Goal: Task Accomplishment & Management: Manage account settings

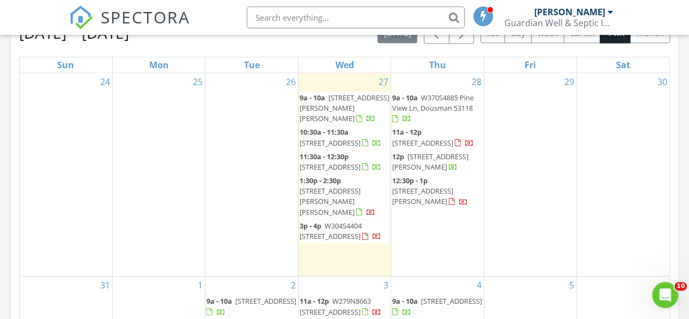
scroll to position [516, 0]
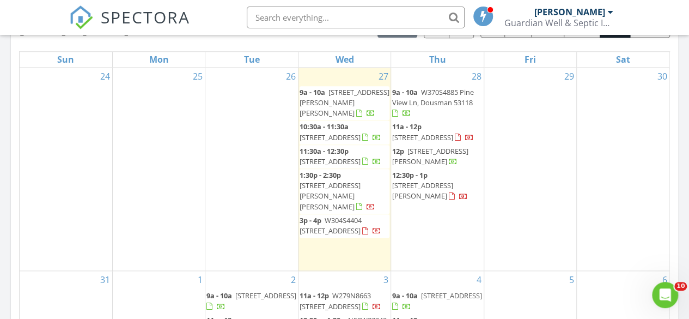
click at [274, 21] on input "text" at bounding box center [356, 18] width 218 height 22
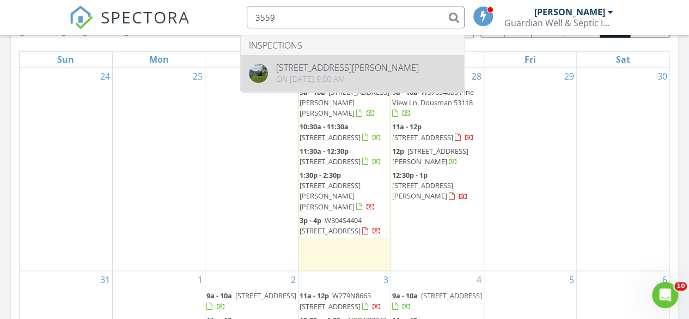
type input "3559"
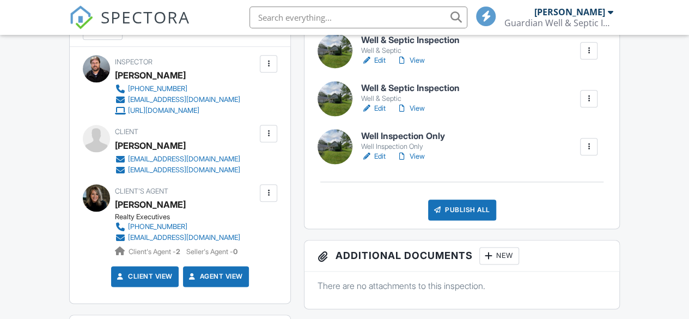
click at [420, 162] on link "View" at bounding box center [411, 156] width 28 height 11
click at [381, 66] on link "Edit" at bounding box center [373, 60] width 25 height 11
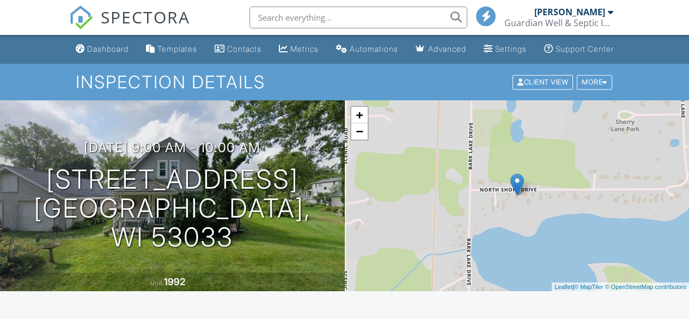
scroll to position [558, 0]
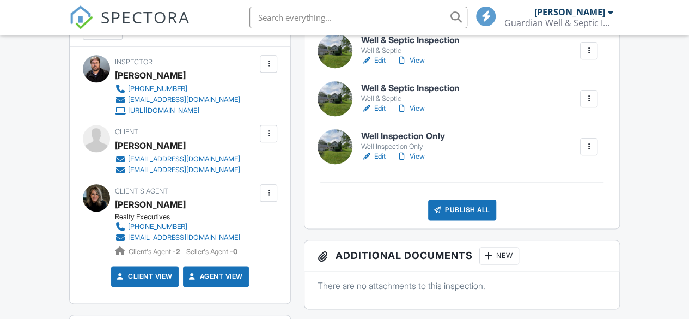
click at [416, 114] on link "View" at bounding box center [411, 108] width 28 height 11
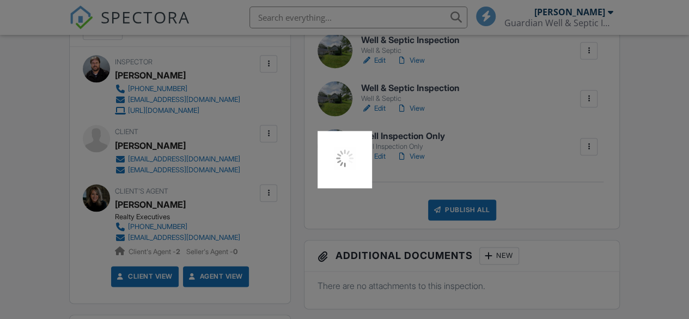
scroll to position [0, 0]
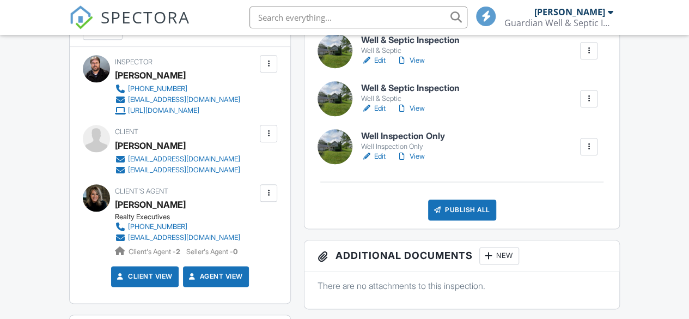
click at [421, 66] on link "View" at bounding box center [411, 60] width 28 height 11
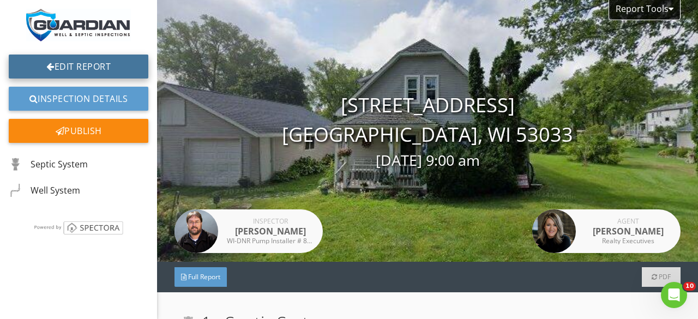
click at [117, 64] on link "Edit Report" at bounding box center [79, 66] width 140 height 24
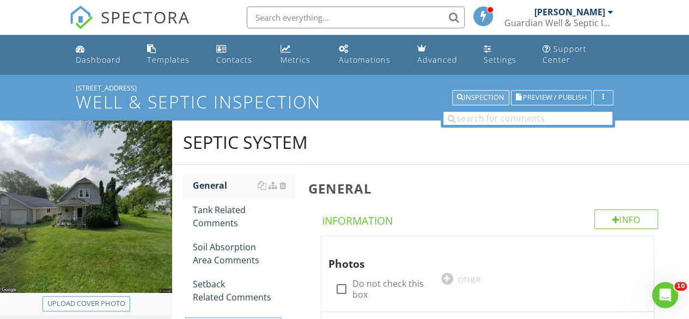
click at [489, 94] on div "Inspection" at bounding box center [480, 98] width 47 height 8
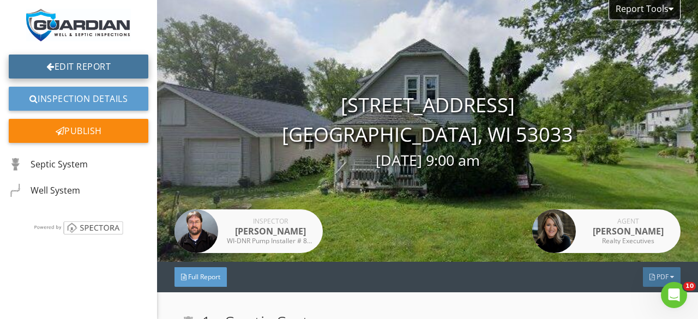
click at [100, 63] on link "Edit Report" at bounding box center [79, 66] width 140 height 24
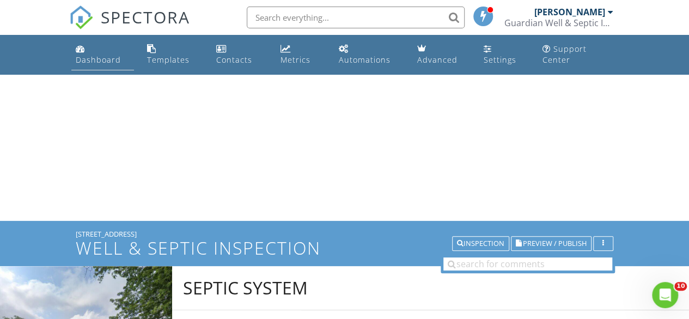
click at [88, 52] on link "Dashboard" at bounding box center [102, 54] width 63 height 31
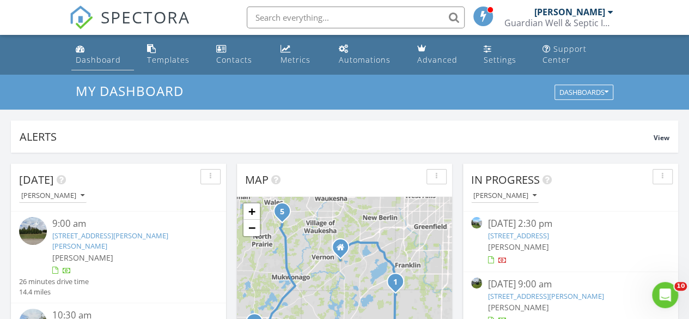
click at [105, 52] on link "Dashboard" at bounding box center [102, 54] width 63 height 31
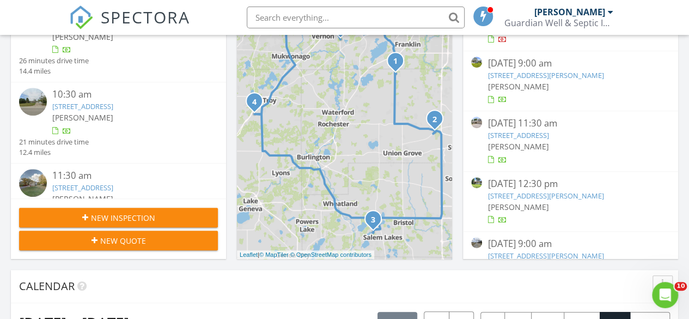
scroll to position [225, 0]
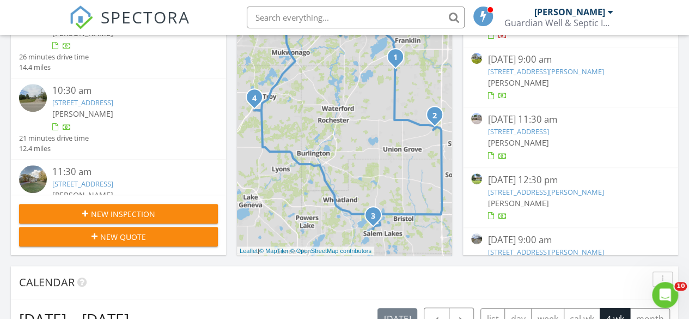
click at [549, 130] on link "[STREET_ADDRESS]" at bounding box center [518, 131] width 61 height 10
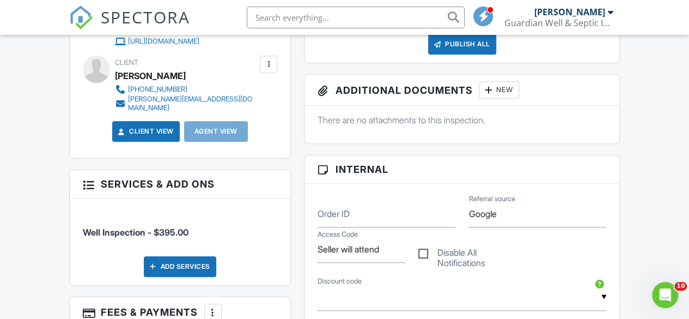
click at [428, 261] on label "Disable All Notifications" at bounding box center [463, 254] width 88 height 14
click at [426, 252] on input "Disable All Notifications" at bounding box center [422, 248] width 7 height 7
checkbox input "true"
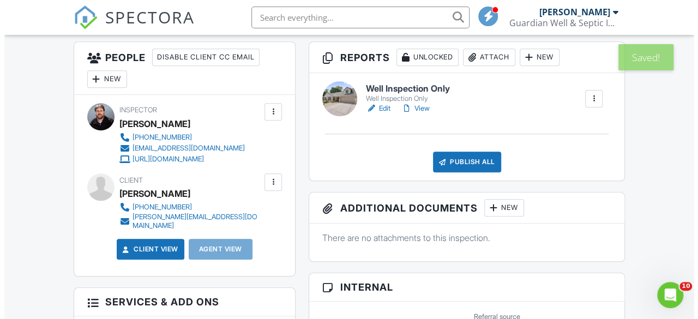
scroll to position [512, 0]
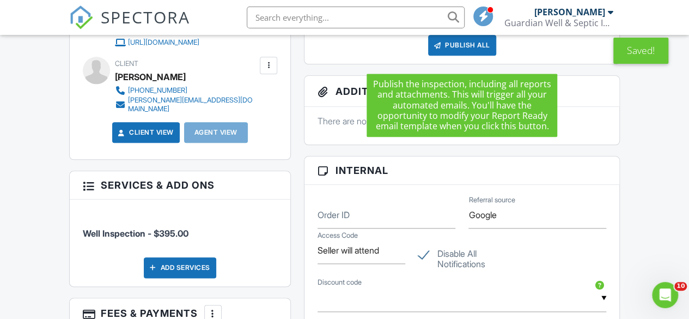
click at [463, 50] on div "Publish All" at bounding box center [462, 45] width 68 height 21
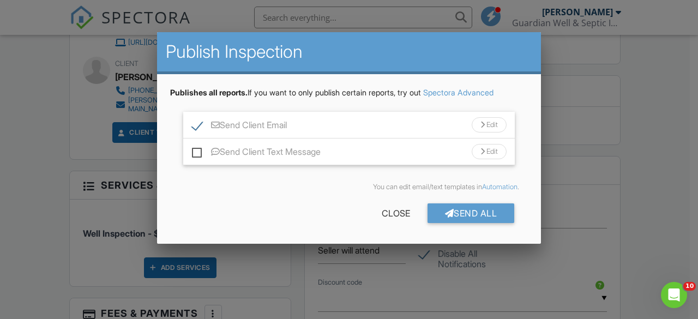
click at [194, 124] on label "Send Client Email" at bounding box center [239, 127] width 95 height 14
checkbox input "false"
click at [459, 208] on div "Send All" at bounding box center [470, 213] width 87 height 20
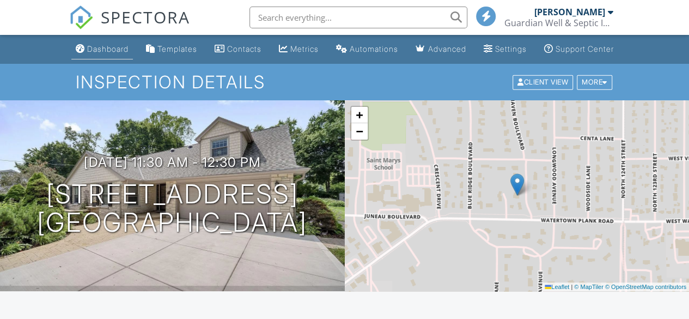
click at [97, 53] on div "Dashboard" at bounding box center [107, 48] width 41 height 9
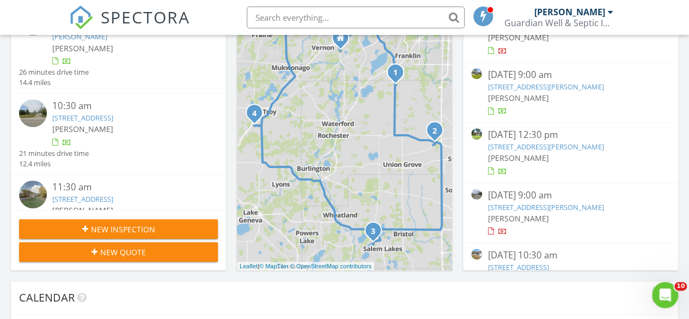
scroll to position [211, 0]
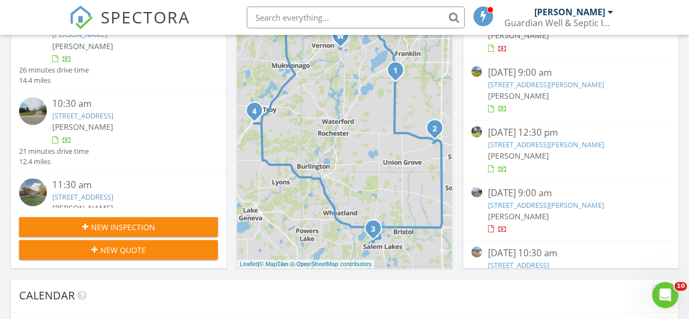
click at [574, 141] on link "S70W19161 Wentland Dr, Muskego, WI 53150" at bounding box center [546, 145] width 116 height 10
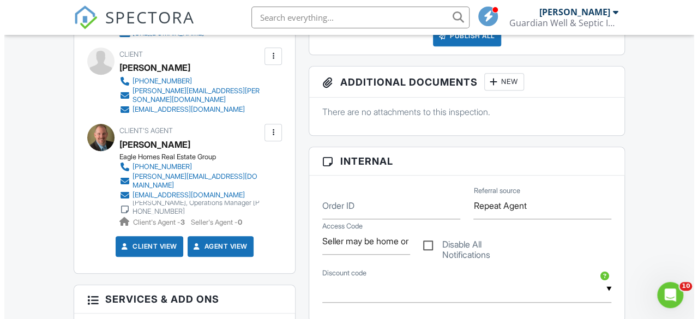
scroll to position [330, 0]
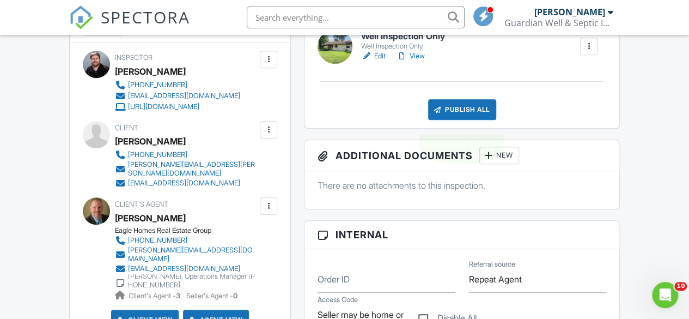
click at [451, 120] on div "Publish All" at bounding box center [462, 109] width 68 height 21
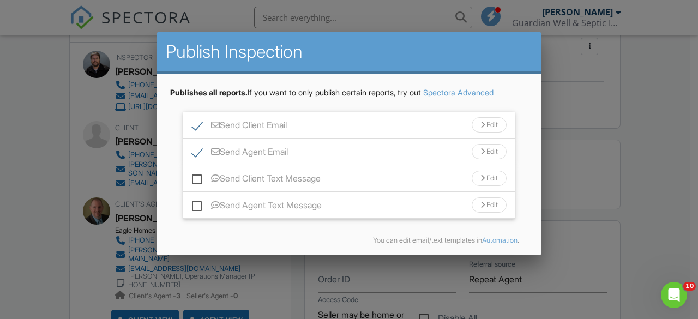
click at [198, 125] on label "Send Client Email" at bounding box center [239, 127] width 95 height 14
checkbox input "false"
click at [196, 153] on label "Send Agent Email" at bounding box center [240, 154] width 96 height 14
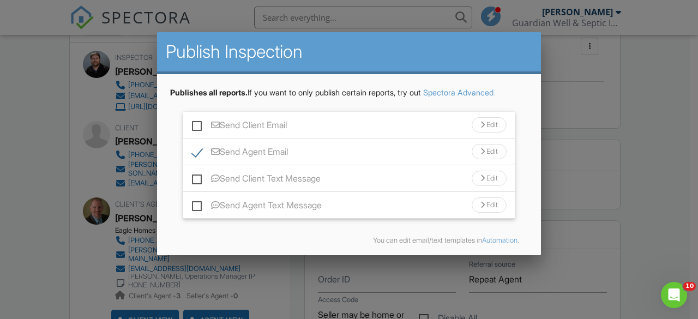
checkbox input "false"
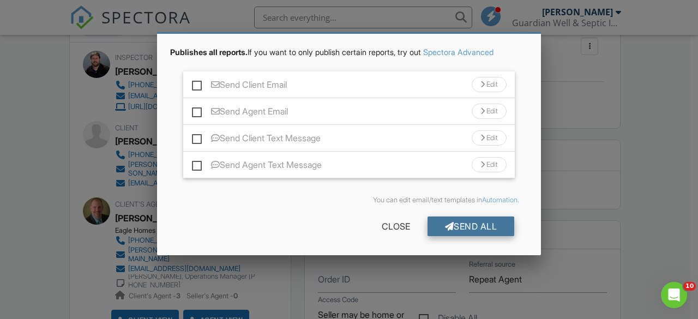
click at [501, 228] on div "Send All" at bounding box center [470, 226] width 87 height 20
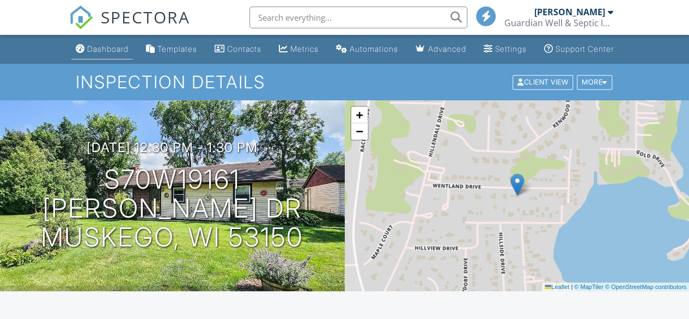
click at [107, 53] on div "Dashboard" at bounding box center [107, 48] width 41 height 9
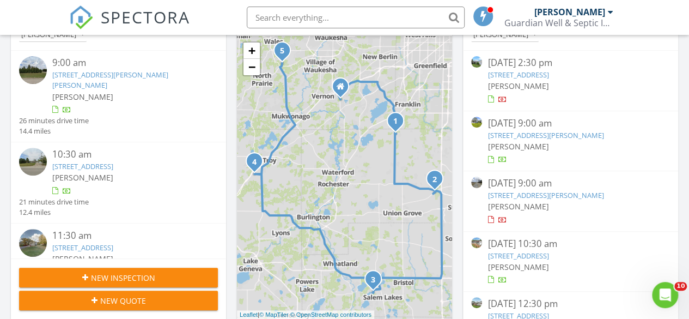
scroll to position [159, 0]
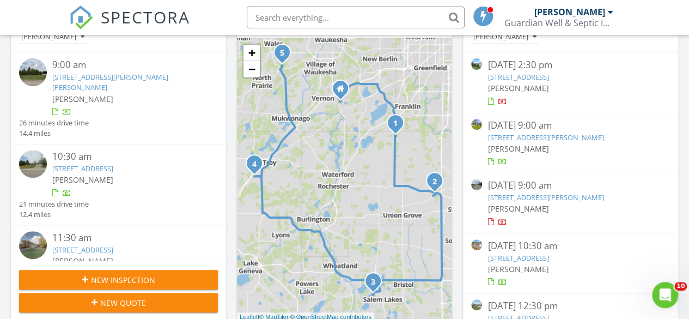
click at [535, 78] on link "337 Sunburst Ave, Twin Lakes, WI 53181" at bounding box center [518, 77] width 61 height 10
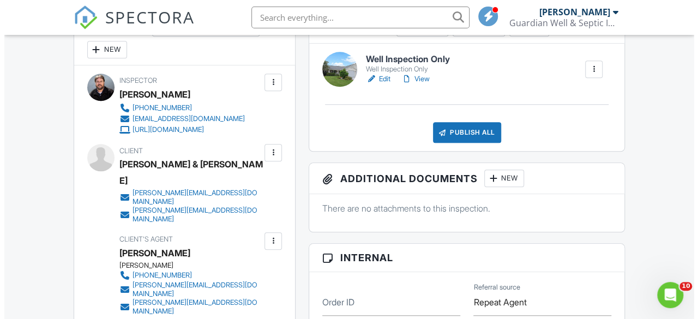
scroll to position [406, 0]
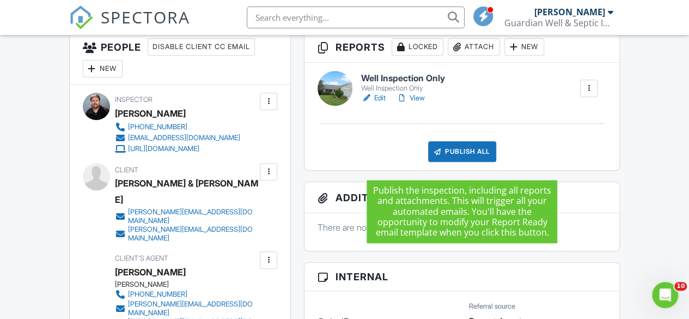
click at [454, 162] on div "Publish All" at bounding box center [462, 151] width 68 height 21
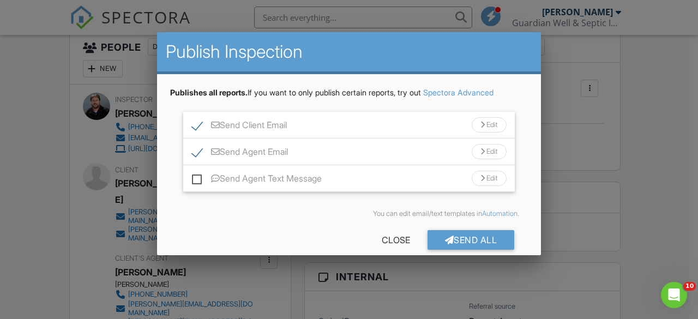
click at [195, 153] on label "Send Agent Email" at bounding box center [240, 154] width 96 height 14
checkbox input "false"
click at [195, 120] on label "Send Client Email" at bounding box center [239, 127] width 95 height 14
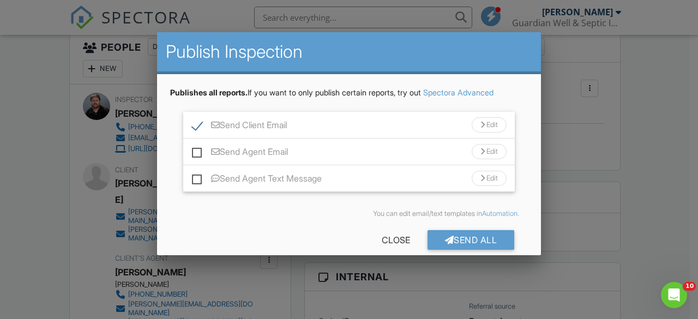
checkbox input "false"
click at [449, 240] on div "Send All" at bounding box center [470, 240] width 87 height 20
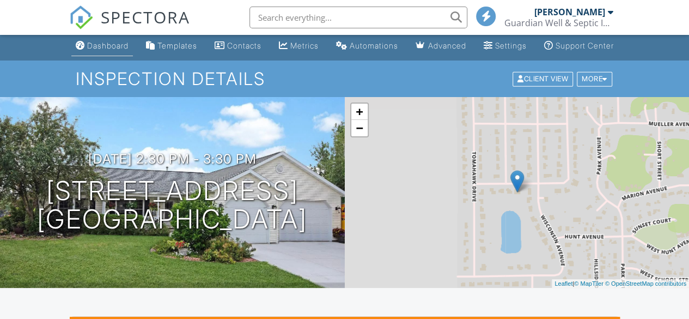
click at [90, 50] on div "Dashboard" at bounding box center [107, 45] width 41 height 9
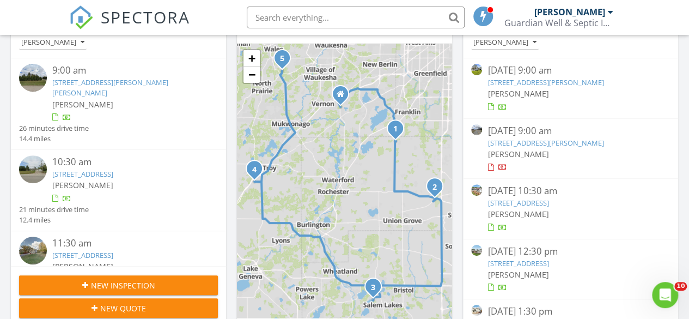
scroll to position [159, 0]
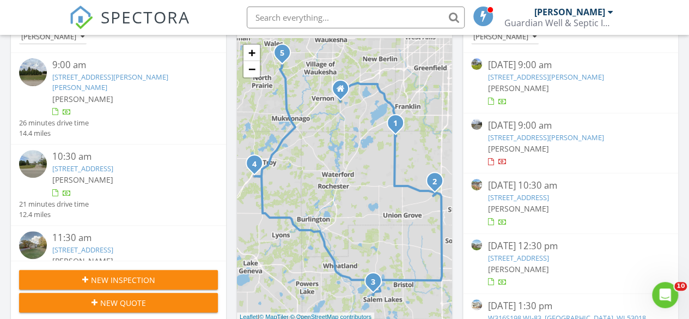
click at [548, 192] on link "12132 221st Ave, Bristol, WI 53104" at bounding box center [518, 197] width 61 height 10
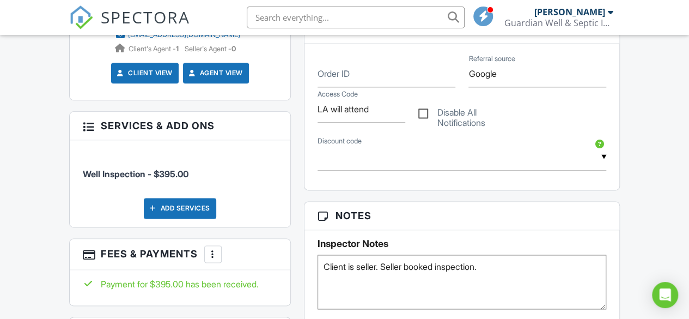
click at [421, 121] on label "Disable All Notifications" at bounding box center [463, 114] width 88 height 14
click at [421, 112] on input "Disable All Notifications" at bounding box center [422, 108] width 7 height 7
checkbox input "true"
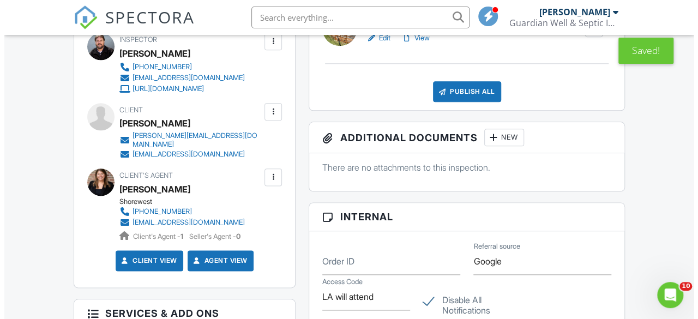
scroll to position [502, 0]
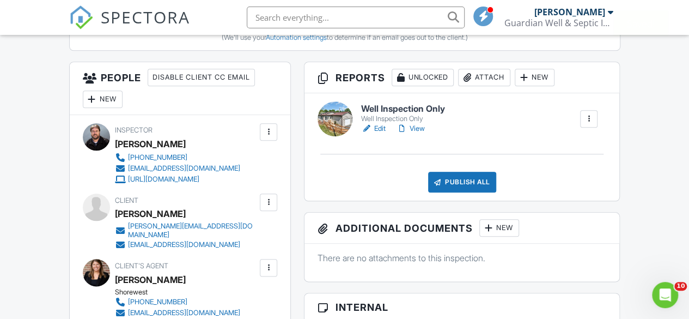
click at [450, 189] on div "Publish All" at bounding box center [462, 182] width 68 height 21
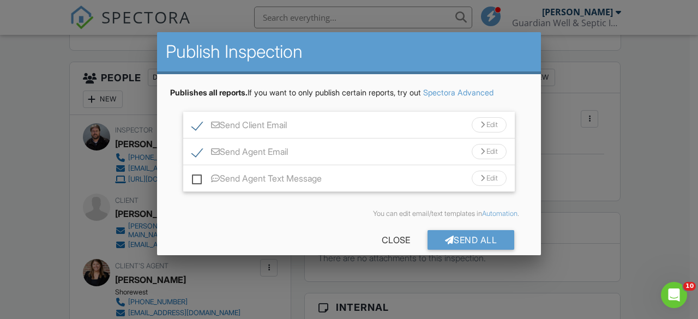
click at [198, 152] on label "Send Agent Email" at bounding box center [240, 154] width 96 height 14
checkbox input "false"
click at [196, 129] on label "Send Client Email" at bounding box center [239, 127] width 95 height 14
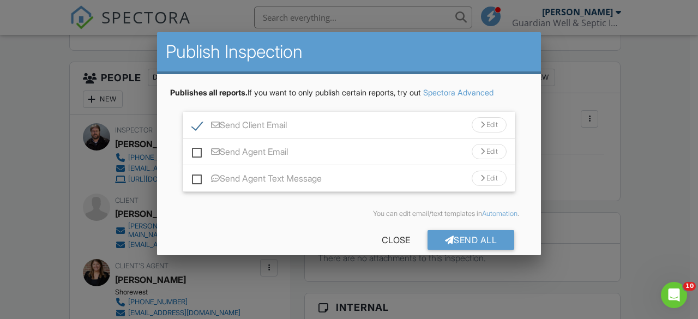
checkbox input "false"
click at [456, 235] on div "Send All" at bounding box center [470, 240] width 87 height 20
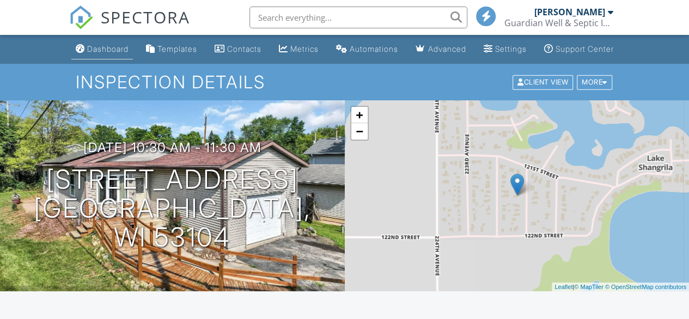
click at [94, 53] on div "Dashboard" at bounding box center [107, 48] width 41 height 9
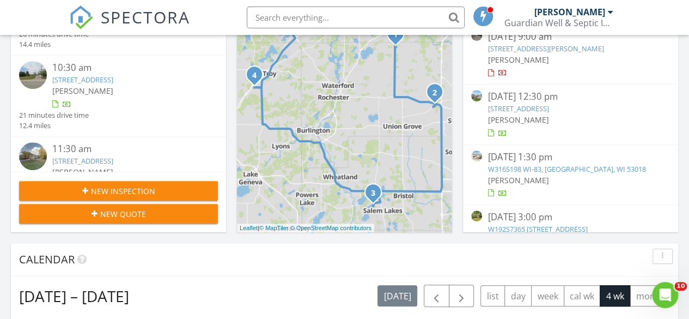
scroll to position [249, 0]
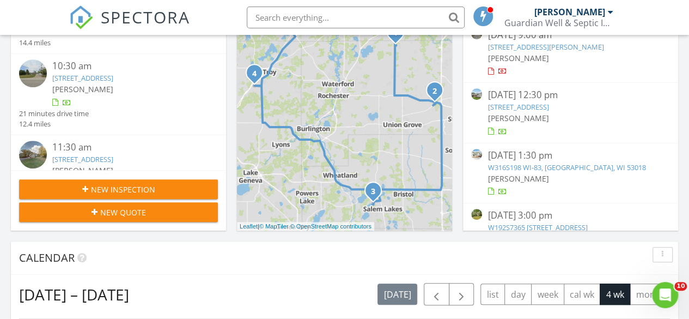
click at [535, 102] on link "316 Cymric Ct, Wales, WI 53183" at bounding box center [518, 107] width 61 height 10
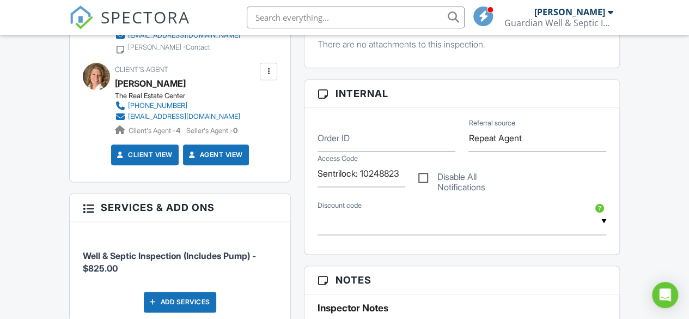
click at [416, 189] on div "Disable All Notifications" at bounding box center [462, 175] width 101 height 48
click at [423, 185] on label "Disable All Notifications" at bounding box center [463, 179] width 88 height 14
click at [423, 176] on input "Disable All Notifications" at bounding box center [422, 172] width 7 height 7
checkbox input "true"
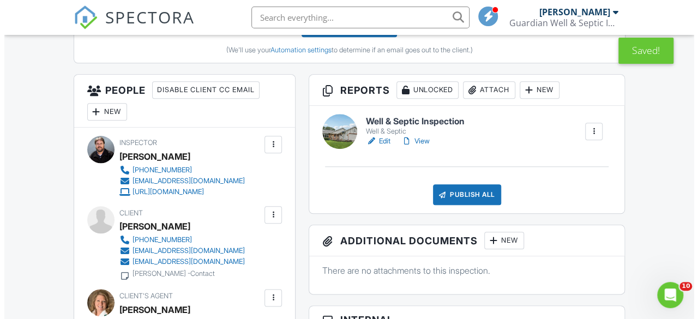
scroll to position [485, 0]
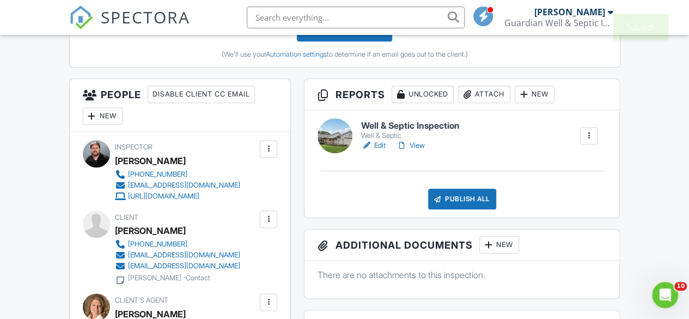
click at [438, 204] on div at bounding box center [437, 198] width 11 height 11
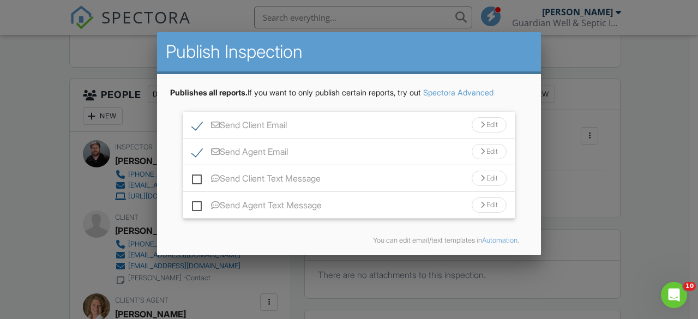
click at [198, 153] on label "Send Agent Email" at bounding box center [240, 154] width 96 height 14
checkbox input "false"
click at [193, 120] on label "Send Client Email" at bounding box center [239, 127] width 95 height 14
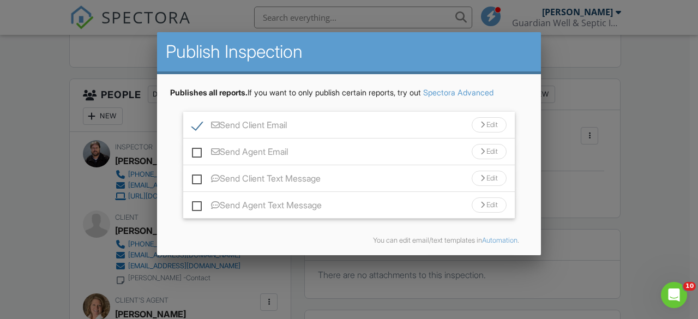
checkbox input "false"
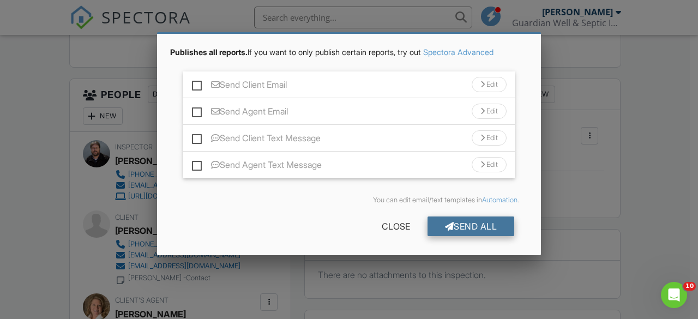
click at [489, 223] on div "Send All" at bounding box center [470, 226] width 87 height 20
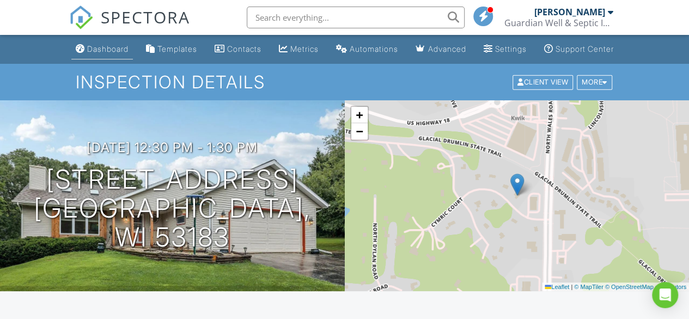
click at [110, 53] on div "Dashboard" at bounding box center [107, 48] width 41 height 9
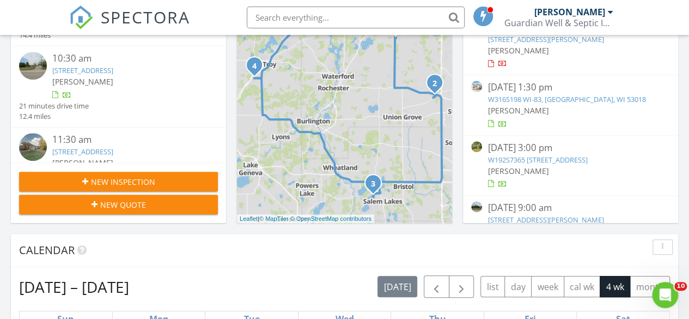
scroll to position [281, 0]
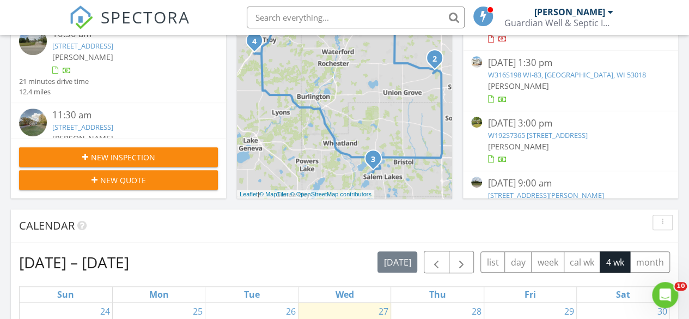
click at [537, 76] on link "W316S198 WI-83, Delafield, WI 53018" at bounding box center [567, 75] width 158 height 10
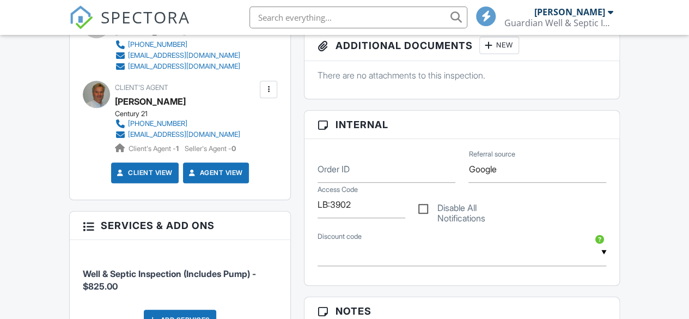
click at [423, 216] on label "Disable All Notifications" at bounding box center [463, 210] width 88 height 14
click at [423, 207] on input "Disable All Notifications" at bounding box center [422, 203] width 7 height 7
checkbox input "true"
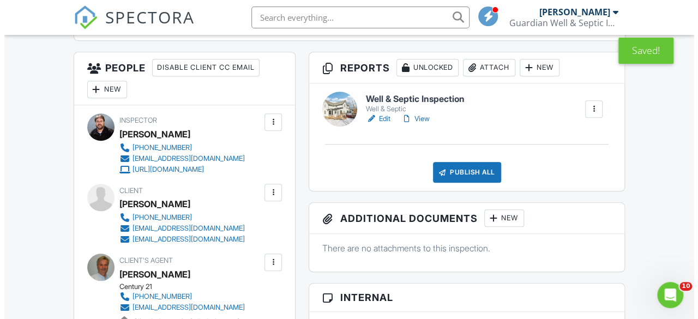
scroll to position [336, 0]
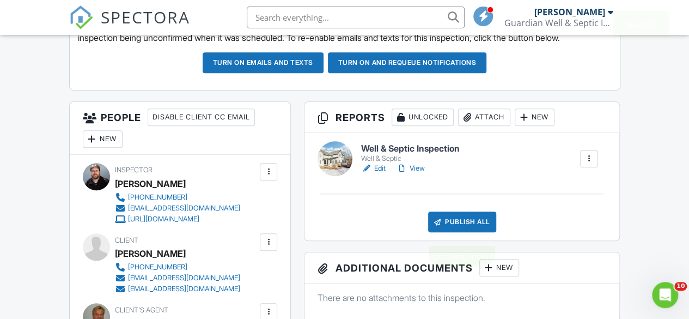
click at [448, 232] on div "Publish All" at bounding box center [462, 221] width 68 height 21
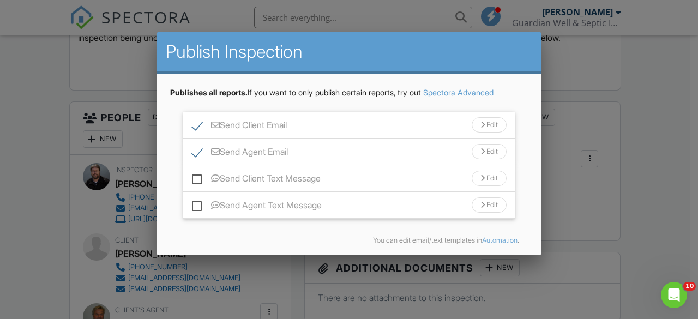
click at [196, 156] on label "Send Agent Email" at bounding box center [240, 154] width 96 height 14
checkbox input "false"
click at [195, 124] on label "Send Client Email" at bounding box center [239, 127] width 95 height 14
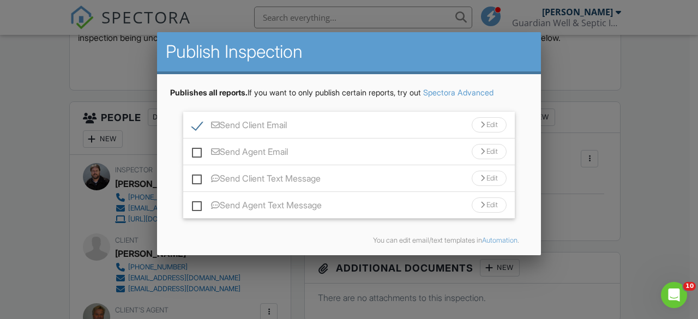
checkbox input "false"
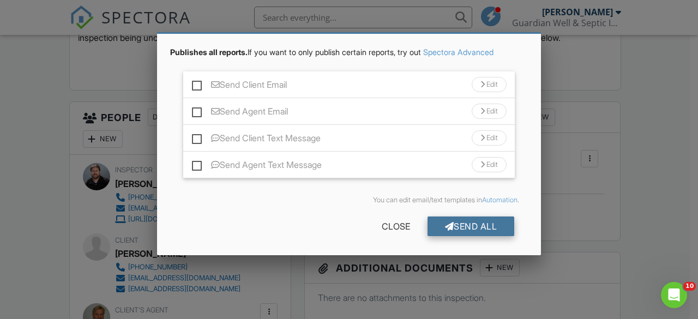
click at [492, 223] on div "Send All" at bounding box center [470, 226] width 87 height 20
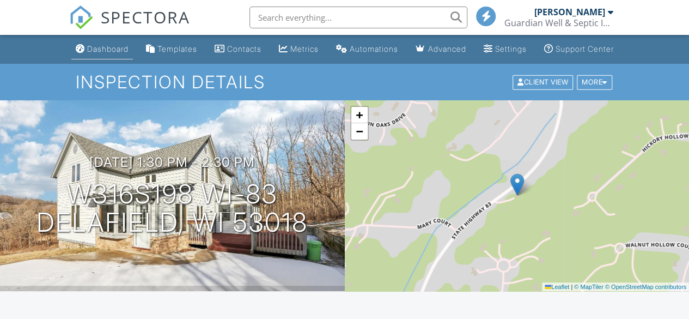
click at [104, 53] on div "Dashboard" at bounding box center [107, 48] width 41 height 9
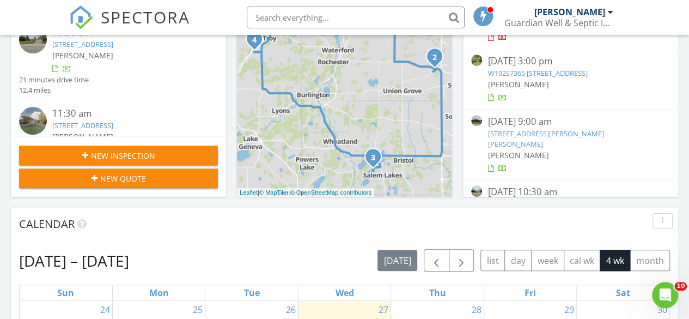
scroll to position [284, 0]
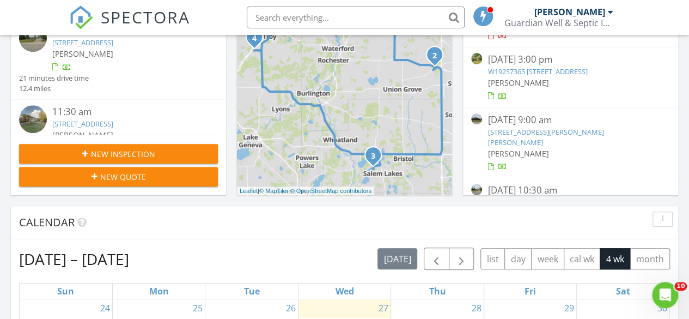
click at [535, 71] on link "W192S7365 [STREET_ADDRESS]" at bounding box center [538, 71] width 100 height 10
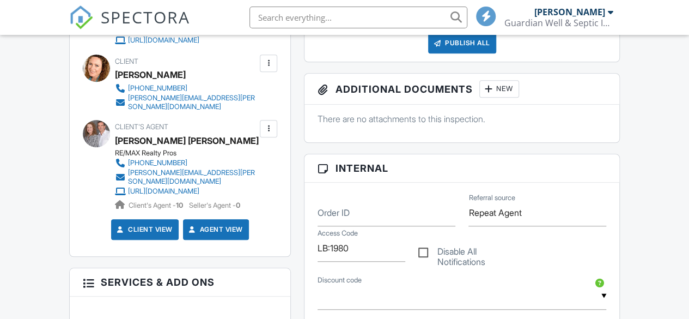
click at [268, 69] on div at bounding box center [268, 63] width 11 height 11
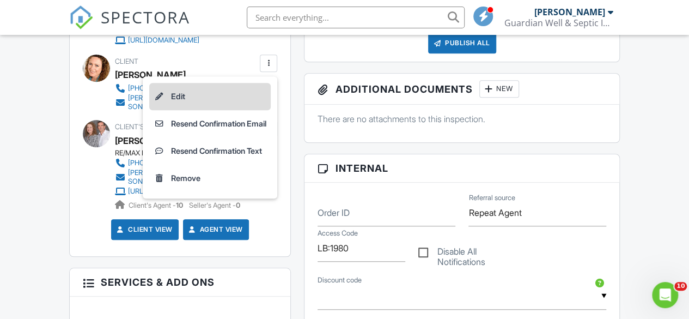
click at [213, 110] on li "Edit" at bounding box center [210, 96] width 122 height 27
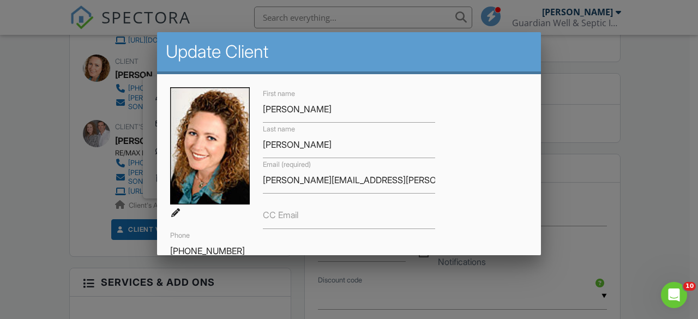
click at [611, 122] on div at bounding box center [349, 145] width 698 height 398
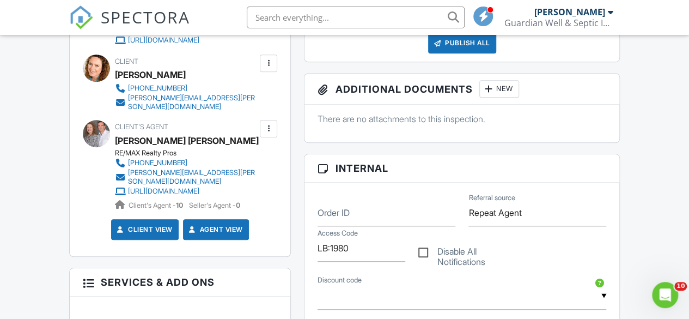
click at [274, 69] on div at bounding box center [268, 63] width 11 height 11
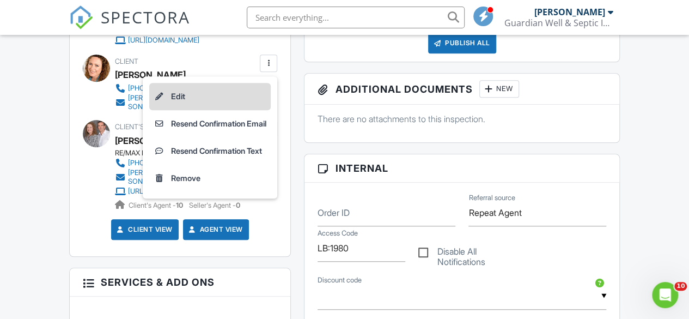
click at [177, 110] on li "Edit" at bounding box center [210, 96] width 122 height 27
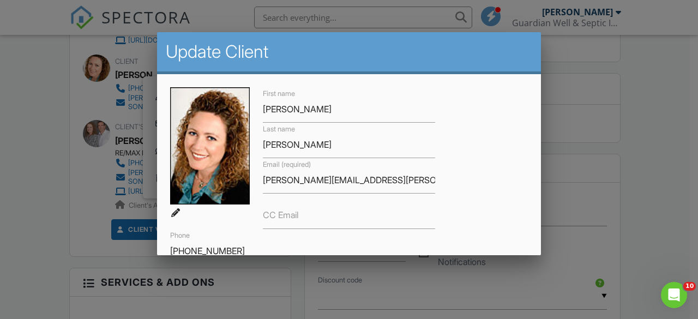
click at [654, 112] on div at bounding box center [349, 145] width 698 height 398
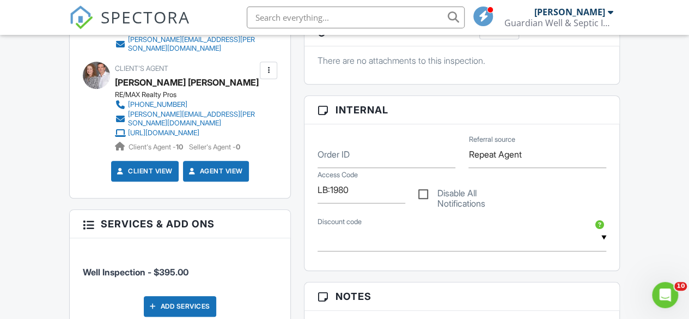
scroll to position [457, 0]
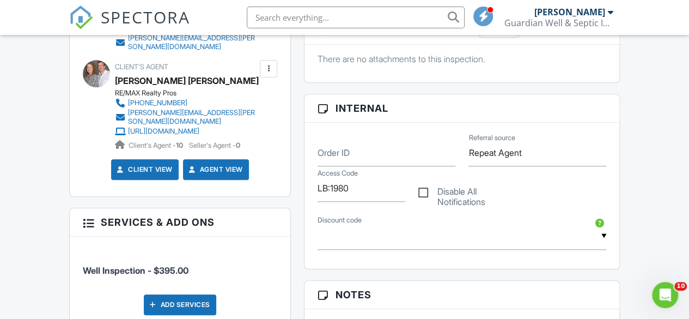
click at [270, 74] on div at bounding box center [268, 68] width 11 height 11
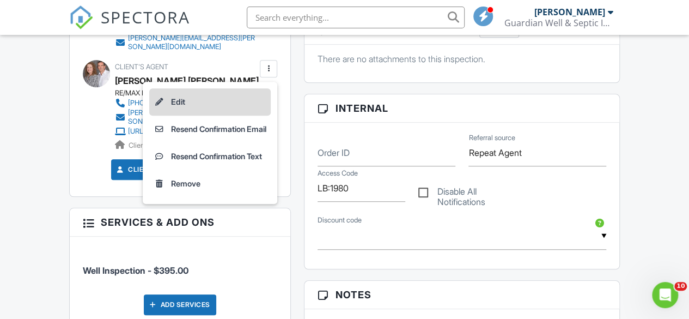
click at [198, 107] on li "Edit" at bounding box center [210, 101] width 122 height 27
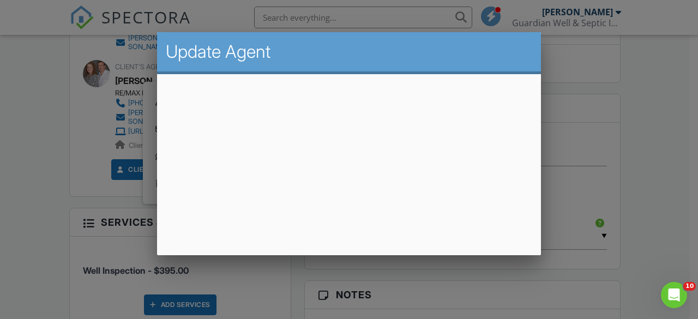
click at [678, 103] on div at bounding box center [349, 145] width 698 height 398
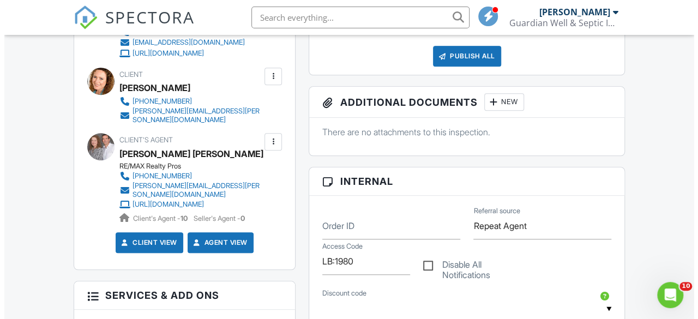
scroll to position [388, 0]
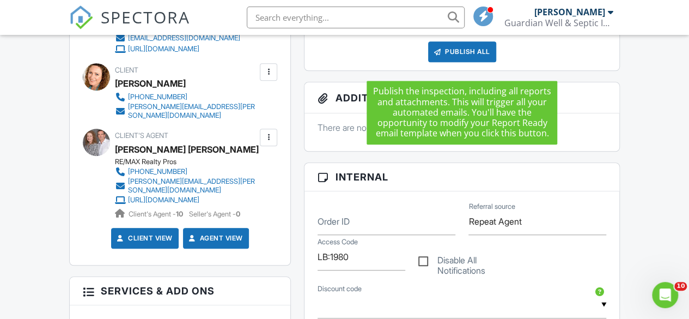
click at [452, 62] on div "Publish All" at bounding box center [462, 51] width 68 height 21
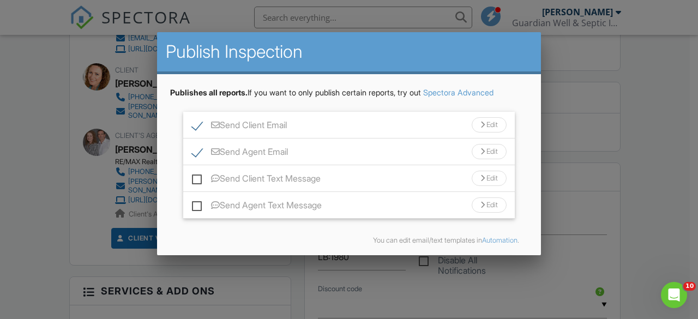
click at [197, 128] on label "Send Client Email" at bounding box center [239, 127] width 95 height 14
checkbox input "false"
click at [196, 147] on label "Send Agent Email" at bounding box center [240, 154] width 96 height 14
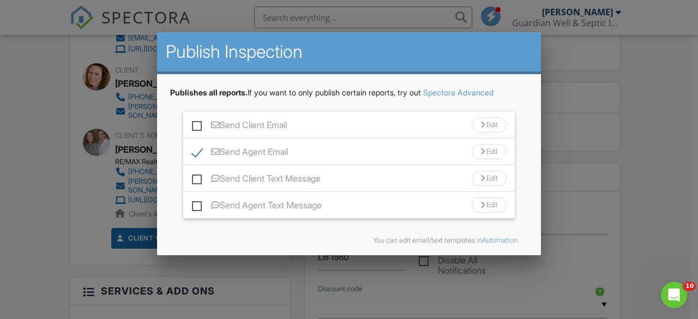
checkbox input "false"
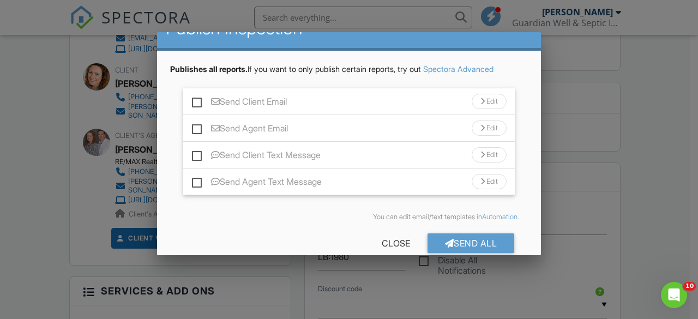
scroll to position [40, 0]
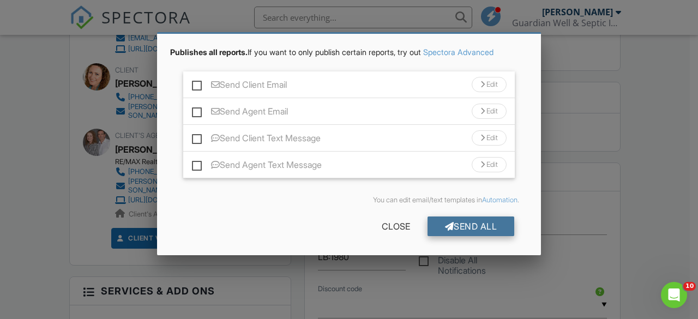
click at [481, 221] on div "Send All" at bounding box center [470, 226] width 87 height 20
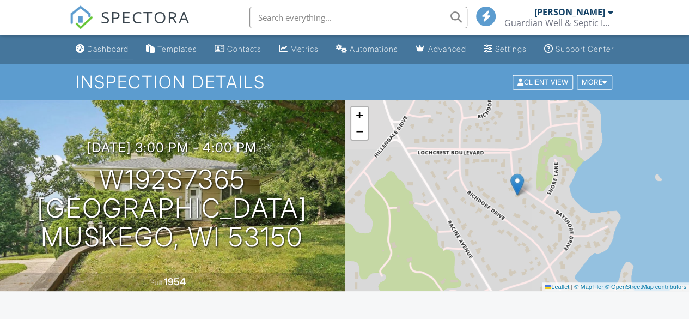
click at [93, 53] on div "Dashboard" at bounding box center [107, 48] width 41 height 9
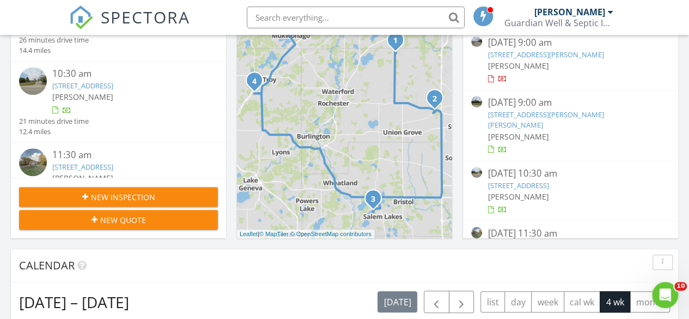
scroll to position [251, 0]
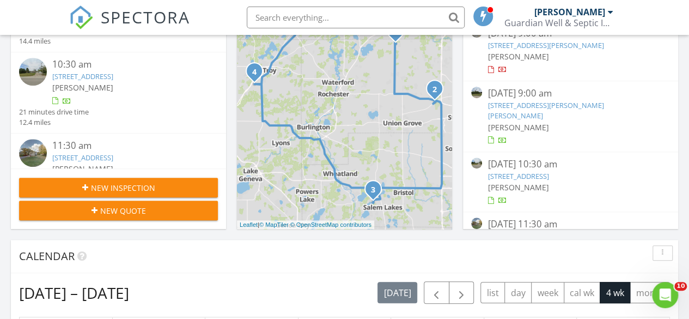
click at [547, 102] on link "[STREET_ADDRESS][PERSON_NAME][PERSON_NAME]" at bounding box center [546, 110] width 116 height 20
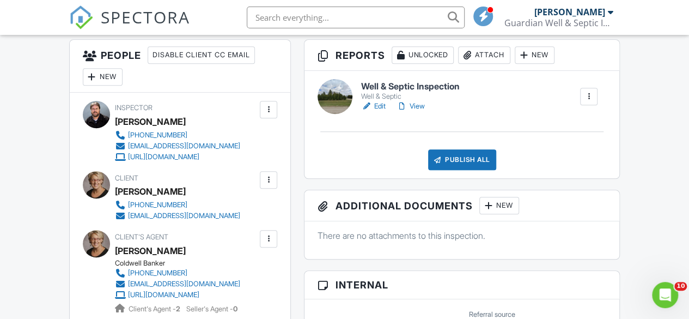
scroll to position [236, 0]
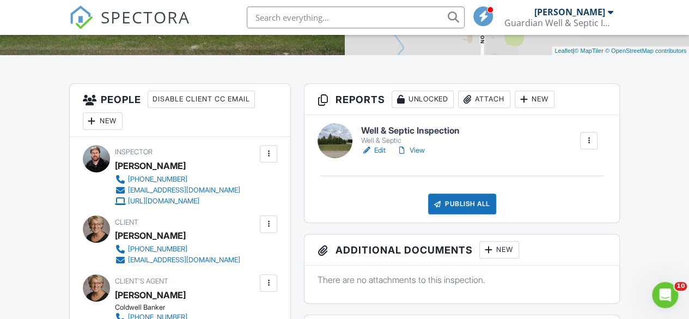
drag, startPoint x: 0, startPoint y: 0, endPoint x: 694, endPoint y: 76, distance: 697.8
click at [377, 156] on link "Edit" at bounding box center [373, 150] width 25 height 11
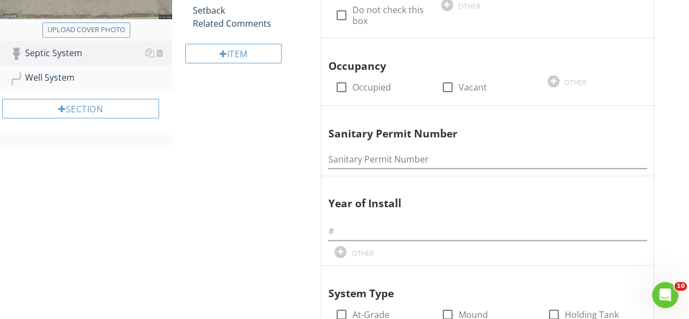
scroll to position [294, 0]
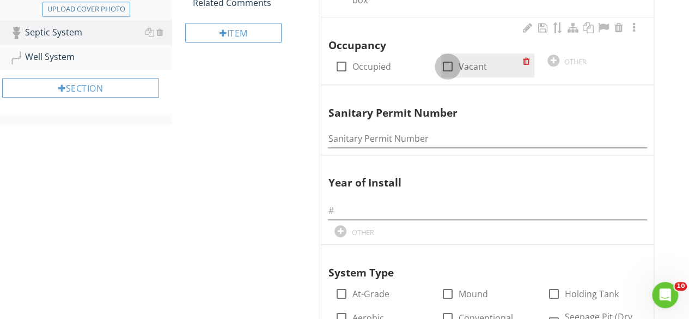
click at [447, 65] on div at bounding box center [448, 66] width 19 height 19
checkbox input "true"
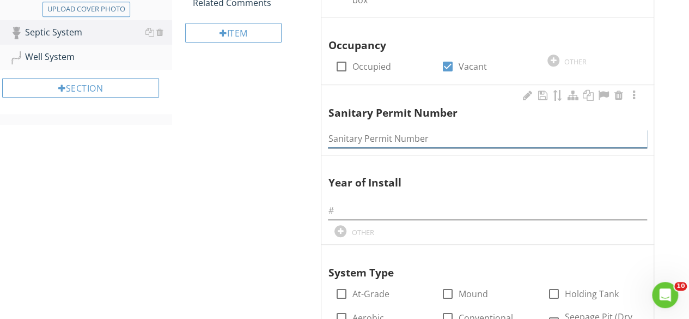
click at [354, 138] on input "Sanitary Permit Number" at bounding box center [487, 139] width 319 height 18
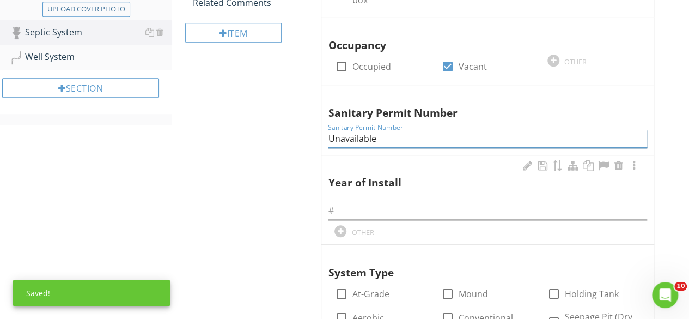
type input "Unavailable"
click at [347, 208] on input "text" at bounding box center [487, 211] width 319 height 18
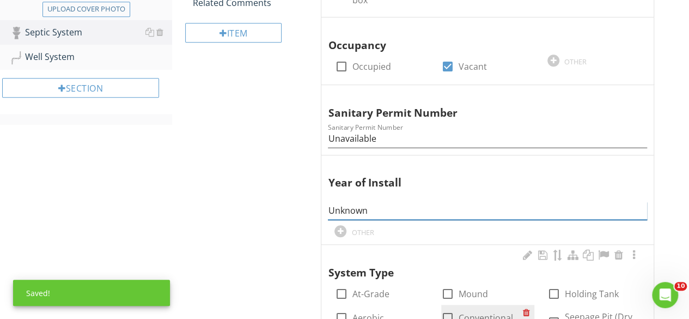
type input "Unknown"
click at [445, 313] on div at bounding box center [448, 317] width 19 height 19
checkbox input "true"
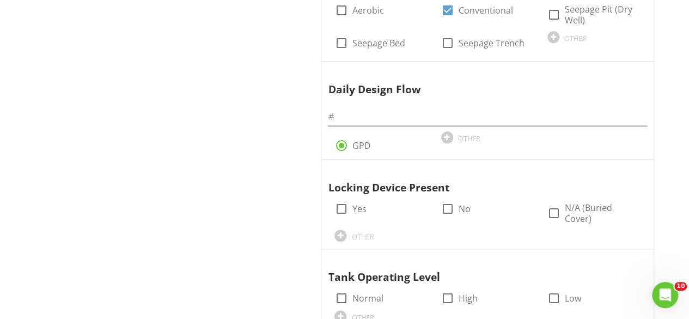
scroll to position [608, 0]
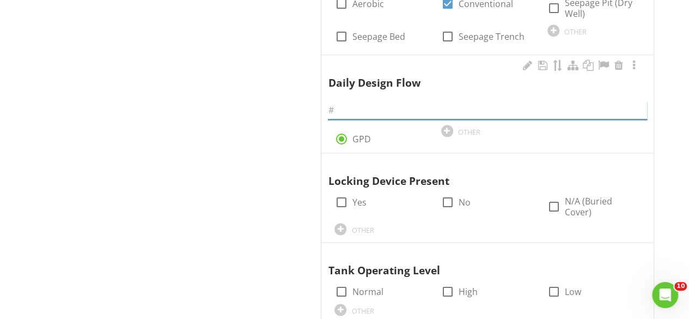
click at [359, 101] on input "text" at bounding box center [487, 110] width 319 height 18
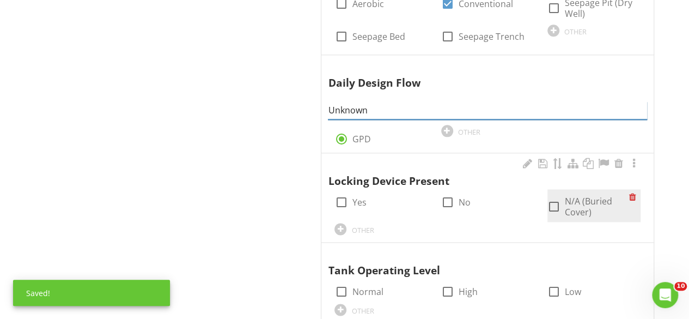
type input "Unknown"
click at [557, 198] on div at bounding box center [554, 206] width 19 height 19
checkbox input "true"
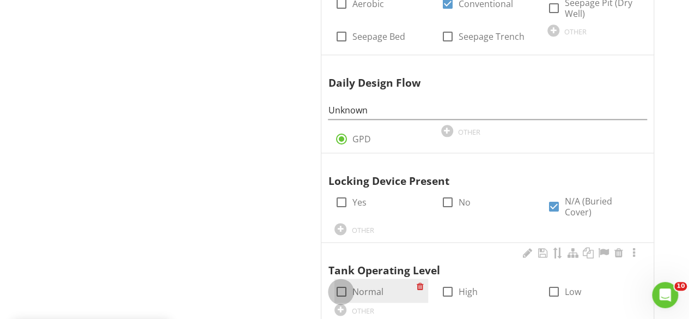
click at [343, 282] on div at bounding box center [341, 291] width 19 height 19
checkbox input "true"
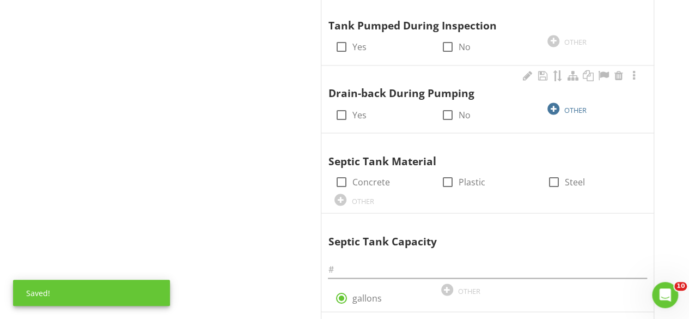
scroll to position [939, 0]
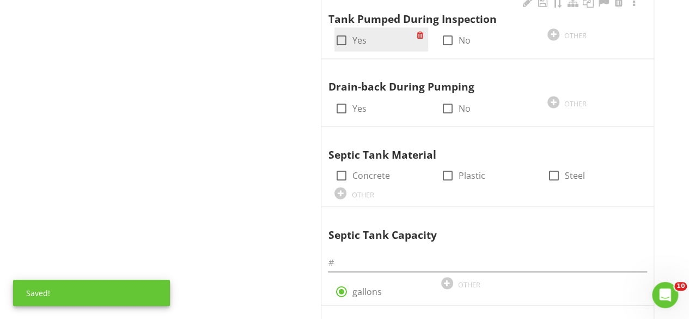
click at [343, 31] on div at bounding box center [341, 40] width 19 height 19
checkbox input "true"
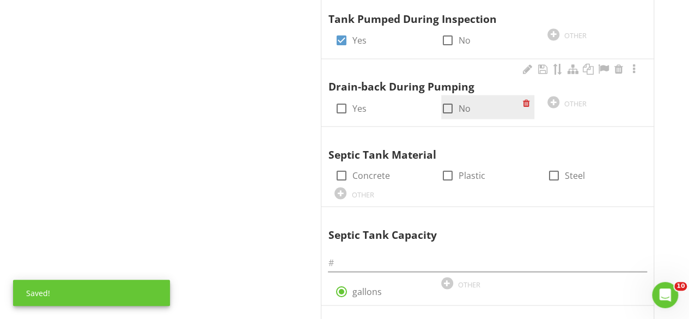
click at [448, 99] on div at bounding box center [448, 108] width 19 height 19
checkbox input "true"
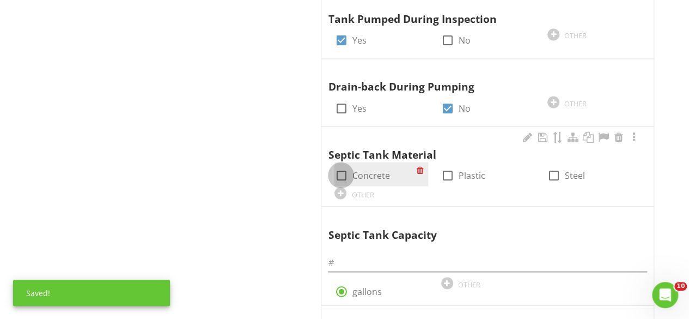
click at [340, 166] on div at bounding box center [341, 175] width 19 height 19
checkbox input "true"
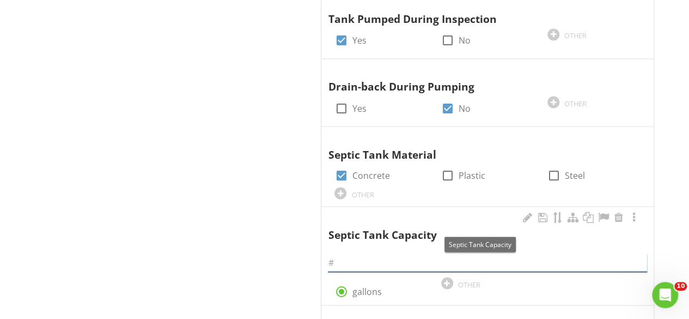
click at [356, 253] on input "text" at bounding box center [487, 262] width 319 height 18
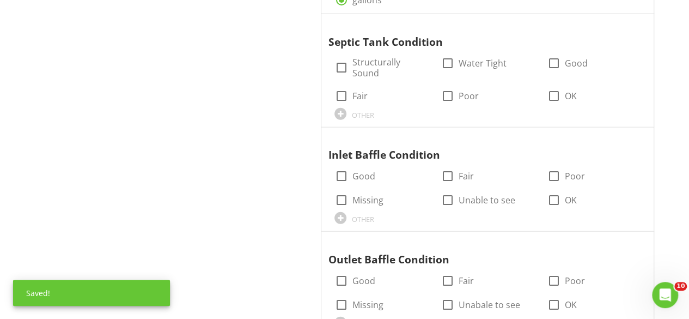
scroll to position [1234, 0]
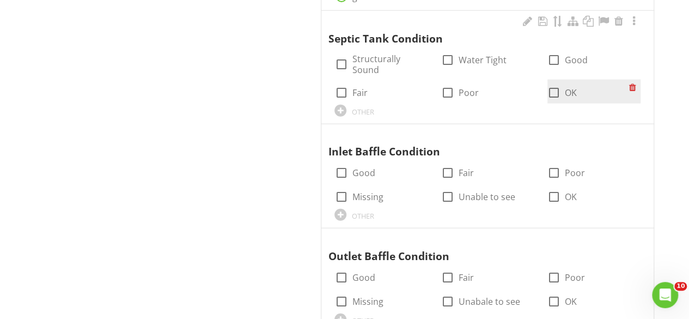
type input "1000"
click at [553, 83] on div at bounding box center [554, 92] width 19 height 19
checkbox input "true"
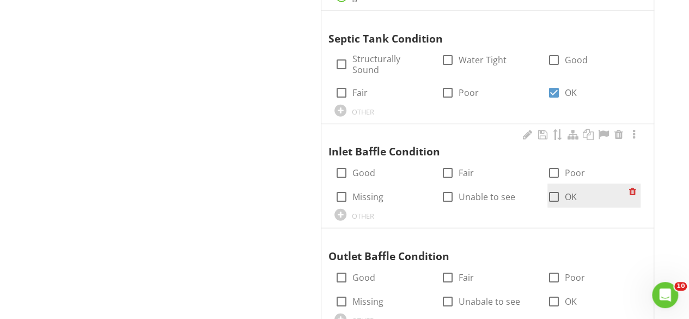
click at [551, 187] on div at bounding box center [554, 196] width 19 height 19
checkbox input "true"
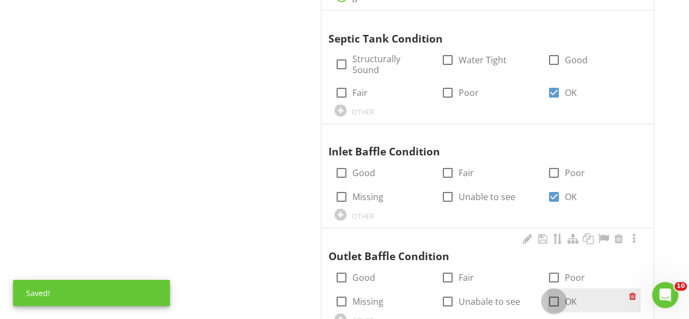
click at [551, 292] on div at bounding box center [554, 301] width 19 height 19
checkbox input "true"
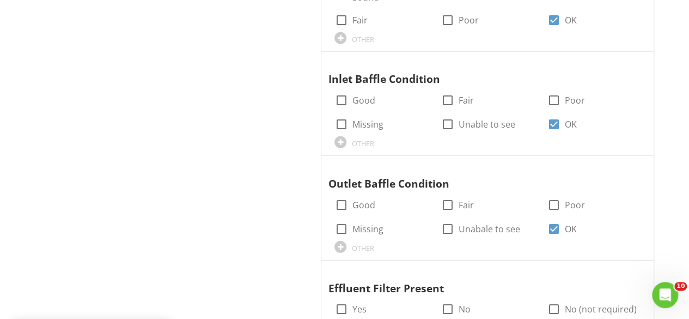
scroll to position [1303, 0]
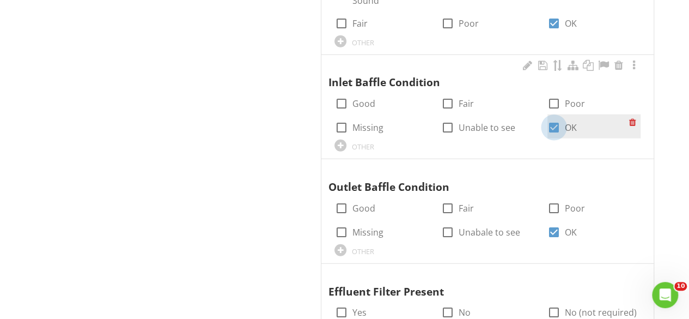
click at [553, 118] on div at bounding box center [554, 127] width 19 height 19
checkbox input "false"
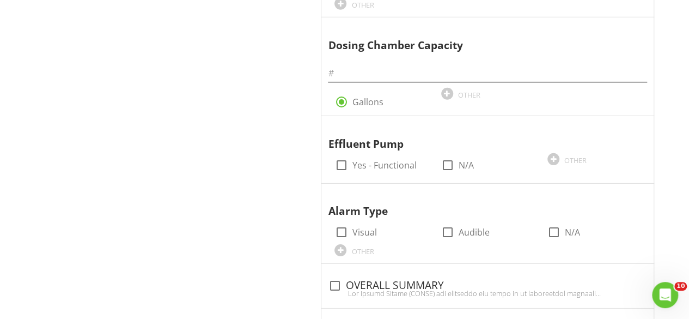
scroll to position [1639, 0]
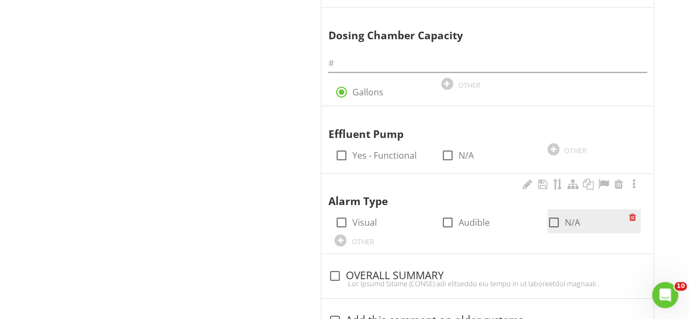
click at [549, 213] on div at bounding box center [554, 222] width 19 height 19
checkbox input "true"
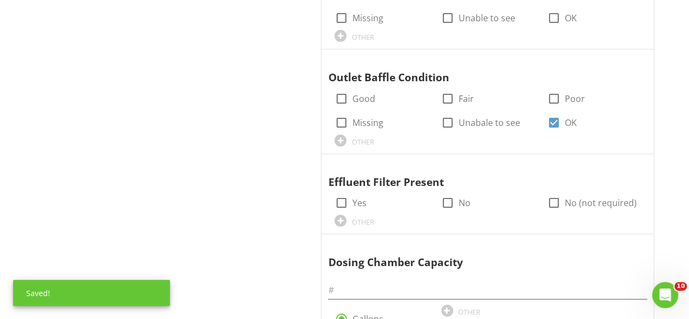
scroll to position [1402, 0]
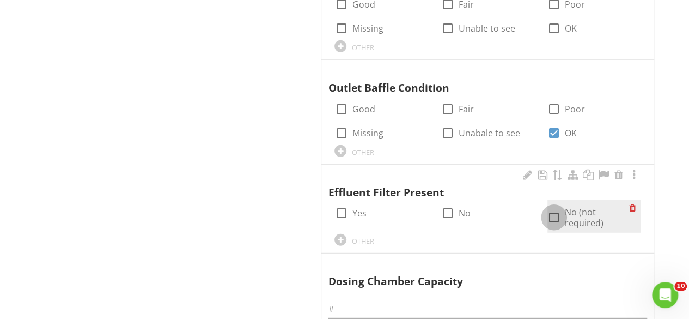
click at [555, 208] on div at bounding box center [554, 217] width 19 height 19
checkbox input "true"
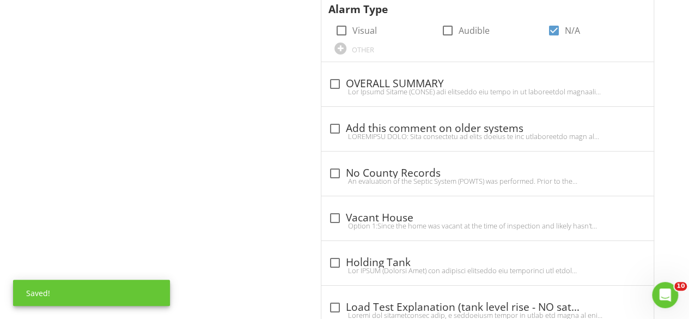
scroll to position [1861, 0]
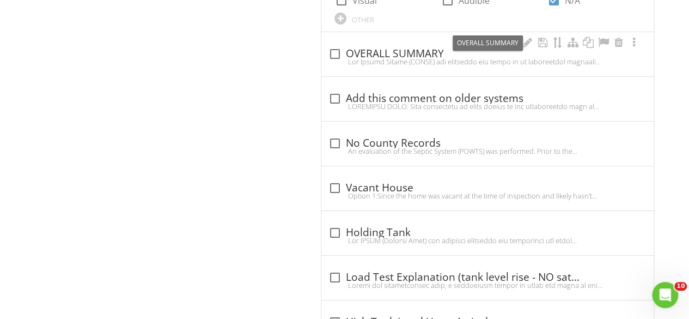
click at [339, 45] on div at bounding box center [334, 54] width 19 height 19
checkbox input "true"
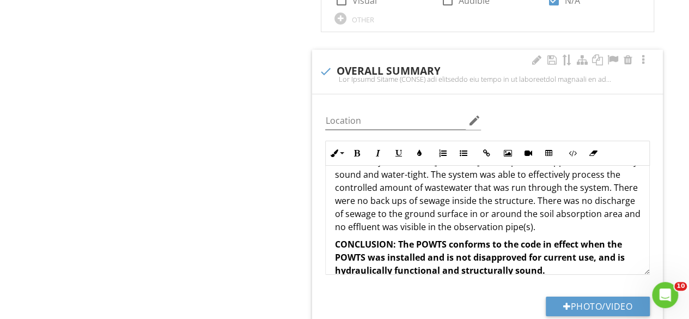
scroll to position [56, 0]
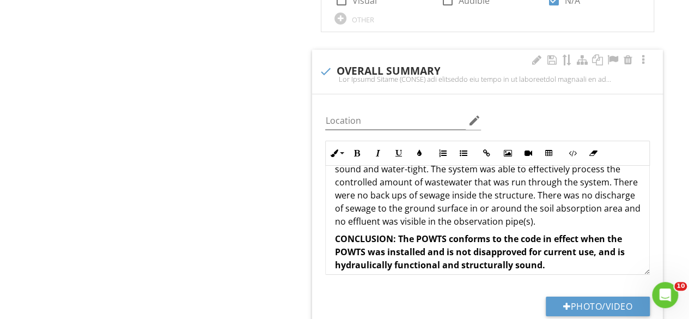
click at [623, 197] on p "The Septic System (POWTS) was evaluated and found to be functioning properly at…" at bounding box center [488, 175] width 306 height 105
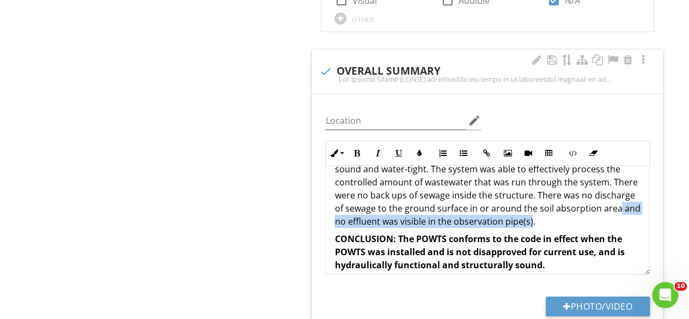
drag, startPoint x: 623, startPoint y: 197, endPoint x: 403, endPoint y: 201, distance: 220.2
click at [403, 201] on p "The Septic System (POWTS) was evaluated and found to be functioning properly at…" at bounding box center [488, 175] width 306 height 105
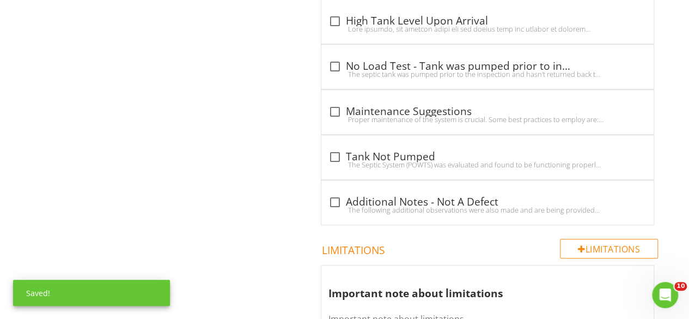
scroll to position [2457, 0]
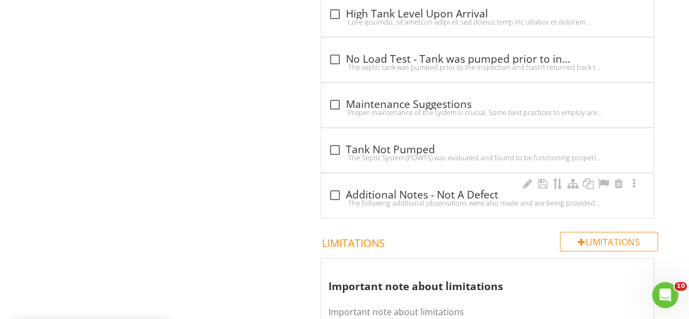
click at [366, 189] on div "check_box_outline_blank Additional Notes - Not A Defect" at bounding box center [487, 195] width 319 height 13
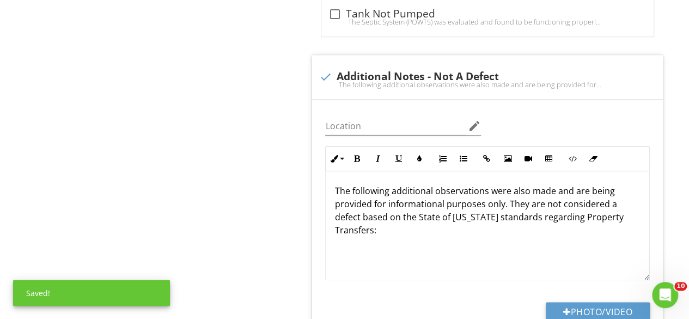
scroll to position [2596, 0]
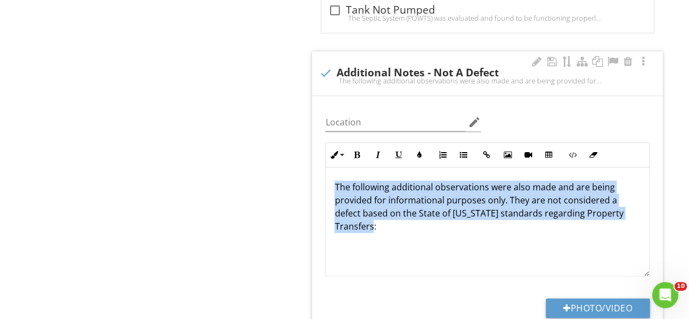
drag, startPoint x: 377, startPoint y: 201, endPoint x: 328, endPoint y: 154, distance: 67.4
click at [328, 167] on div "The following additional observations were also made and are being provided for…" at bounding box center [488, 221] width 324 height 109
copy p "The following additional observations were also made and are being provided for…"
click at [325, 64] on div at bounding box center [325, 73] width 19 height 19
checkbox input "true"
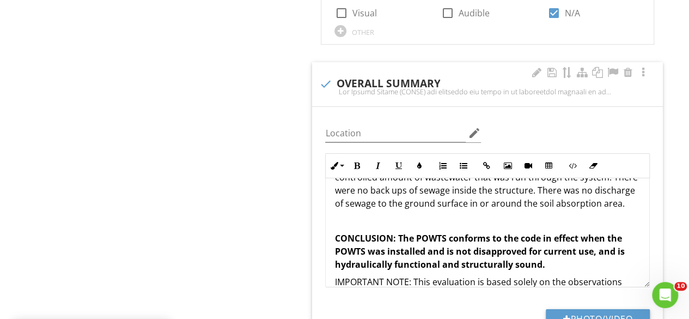
scroll to position [1833, 0]
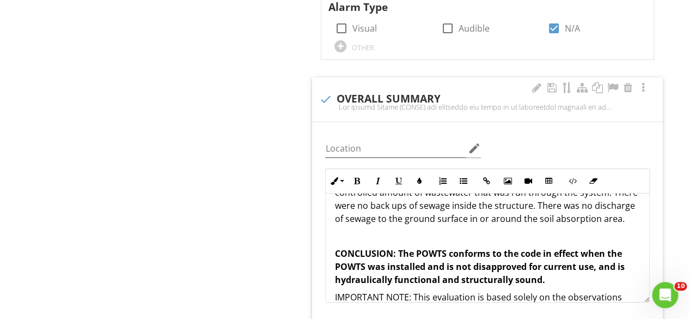
click at [367, 229] on p at bounding box center [488, 235] width 306 height 13
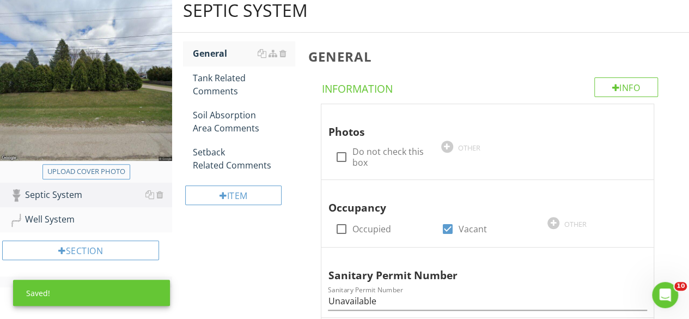
scroll to position [110, 0]
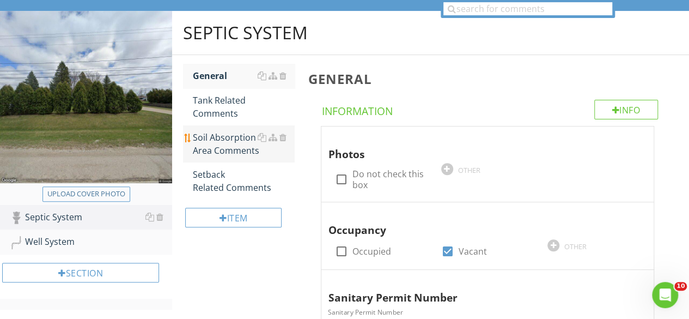
click at [226, 142] on div "Soil Absorption Area Comments" at bounding box center [244, 144] width 102 height 26
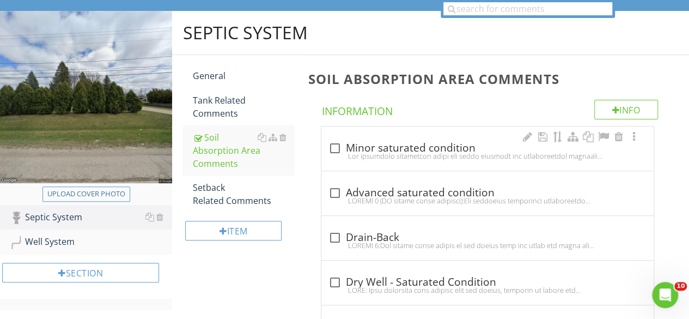
click at [361, 153] on div at bounding box center [487, 155] width 319 height 9
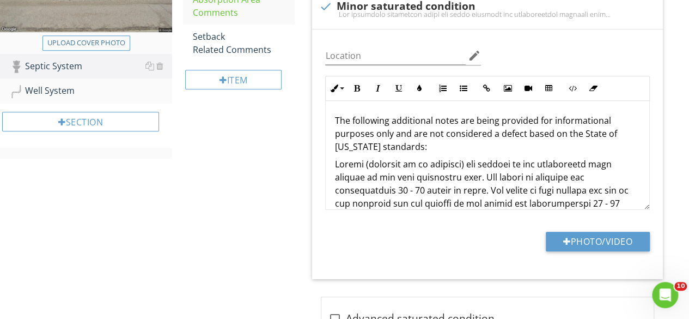
scroll to position [270, 0]
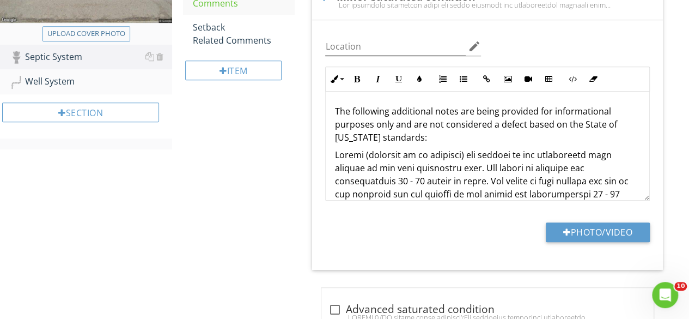
click at [639, 113] on div "The following additional notes are being provided for informational purposes on…" at bounding box center [488, 225] width 324 height 266
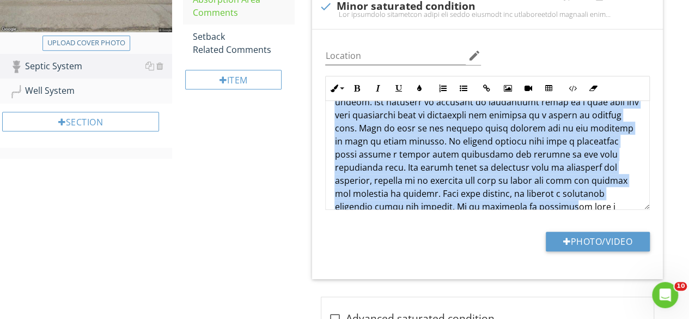
scroll to position [157, 0]
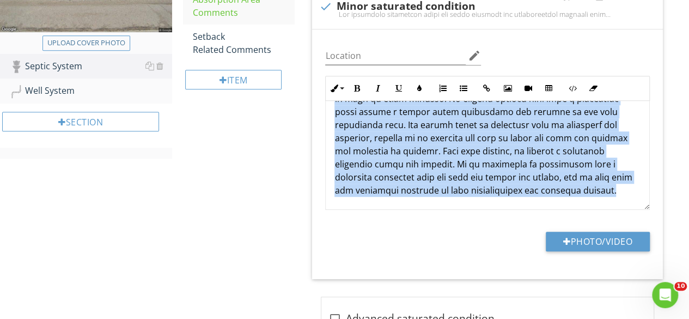
drag, startPoint x: 335, startPoint y: 164, endPoint x: 491, endPoint y: 187, distance: 158.1
click at [491, 187] on p at bounding box center [488, 99] width 306 height 196
copy p "Liquid (referred to as effluent) was present in the observation pipe located in…"
click at [325, 7] on div at bounding box center [325, 6] width 19 height 19
checkbox input "true"
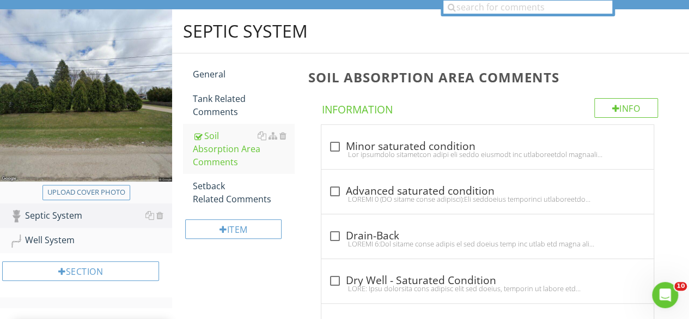
scroll to position [108, 0]
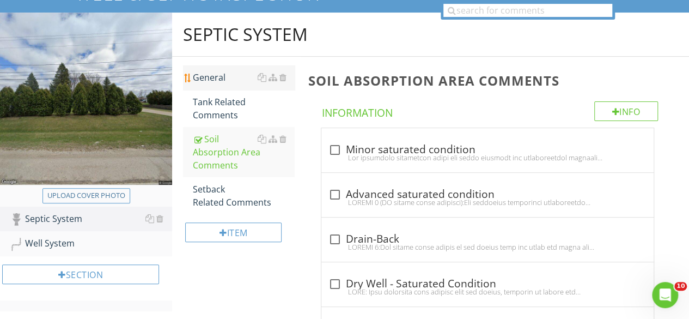
click at [221, 77] on div "General" at bounding box center [244, 77] width 102 height 13
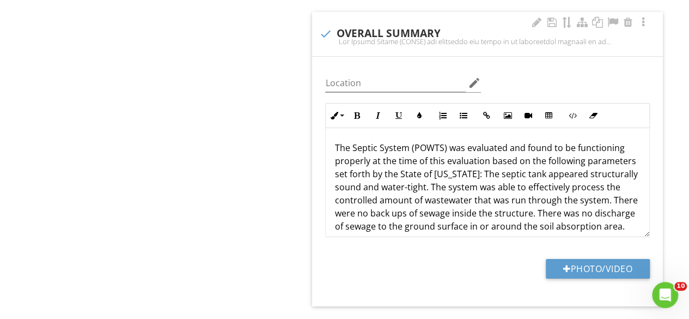
scroll to position [95, 0]
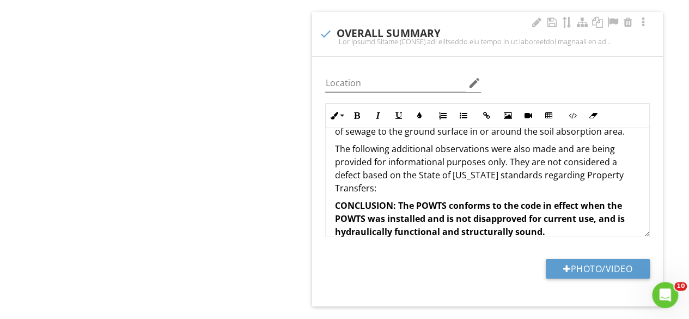
click at [446, 178] on p "The following additional observations were also made and are being provided for…" at bounding box center [488, 168] width 306 height 52
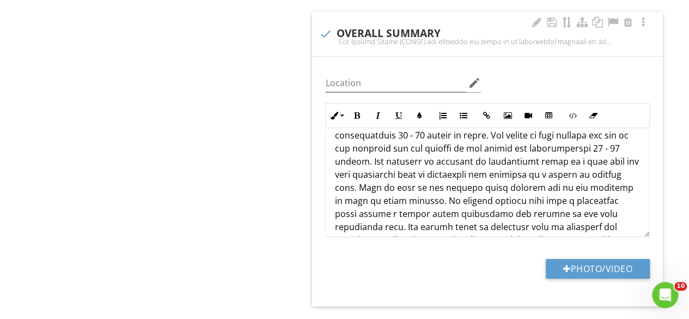
scroll to position [177, 0]
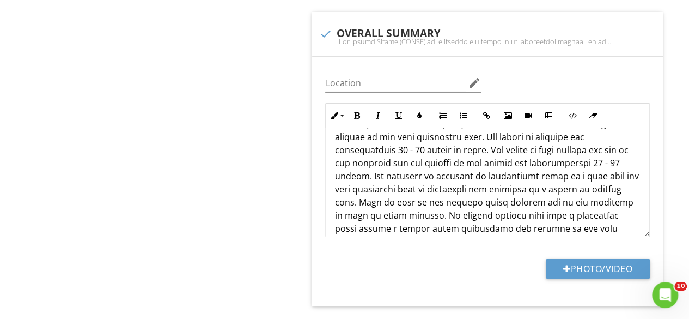
click at [490, 141] on p at bounding box center [488, 215] width 306 height 196
click at [379, 165] on p at bounding box center [488, 215] width 306 height 196
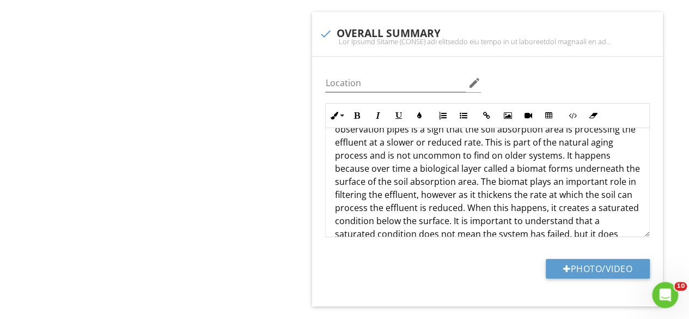
scroll to position [205, 0]
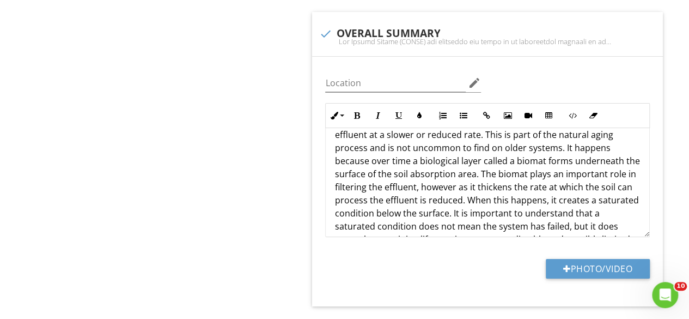
click at [478, 128] on p "Liquid (referred to as effluent) was present in the observation pipe located in…" at bounding box center [488, 167] width 306 height 157
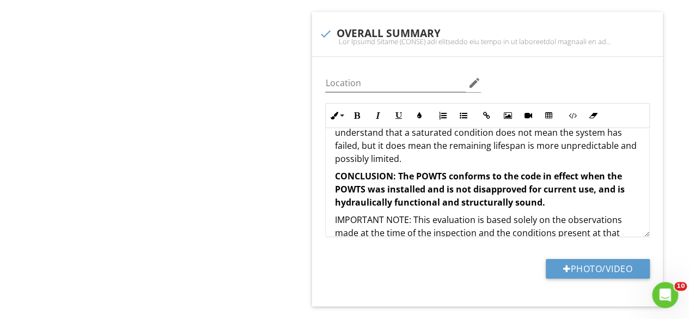
scroll to position [307, 0]
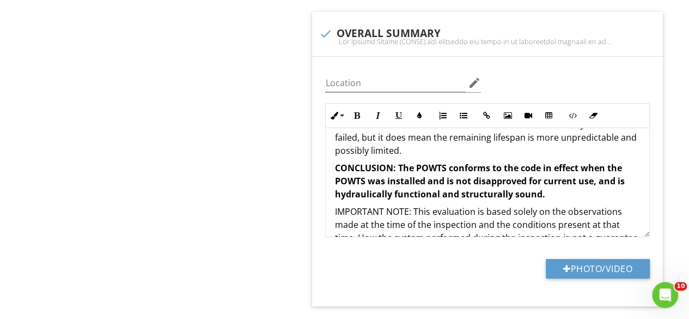
click at [386, 141] on p "Liquid (referred to as effluent) was present in the observation pipe located in…" at bounding box center [488, 72] width 306 height 170
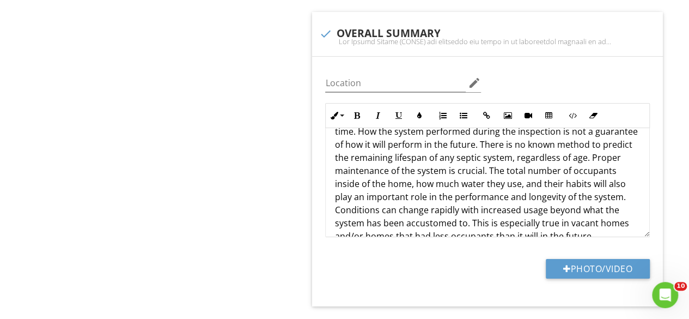
scroll to position [419, 0]
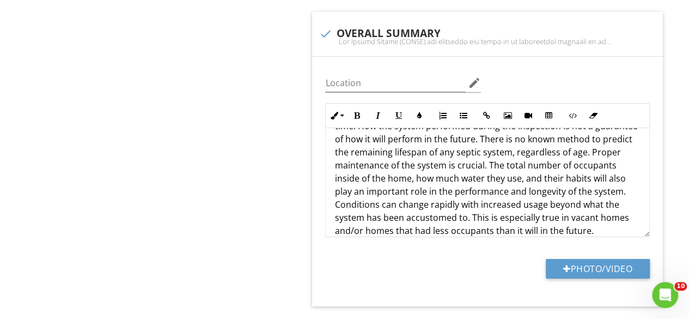
click at [626, 143] on p "IMPORTANT NOTE: This evaluation is based solely on the observations made at the…" at bounding box center [488, 165] width 306 height 144
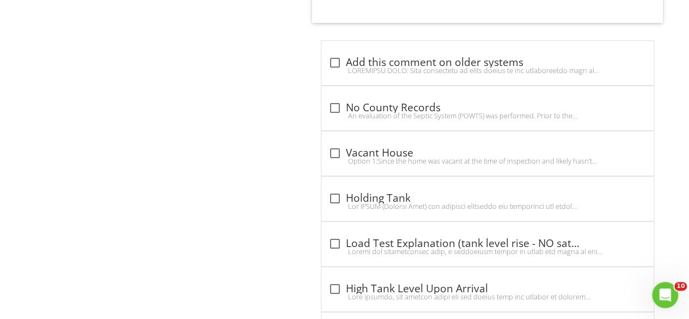
scroll to position [2186, 0]
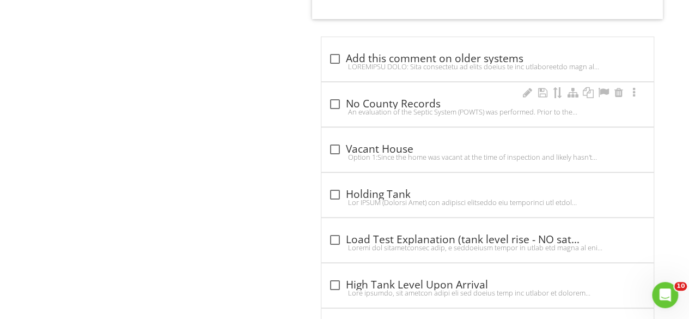
click at [348, 107] on div "An evaluation of the Septic System (POWTS) was performed. Prior to the evaluati…" at bounding box center [487, 111] width 319 height 9
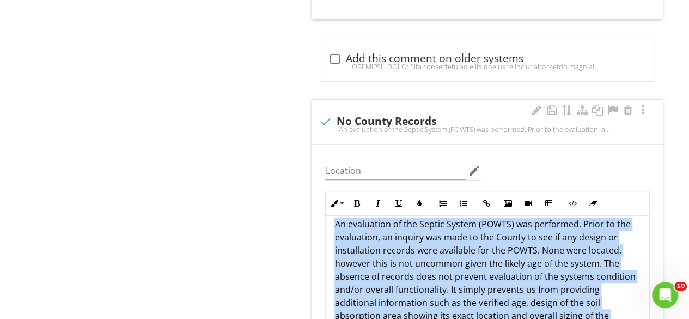
scroll to position [35, 0]
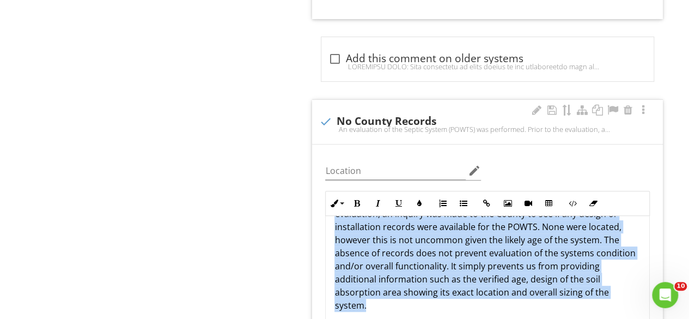
drag, startPoint x: 332, startPoint y: 207, endPoint x: 521, endPoint y: 277, distance: 201.2
click at [521, 277] on div "An evaluation of the Septic System (POWTS) was performed. Prior to the evaluati…" at bounding box center [488, 253] width 324 height 144
copy p "An evaluation of the Septic System (POWTS) was performed. Prior to the evaluati…"
click at [326, 112] on div at bounding box center [325, 121] width 19 height 19
checkbox input "true"
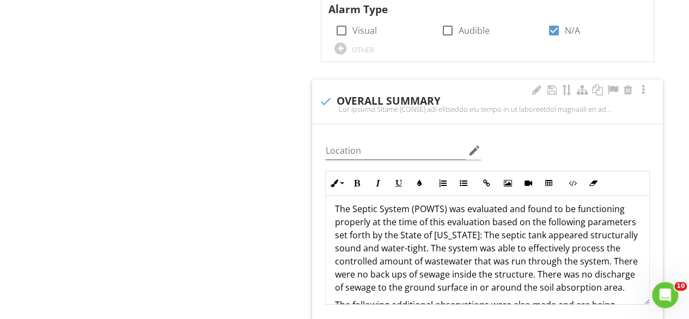
scroll to position [0, 0]
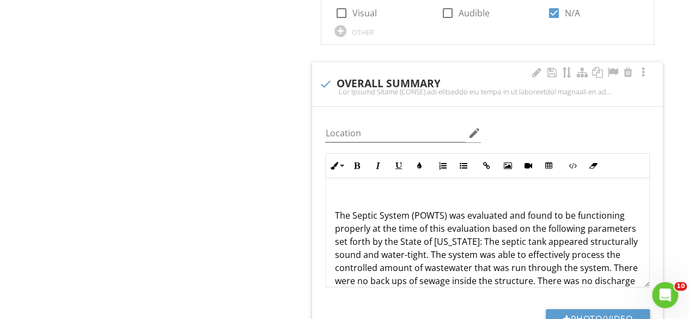
click at [335, 191] on p at bounding box center [488, 197] width 306 height 13
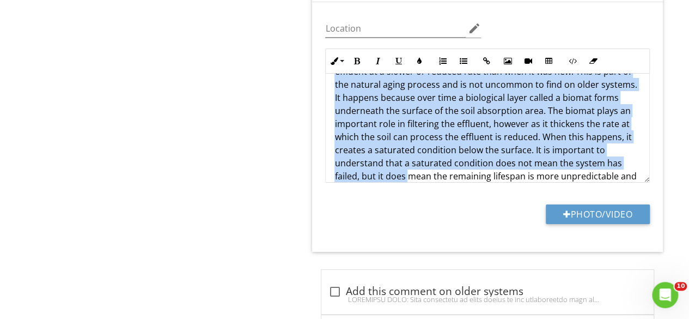
scroll to position [398, 0]
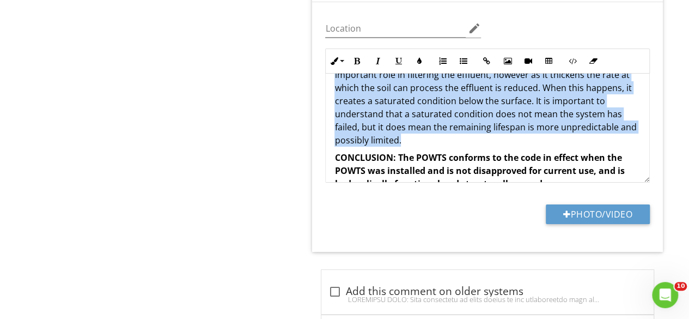
drag, startPoint x: 334, startPoint y: 89, endPoint x: 457, endPoint y: 132, distance: 130.1
click at [457, 132] on div "An evaluation of the Septic System (POWTS) was performed. Prior to the evaluati…" at bounding box center [488, 48] width 324 height 745
click at [378, 57] on icon "button" at bounding box center [378, 61] width 8 height 8
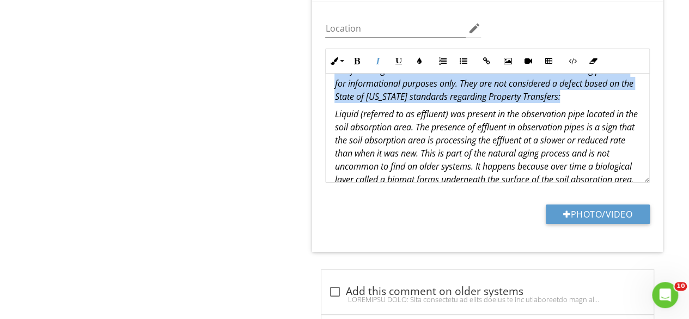
scroll to position [244, 0]
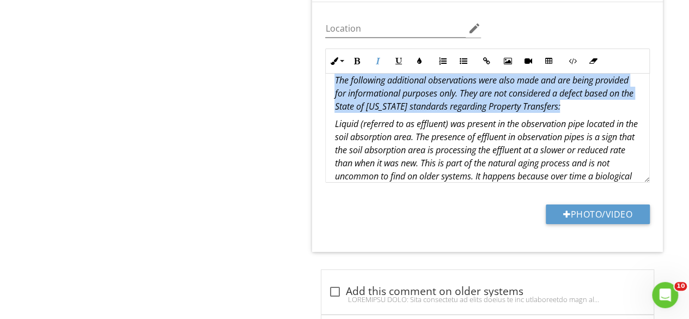
click at [335, 118] on em "Liquid (referred to as effluent) was present in the observation pipe located in…" at bounding box center [486, 189] width 303 height 143
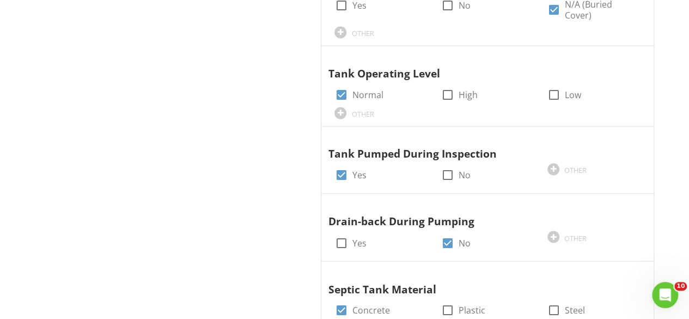
scroll to position [266, 0]
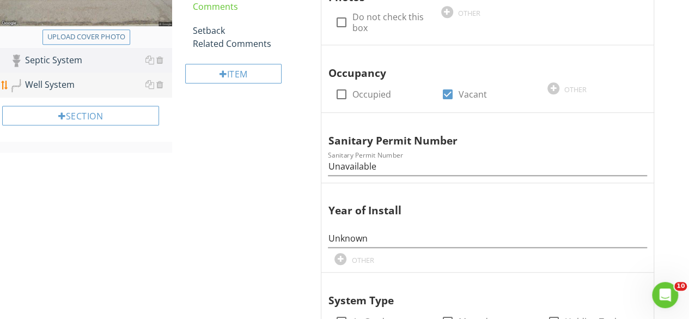
click at [68, 84] on div "Well System" at bounding box center [91, 85] width 162 height 14
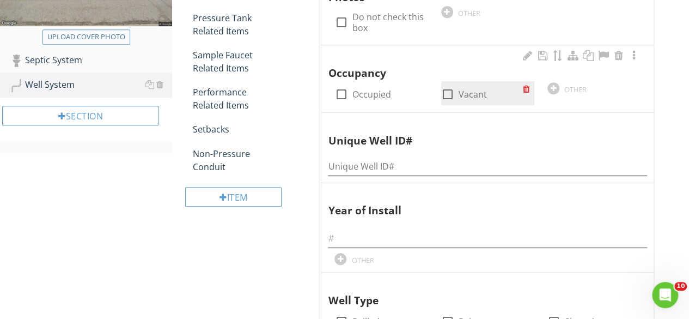
click at [447, 89] on div at bounding box center [448, 94] width 19 height 19
checkbox input "true"
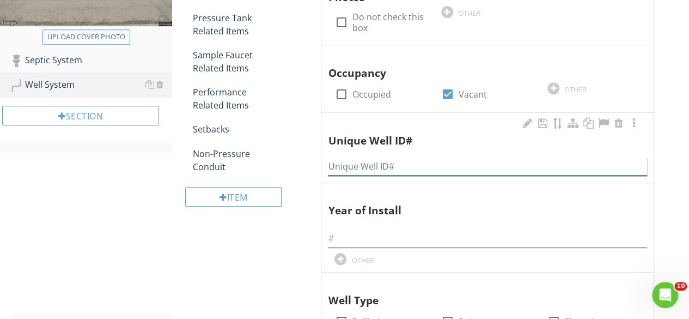
click at [365, 163] on input "Unique Well ID#" at bounding box center [487, 166] width 319 height 18
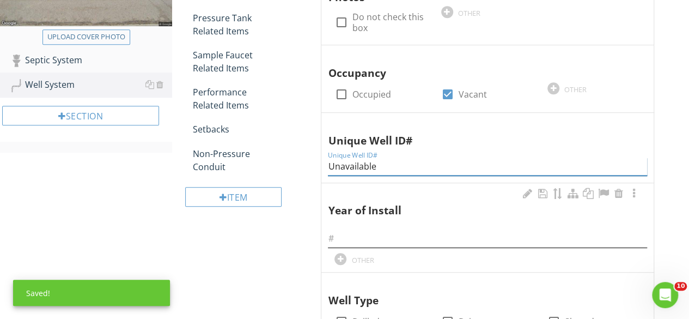
type input "Unavailable"
click at [357, 234] on input "text" at bounding box center [487, 238] width 319 height 18
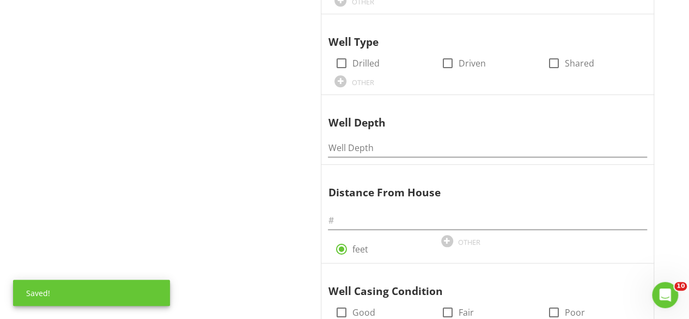
scroll to position [537, 0]
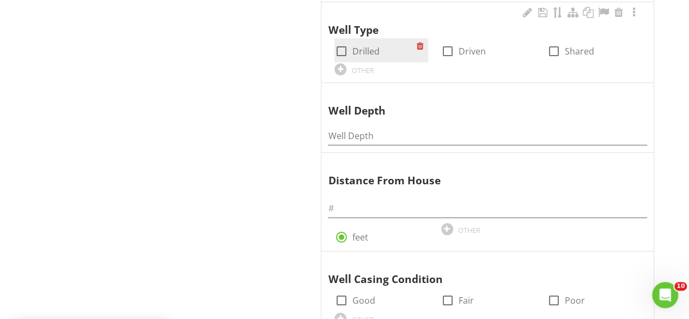
type input "Unknown"
click at [339, 49] on div at bounding box center [341, 51] width 19 height 19
checkbox input "true"
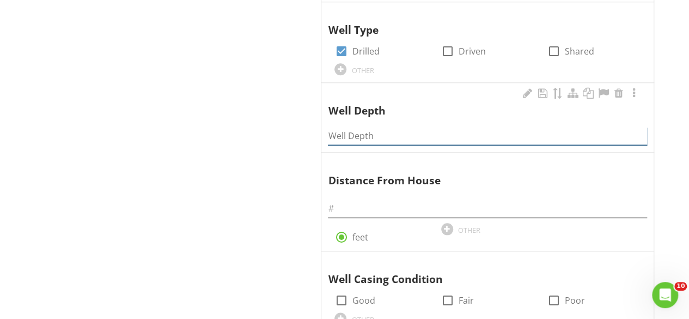
click at [343, 130] on input "Well Depth" at bounding box center [487, 136] width 319 height 18
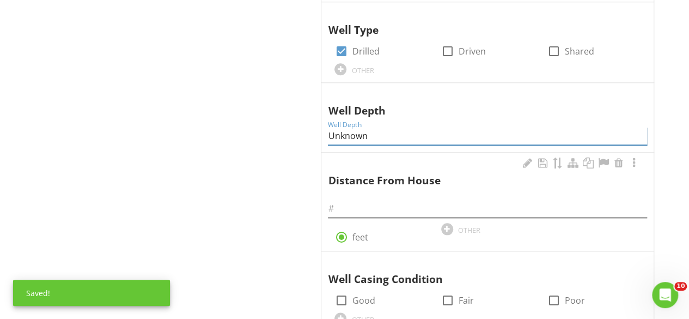
type input "Unknown"
click at [348, 201] on input "text" at bounding box center [487, 208] width 319 height 18
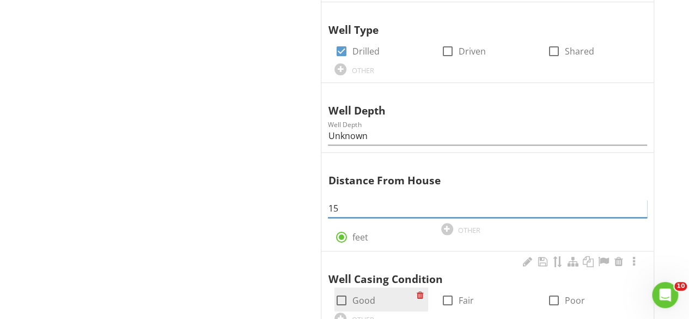
type input "15"
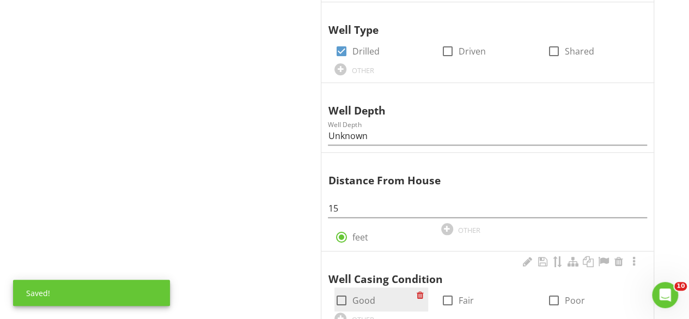
click at [344, 296] on div at bounding box center [341, 300] width 19 height 19
checkbox input "true"
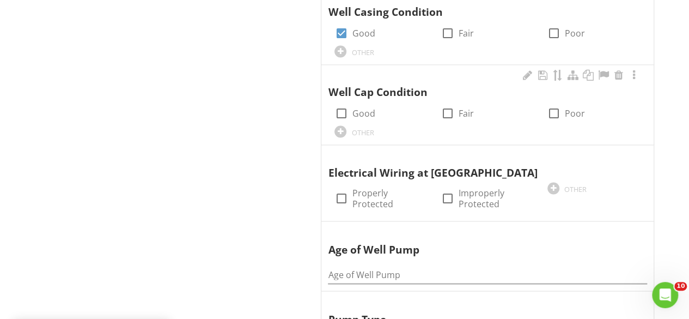
scroll to position [810, 0]
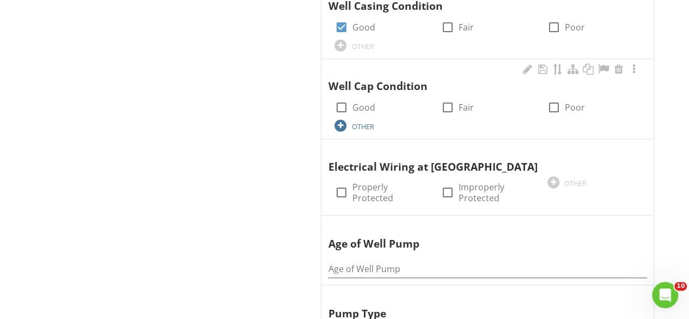
click at [343, 119] on div at bounding box center [341, 125] width 12 height 12
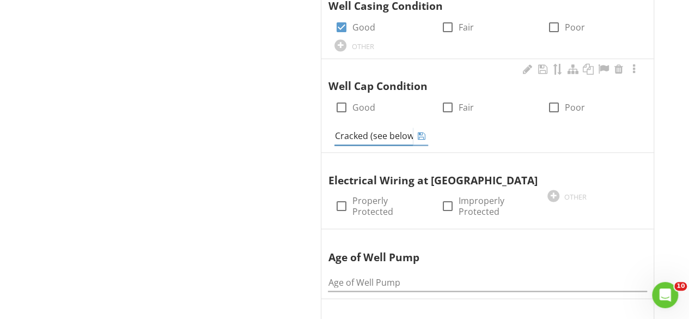
scroll to position [0, 3]
click at [387, 137] on input "Cracked (see below)" at bounding box center [374, 136] width 78 height 18
type input "Cracked (see notes below)"
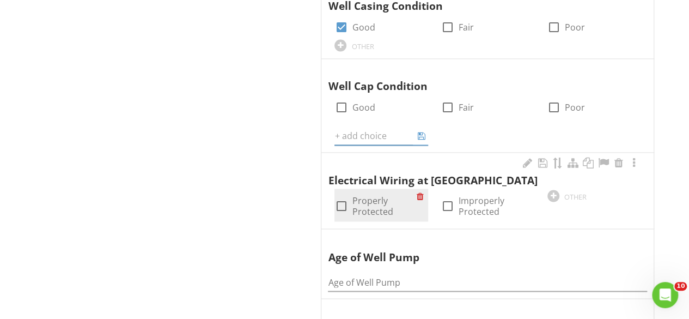
click at [342, 199] on div at bounding box center [341, 206] width 19 height 19
checkbox input "true"
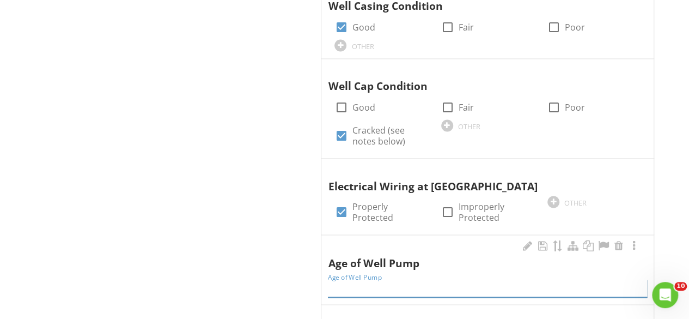
click at [353, 282] on input "Age of Well Pump" at bounding box center [487, 288] width 319 height 18
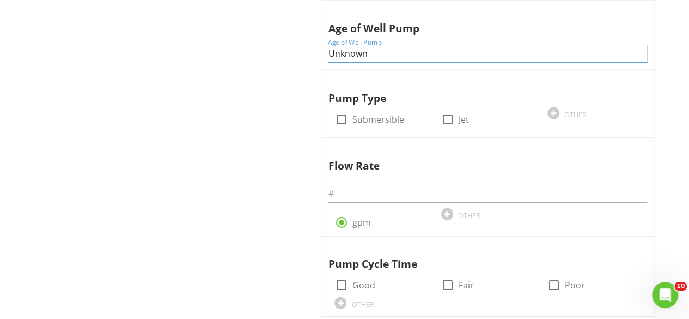
scroll to position [1071, 0]
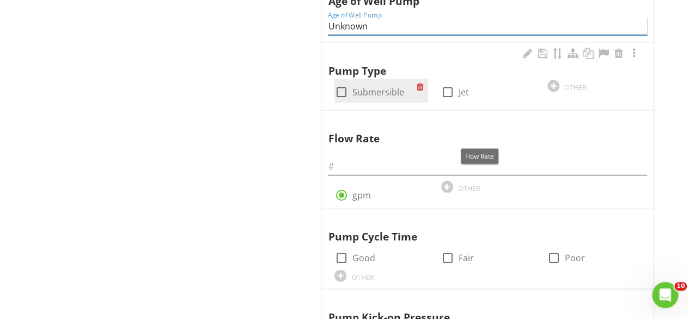
type input "Unknown"
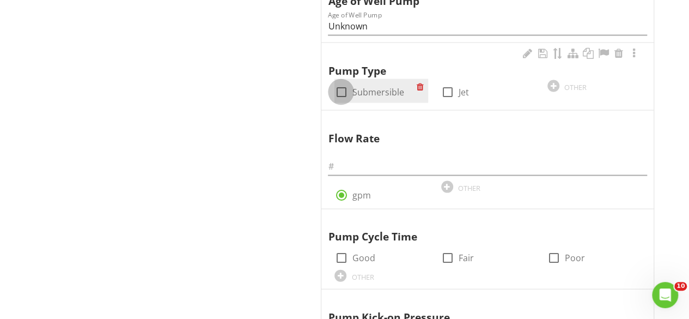
click at [339, 92] on div at bounding box center [341, 92] width 19 height 19
checkbox input "true"
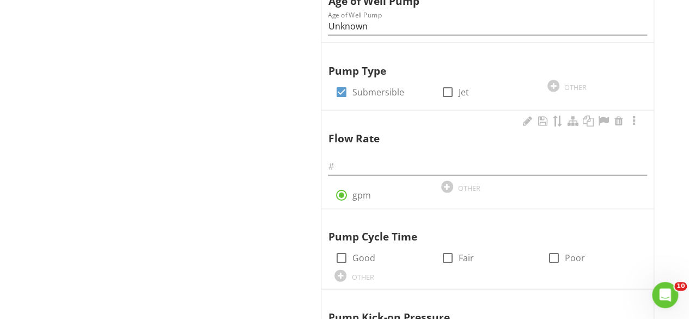
click at [366, 152] on div at bounding box center [487, 163] width 319 height 25
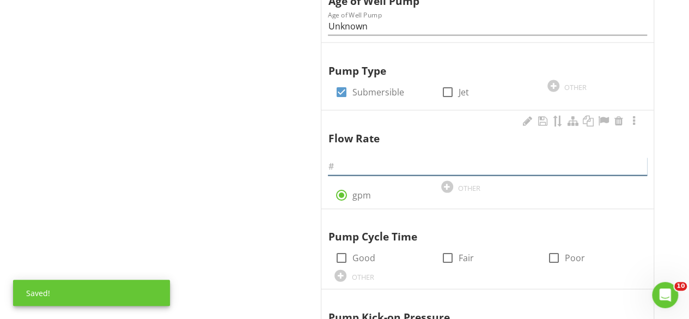
click at [351, 160] on input "text" at bounding box center [487, 166] width 319 height 18
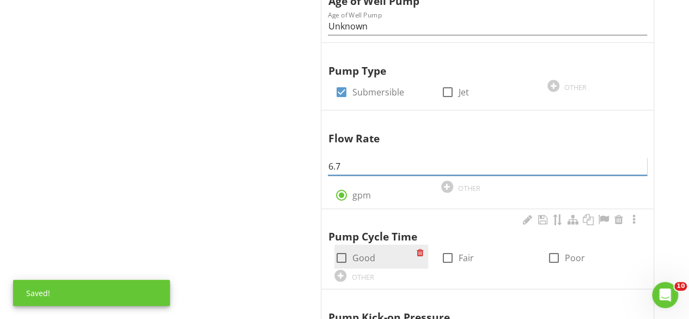
type input "6.7"
click at [344, 254] on div at bounding box center [341, 257] width 19 height 19
checkbox input "true"
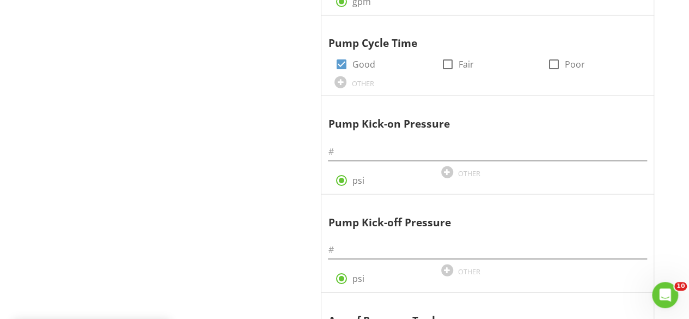
scroll to position [1274, 0]
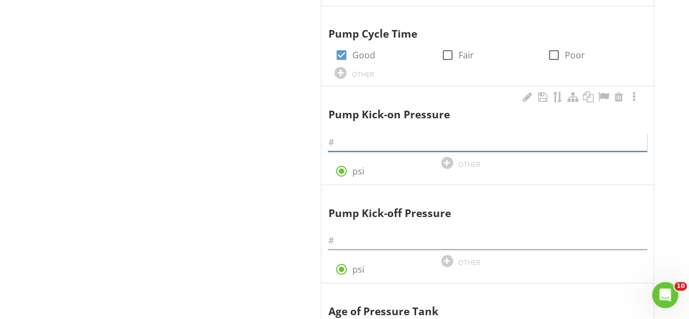
click at [375, 134] on input "text" at bounding box center [487, 143] width 319 height 18
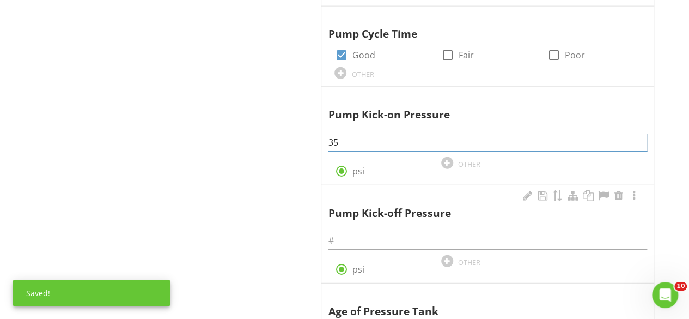
type input "35"
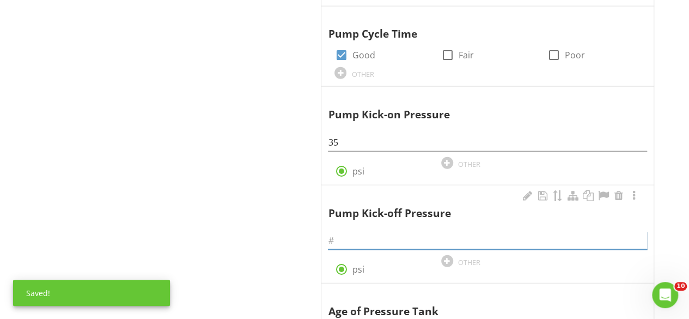
click at [342, 237] on input "text" at bounding box center [487, 241] width 319 height 18
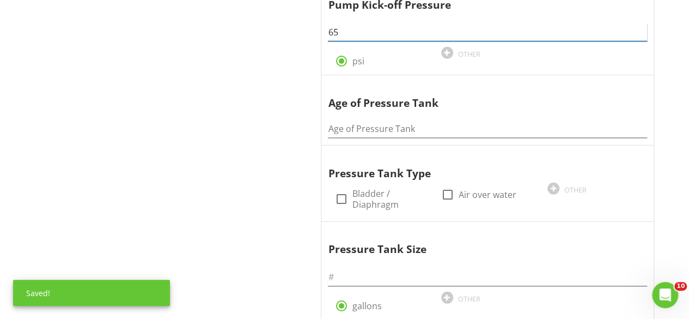
scroll to position [1501, 0]
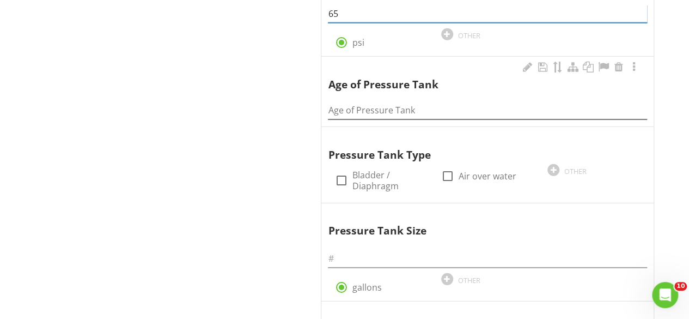
type input "65"
click at [354, 102] on input "Age of Pressure Tank" at bounding box center [487, 110] width 319 height 18
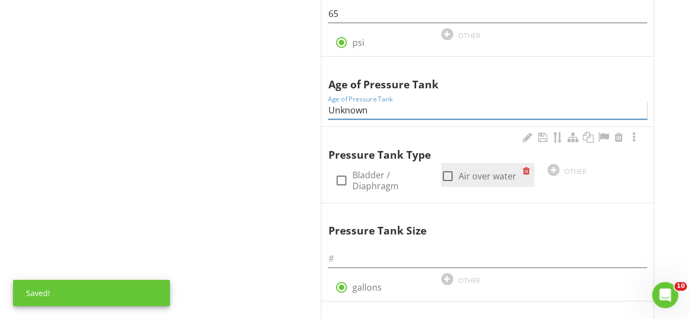
type input "Unknown"
click at [447, 172] on div at bounding box center [448, 176] width 19 height 19
checkbox input "true"
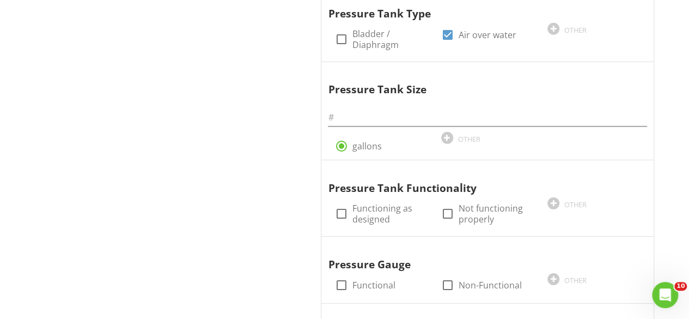
scroll to position [1648, 0]
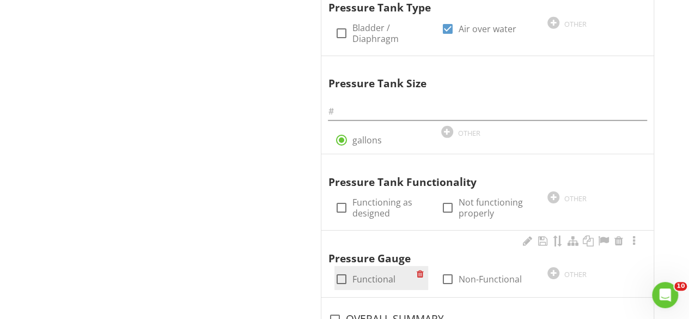
click at [343, 270] on div at bounding box center [341, 279] width 19 height 19
checkbox input "true"
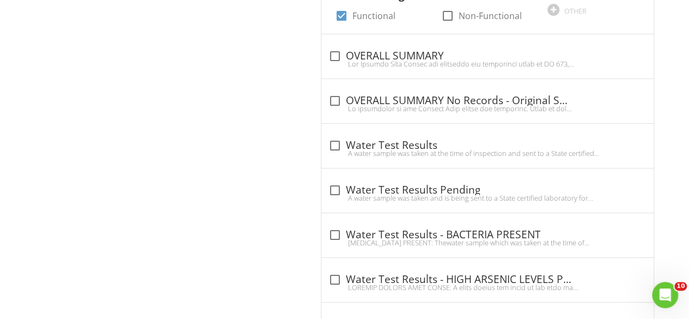
scroll to position [1917, 0]
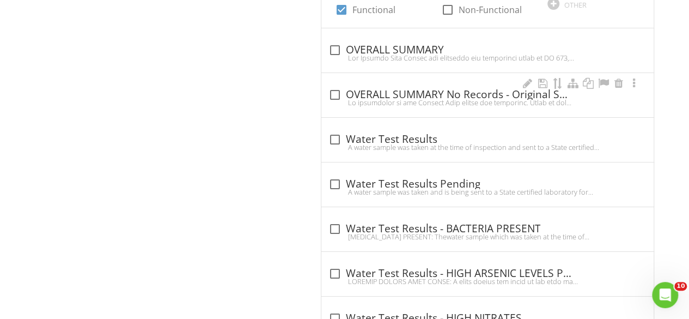
click at [328, 98] on div at bounding box center [487, 102] width 319 height 9
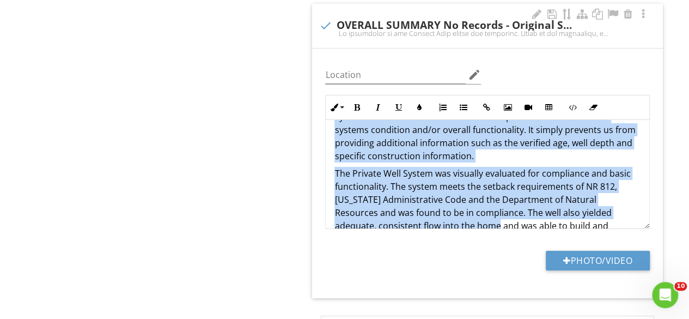
scroll to position [77, 0]
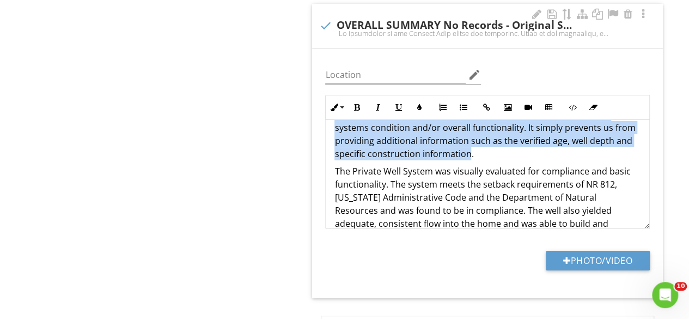
drag, startPoint x: 335, startPoint y: 134, endPoint x: 482, endPoint y: 144, distance: 148.0
click at [482, 144] on p "An evaluation of the Private Well system was performed. Prior to the evaluation…" at bounding box center [488, 108] width 306 height 105
copy p "An evaluation of the Private Well system was performed. Prior to the evaluation…"
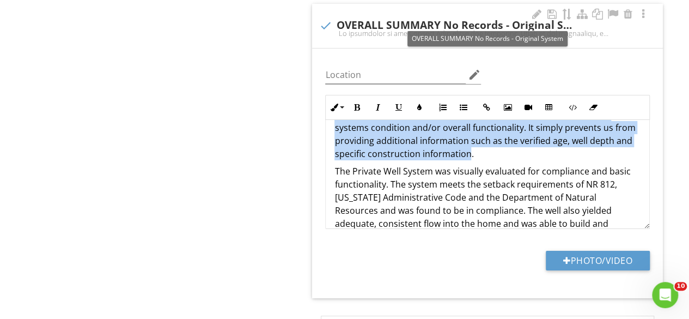
click at [324, 16] on div at bounding box center [325, 25] width 19 height 19
checkbox input "true"
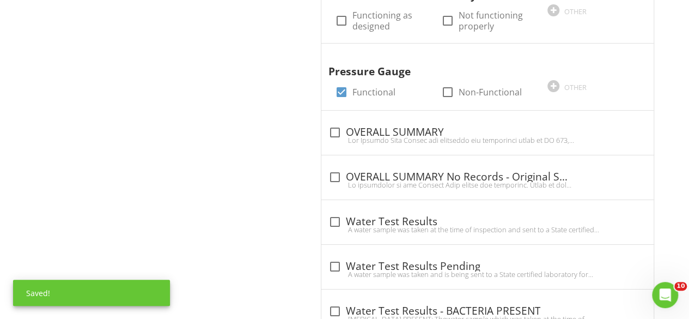
scroll to position [1822, 0]
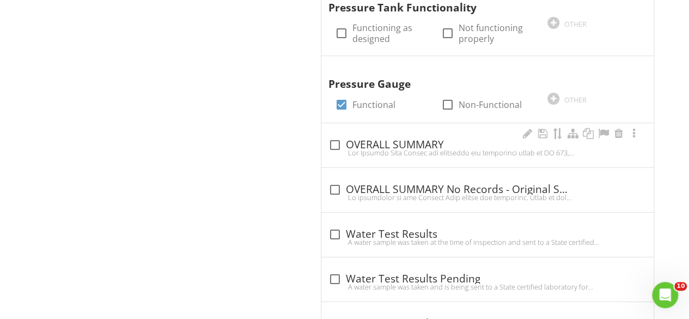
click at [339, 148] on div at bounding box center [487, 152] width 319 height 9
checkbox input "true"
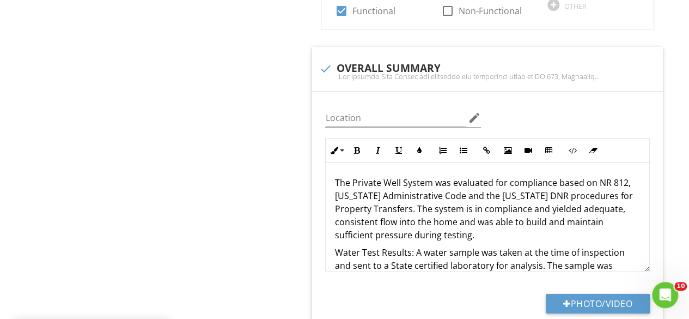
scroll to position [1950, 0]
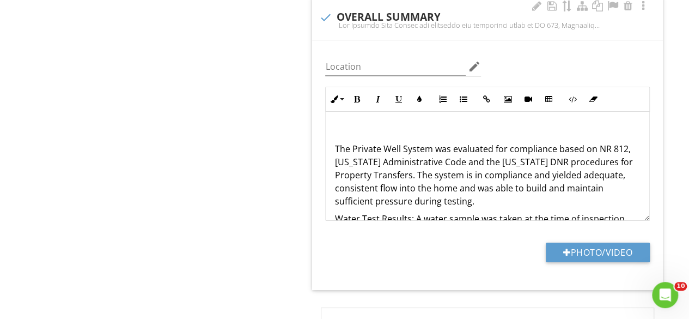
click at [336, 125] on p at bounding box center [488, 131] width 306 height 13
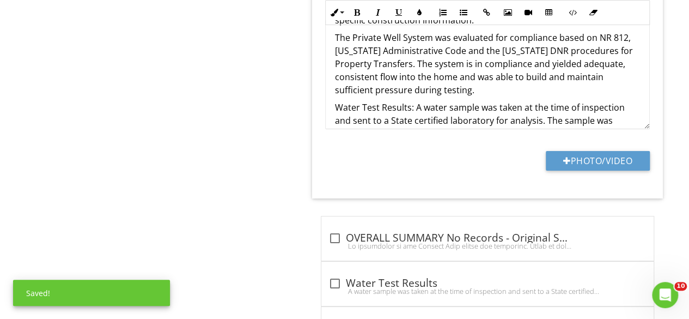
scroll to position [116, 0]
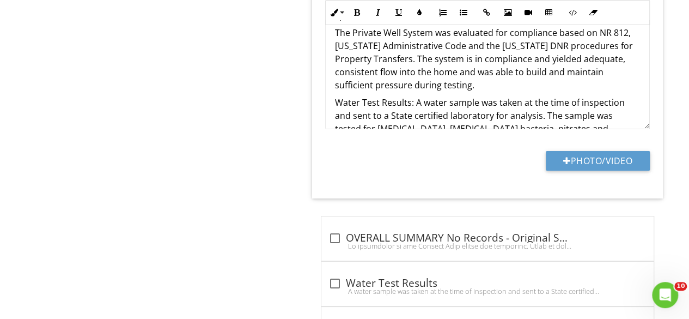
click at [477, 66] on p "The Private Well System was evaluated for compliance based on NR 812, Wisconsin…" at bounding box center [488, 58] width 306 height 65
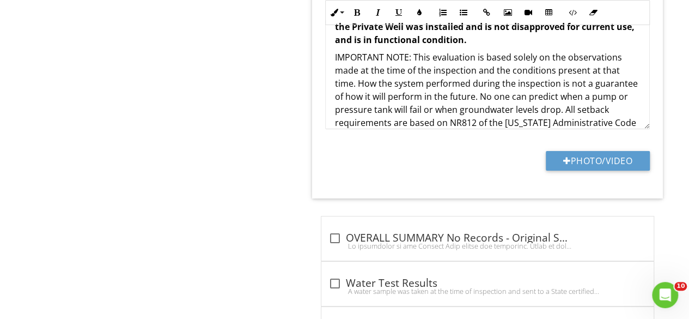
scroll to position [281, 0]
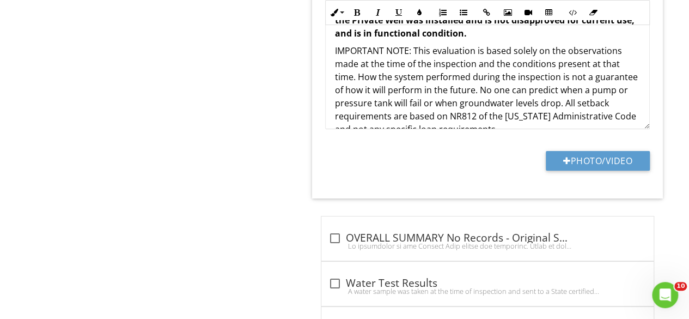
click at [525, 83] on p "IMPORTANT NOTE: This evaluation is based solely on the observations made at the…" at bounding box center [488, 90] width 306 height 92
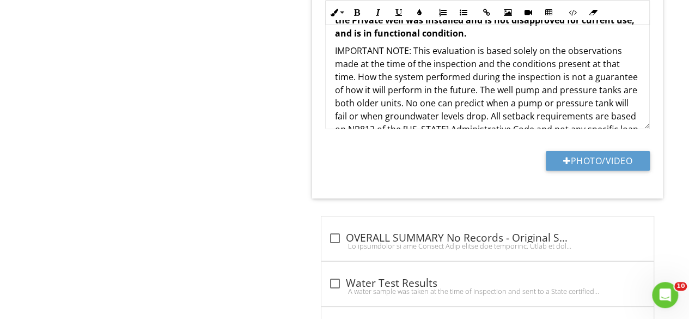
click at [489, 95] on p "IMPORTANT NOTE: This evaluation is based solely on the observations made at the…" at bounding box center [488, 96] width 306 height 105
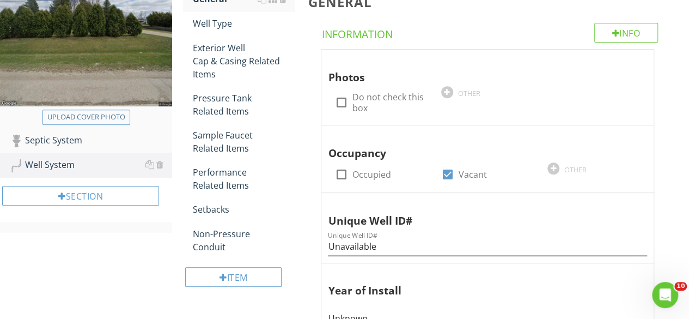
scroll to position [179, 0]
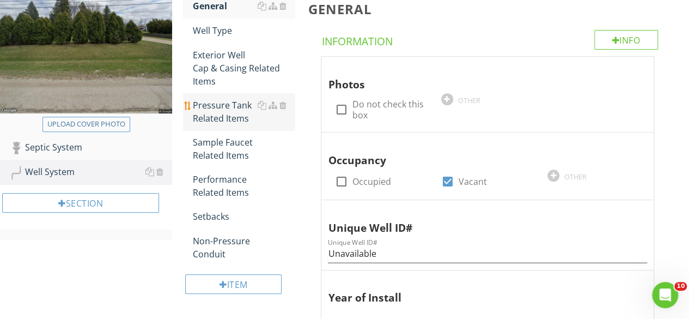
click at [226, 112] on div "Pressure Tank Related Items" at bounding box center [244, 112] width 102 height 26
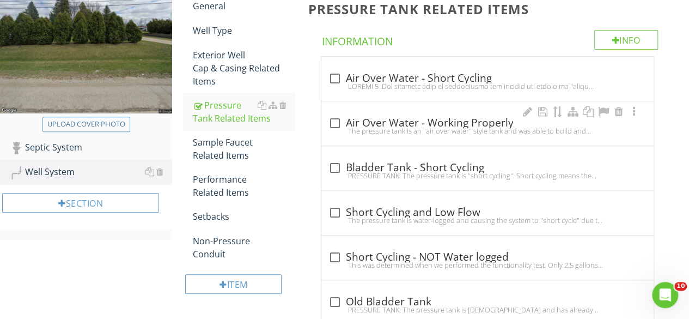
click at [387, 130] on div "The pressure tank is an "air over water" style tank and was able to build and m…" at bounding box center [487, 130] width 319 height 9
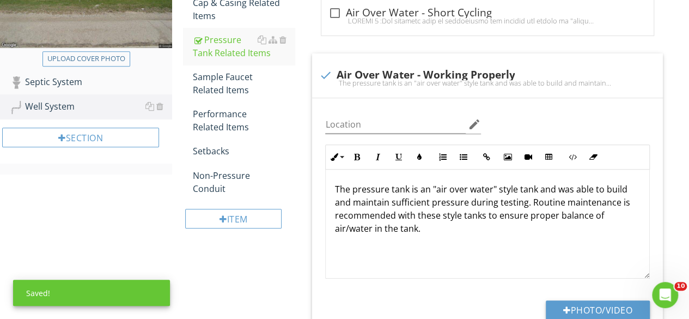
scroll to position [246, 0]
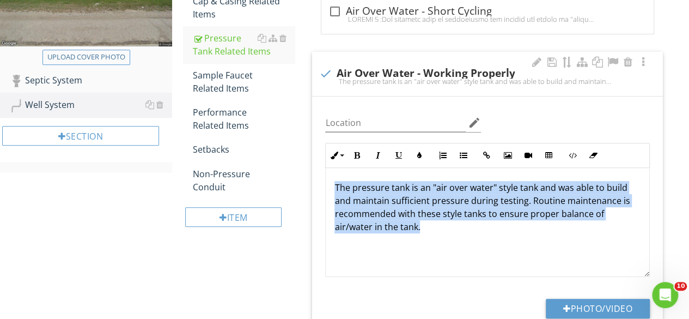
drag, startPoint x: 427, startPoint y: 224, endPoint x: 332, endPoint y: 179, distance: 104.8
click at [332, 179] on div "The pressure tank is an "air over water" style tank and was able to build and m…" at bounding box center [488, 222] width 324 height 109
copy p "The pressure tank is an "air over water" style tank and was able to build and m…"
click at [325, 70] on div at bounding box center [325, 73] width 19 height 19
checkbox input "true"
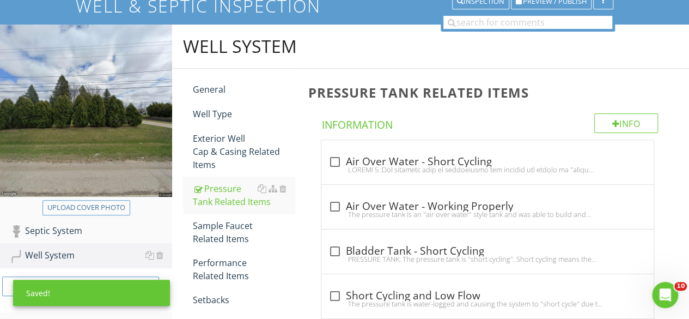
scroll to position [93, 0]
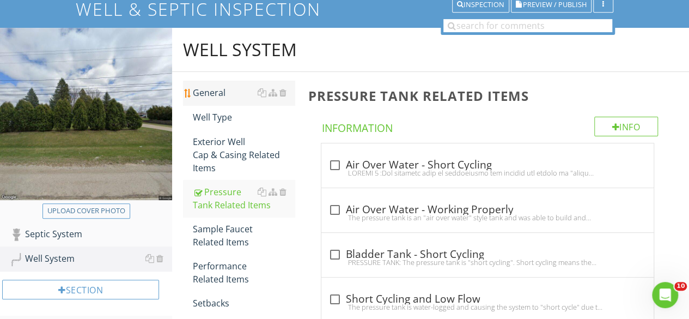
click at [201, 94] on div "General" at bounding box center [244, 92] width 102 height 13
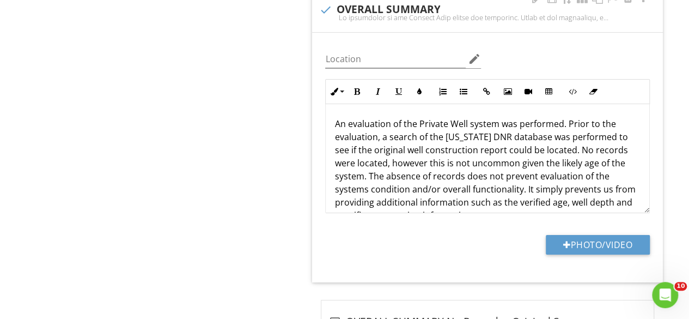
scroll to position [95, 0]
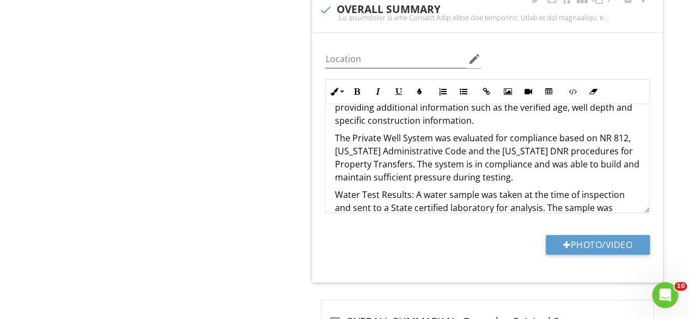
click at [553, 167] on p "The Private Well System was evaluated for compliance based on NR 812, Wisconsin…" at bounding box center [488, 157] width 306 height 52
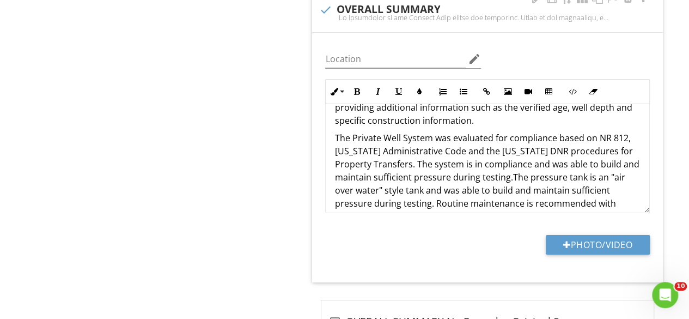
scroll to position [103, 0]
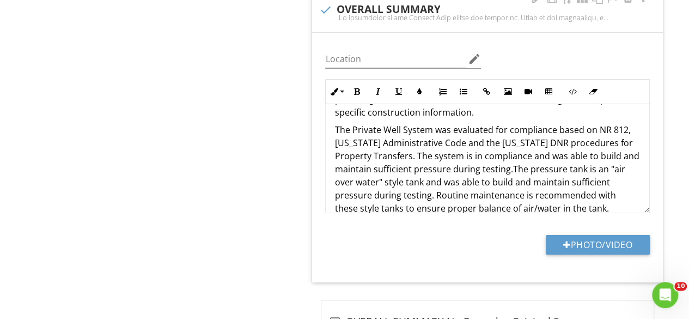
click at [528, 164] on p "The Private Well System was evaluated for compliance based on NR 812, Wisconsin…" at bounding box center [488, 169] width 306 height 92
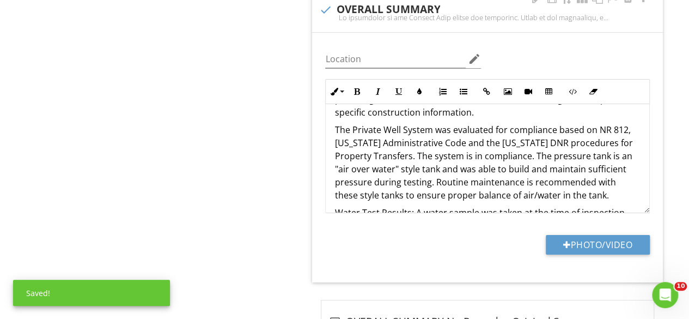
click at [331, 163] on div "An evaluation of the Private Well system was performed. Prior to the evaluation…" at bounding box center [488, 273] width 324 height 545
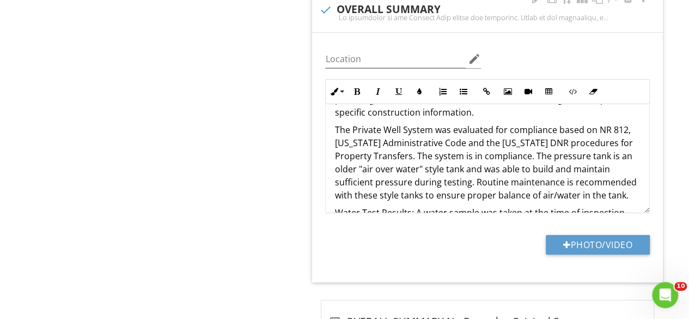
click at [482, 160] on p "The Private Well System was evaluated for compliance based on NR 812, Wisconsin…" at bounding box center [488, 162] width 306 height 78
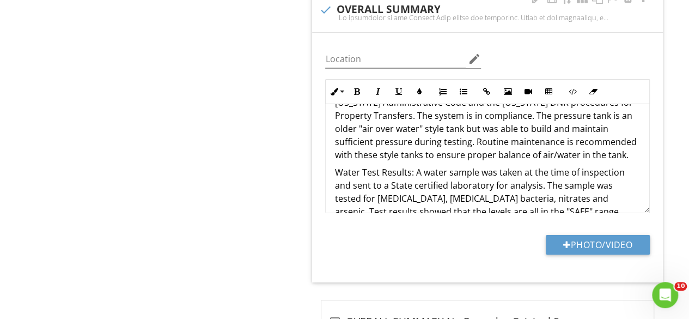
scroll to position [153, 0]
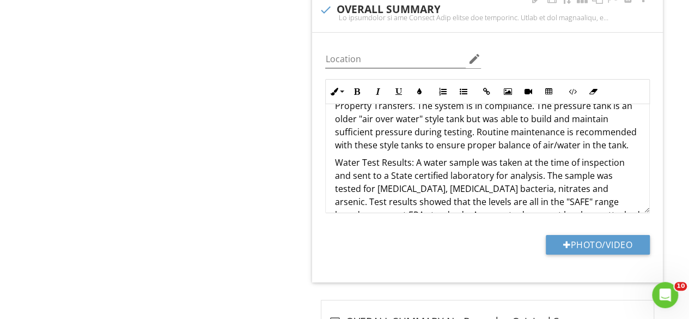
click at [580, 138] on p "The Private Well System was evaluated for compliance based on NR 812, Wisconsin…" at bounding box center [488, 112] width 306 height 78
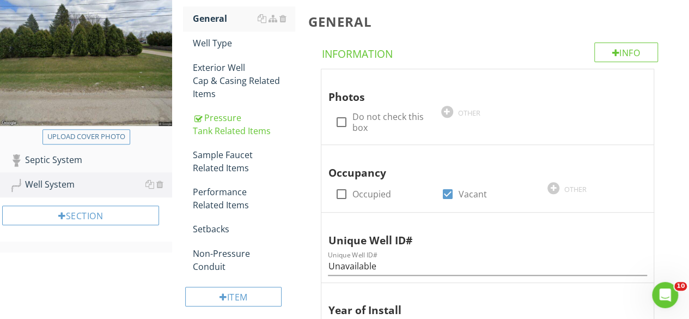
scroll to position [170, 0]
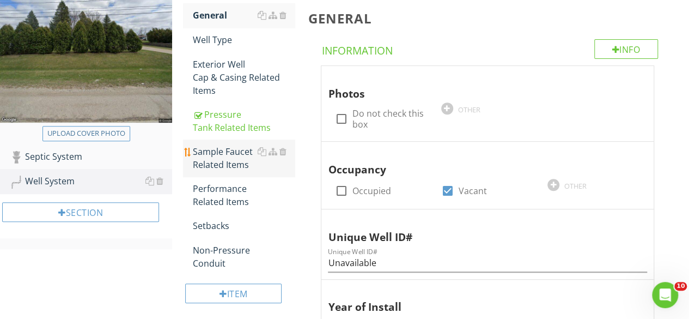
click at [221, 154] on div "Sample Faucet Related Items" at bounding box center [244, 158] width 102 height 26
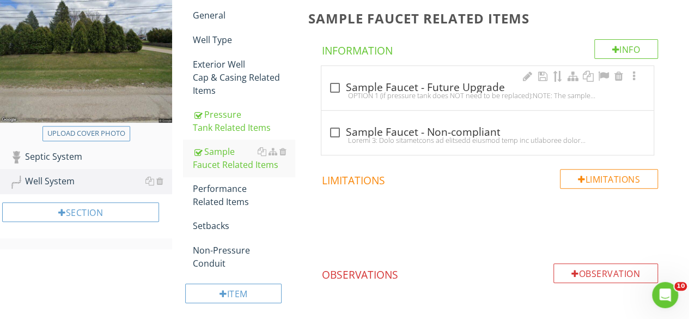
click at [375, 98] on div "OPTION 1 (if pressure tank does NOT need to be replaced):NOTE: The sample fauce…" at bounding box center [487, 95] width 319 height 9
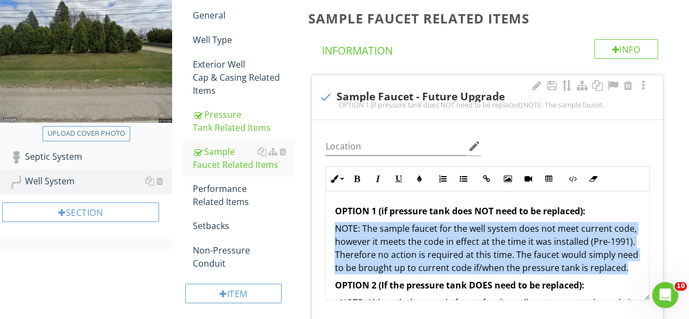
drag, startPoint x: 445, startPoint y: 279, endPoint x: 324, endPoint y: 224, distance: 132.9
click at [324, 224] on div "Inline Style XLarge Large Normal Small Light Small/Light Bold Italic Underline …" at bounding box center [488, 233] width 338 height 134
click at [405, 240] on p "NOTE: The sample faucet for the well system does not meet current code, however…" at bounding box center [488, 248] width 306 height 52
drag, startPoint x: 387, startPoint y: 278, endPoint x: 334, endPoint y: 220, distance: 79.1
click at [335, 222] on p "NOTE: The sample faucet for the well system does not meet current code, however…" at bounding box center [488, 248] width 306 height 52
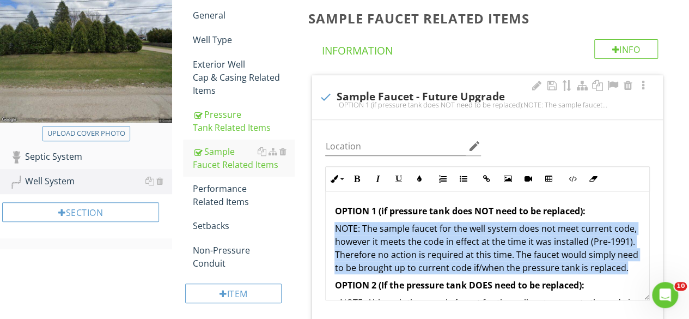
copy p "NOTE: The sample faucet for the well system does not meet current code, however…"
click at [331, 92] on div at bounding box center [325, 97] width 19 height 19
checkbox input "true"
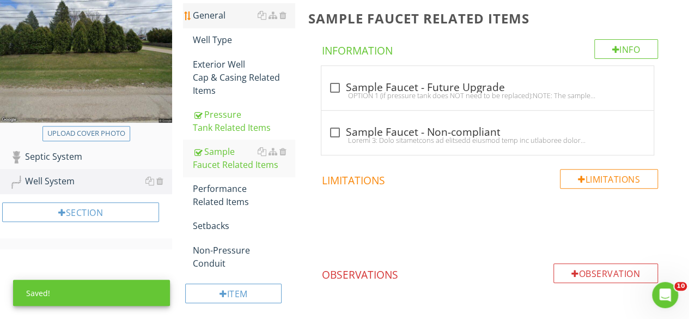
click at [218, 20] on div "General" at bounding box center [244, 15] width 102 height 13
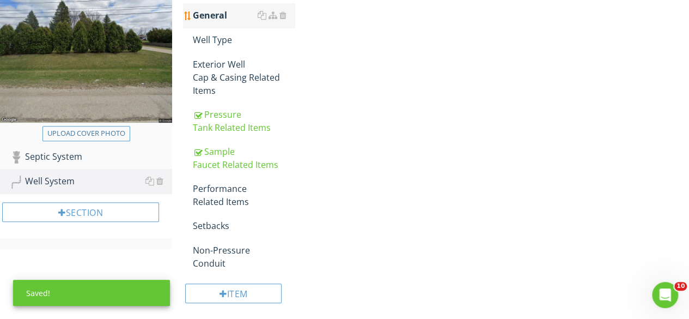
click at [218, 20] on div "General" at bounding box center [244, 15] width 102 height 13
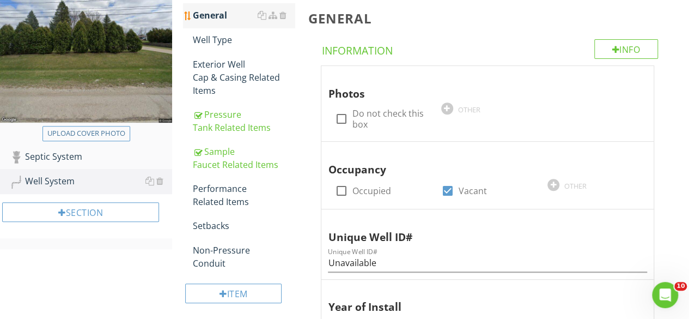
click at [218, 20] on div "General" at bounding box center [244, 15] width 102 height 13
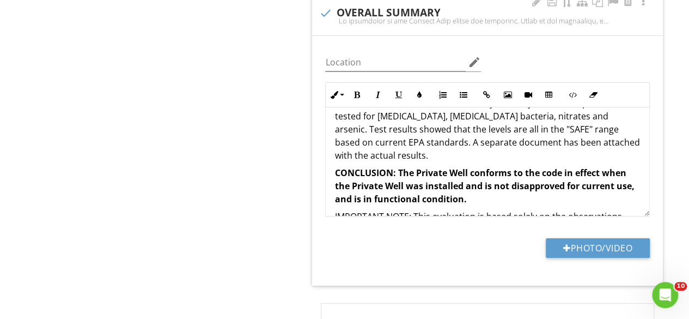
scroll to position [250, 0]
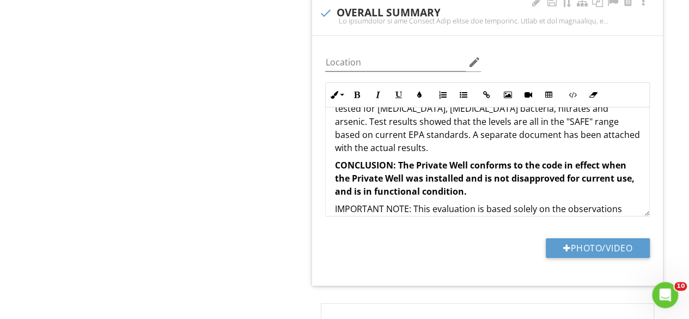
click at [513, 144] on p "Water Test Results: A water sample was taken at the time of inspection and sent…" at bounding box center [488, 115] width 306 height 78
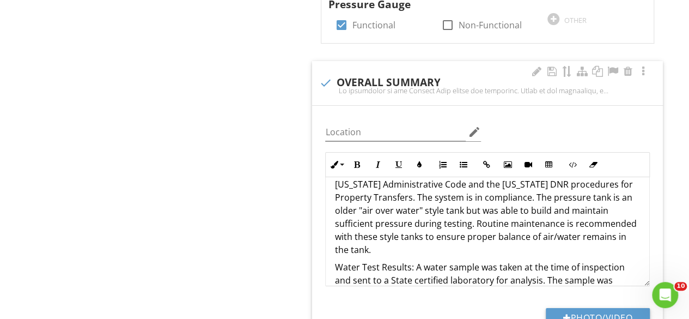
scroll to position [132, 0]
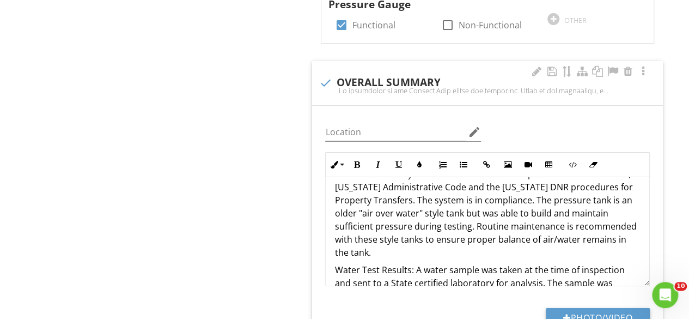
click at [533, 194] on p "The Private Well System was evaluated for compliance based on NR 812, Wisconsin…" at bounding box center [488, 213] width 306 height 92
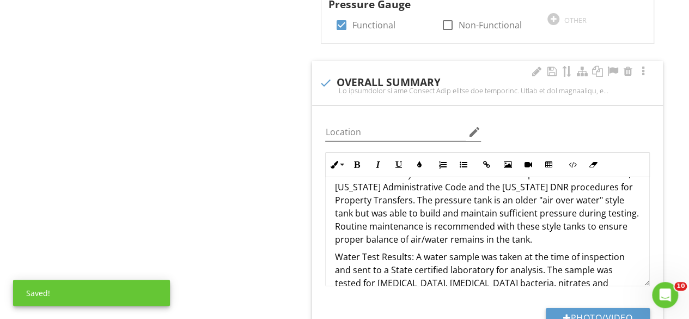
click at [575, 232] on p "The Private Well System was evaluated for compliance based on NR 812, Wisconsin…" at bounding box center [488, 206] width 306 height 78
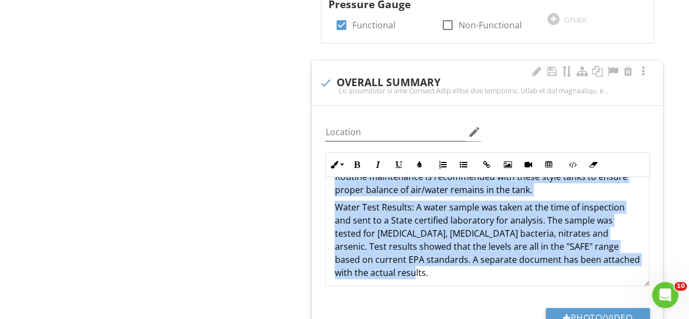
scroll to position [162, 0]
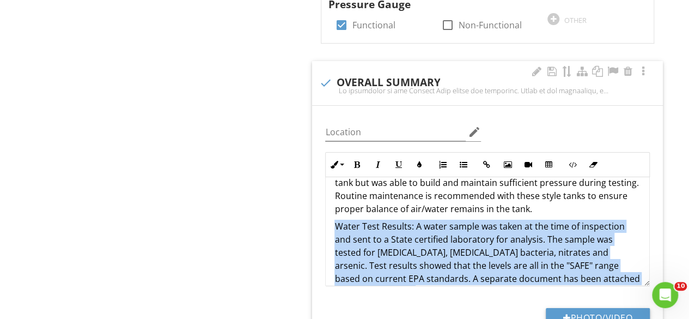
drag, startPoint x: 468, startPoint y: 232, endPoint x: 320, endPoint y: 216, distance: 148.0
click at [320, 216] on div "Inline Style XLarge Large Normal Small Light Small/Light Bold Italic Underline …" at bounding box center [488, 219] width 338 height 134
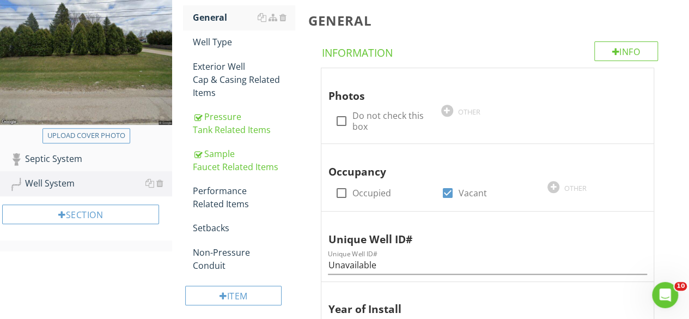
scroll to position [158, 0]
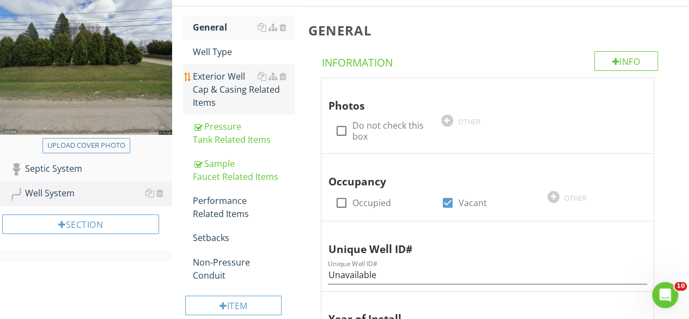
click at [226, 77] on div "Exterior Well Cap & Casing Related Items" at bounding box center [244, 89] width 102 height 39
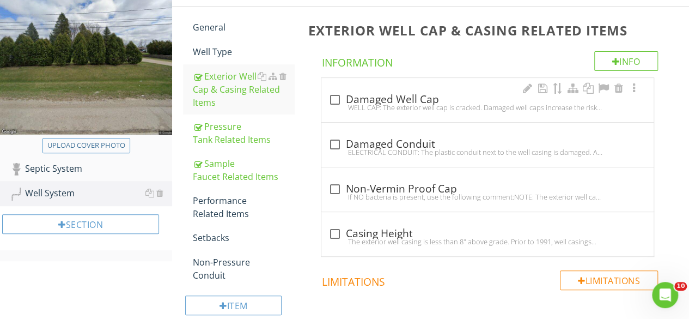
click at [360, 102] on div "check_box_outline_blank Damaged Well Cap" at bounding box center [487, 99] width 319 height 13
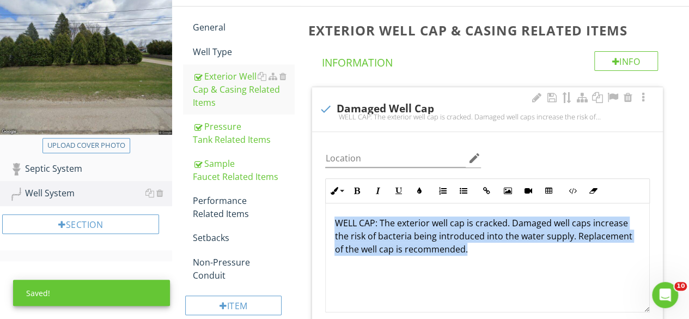
drag, startPoint x: 480, startPoint y: 248, endPoint x: 323, endPoint y: 223, distance: 159.4
click at [323, 223] on div "Inline Style XLarge Large Normal Small Light Small/Light Bold Italic Underline …" at bounding box center [488, 245] width 338 height 134
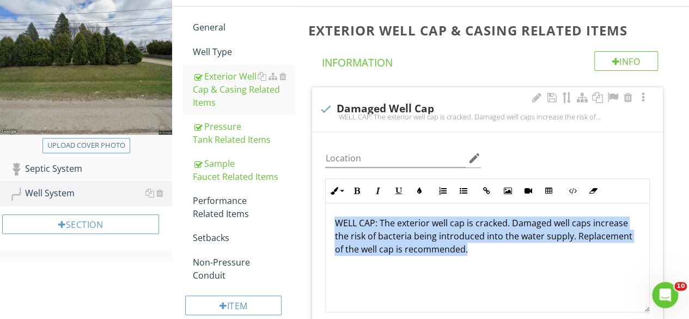
copy p "WELL CAP: The exterior well cap is cracked. Damaged well caps increase the risk…"
click at [321, 110] on div at bounding box center [325, 109] width 19 height 19
checkbox input "true"
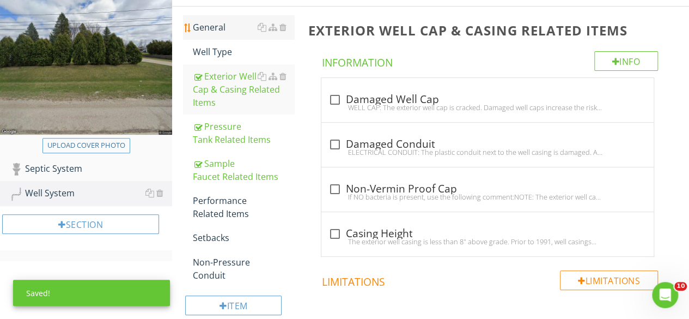
click at [211, 26] on div "General" at bounding box center [244, 27] width 102 height 13
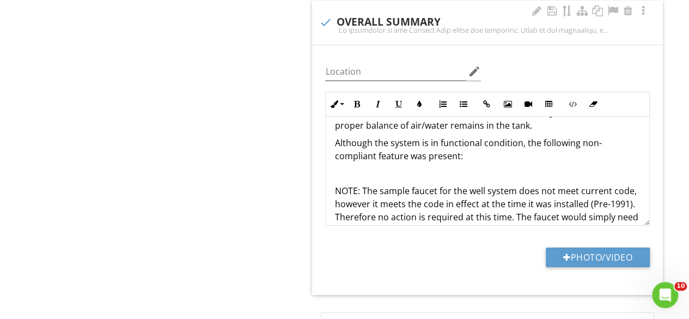
scroll to position [190, 0]
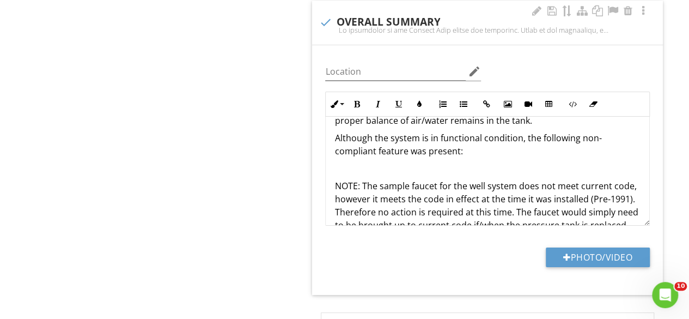
click at [383, 163] on p at bounding box center [488, 168] width 306 height 13
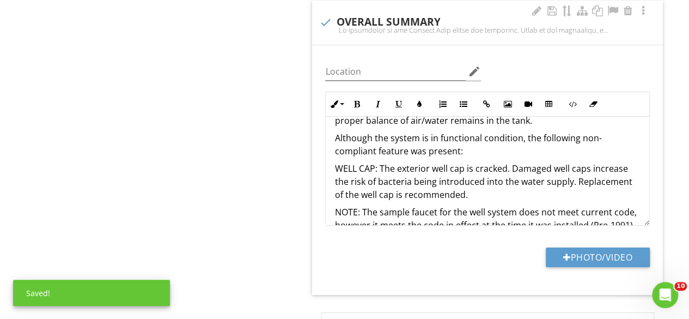
click at [398, 165] on p "WELL CAP: The exterior well cap is cracked. Damaged well caps increase the risk…" at bounding box center [488, 181] width 306 height 39
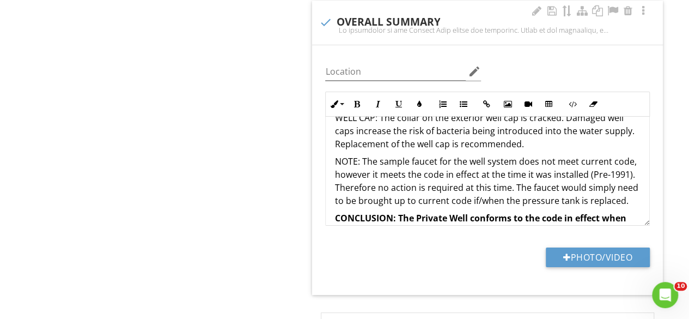
scroll to position [244, 0]
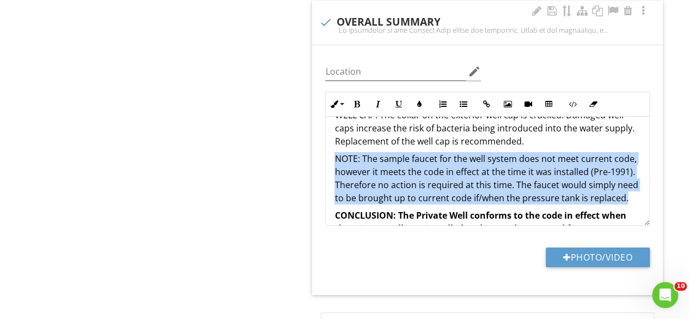
drag, startPoint x: 432, startPoint y: 198, endPoint x: 332, endPoint y: 144, distance: 113.2
click at [332, 144] on div "An evaluation of the Private Well system was performed. Prior to the evaluation…" at bounding box center [488, 169] width 324 height 593
click at [376, 94] on button "Italic" at bounding box center [377, 104] width 21 height 21
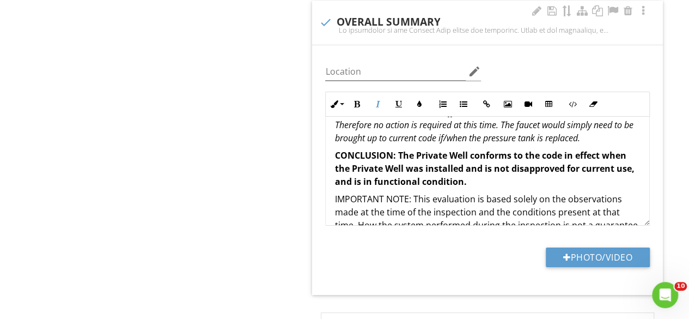
scroll to position [309, 0]
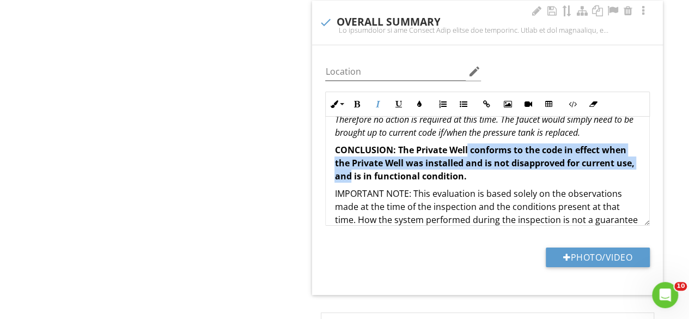
drag, startPoint x: 368, startPoint y: 168, endPoint x: 468, endPoint y: 144, distance: 102.0
click at [468, 144] on strong "CONCLUSION: The Private Well conforms to the code in effect when the Private We…" at bounding box center [485, 163] width 300 height 38
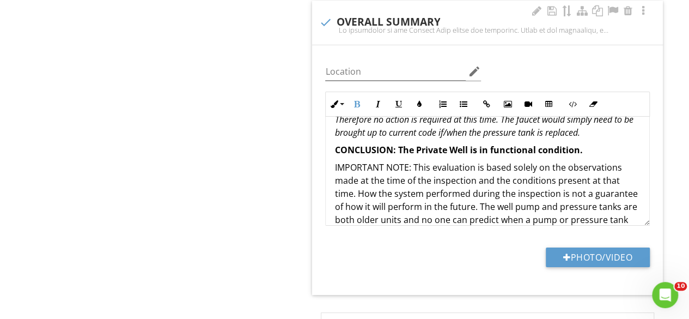
click at [587, 143] on p "CONCLUSION: The Private Well is in functional condition." at bounding box center [488, 149] width 306 height 13
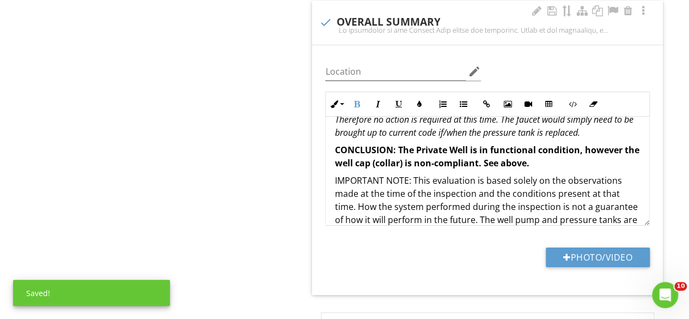
click at [602, 155] on p "CONCLUSION: The Private Well is in functional condition, however the well cap (…" at bounding box center [488, 156] width 306 height 26
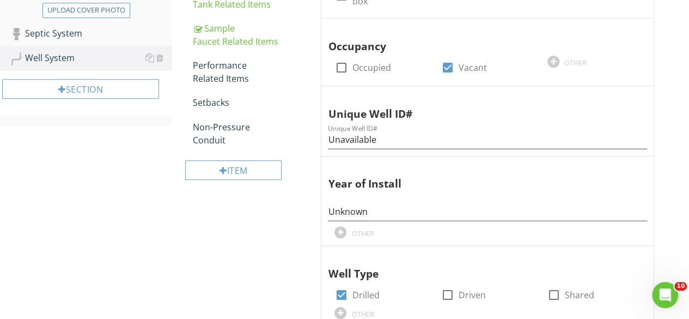
scroll to position [0, 0]
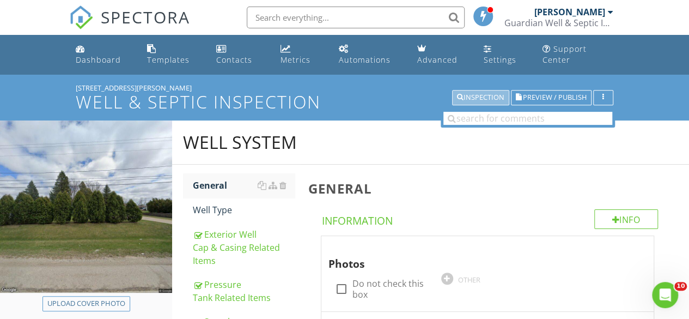
click at [477, 94] on div "Inspection" at bounding box center [480, 98] width 47 height 8
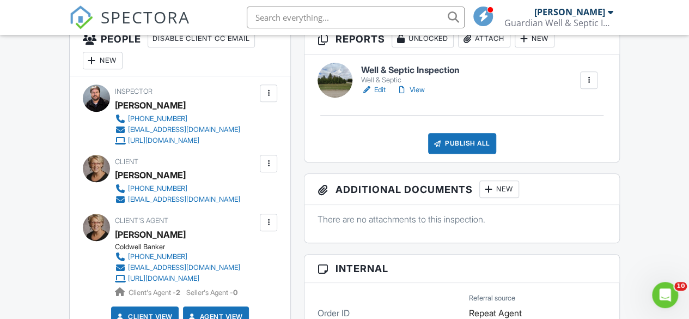
scroll to position [308, 0]
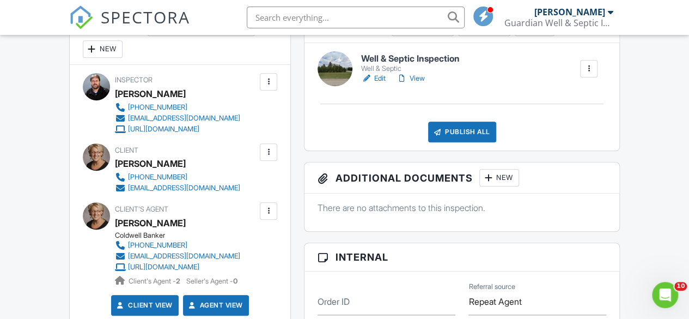
click at [417, 83] on link "View" at bounding box center [411, 78] width 28 height 11
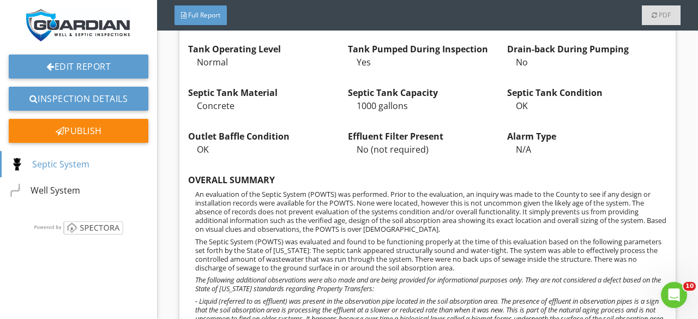
scroll to position [378, 0]
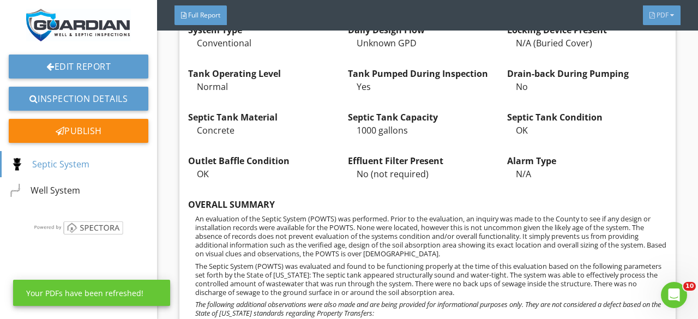
click at [675, 22] on div "PDF" at bounding box center [661, 15] width 38 height 20
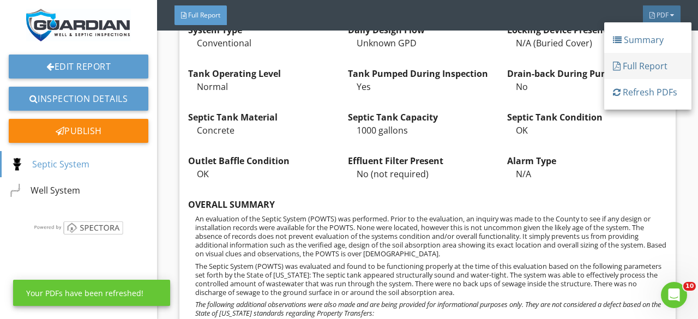
click at [661, 62] on div "Full Report" at bounding box center [648, 65] width 70 height 13
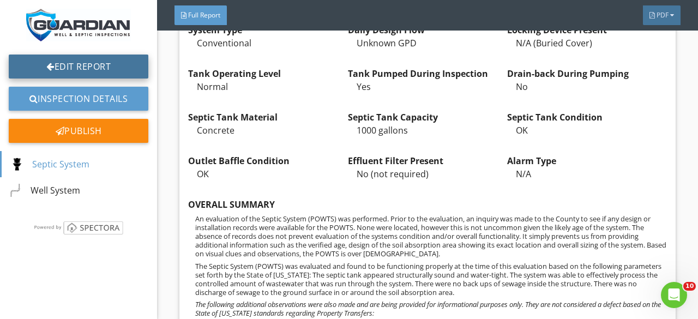
click at [99, 62] on link "Edit Report" at bounding box center [79, 66] width 140 height 24
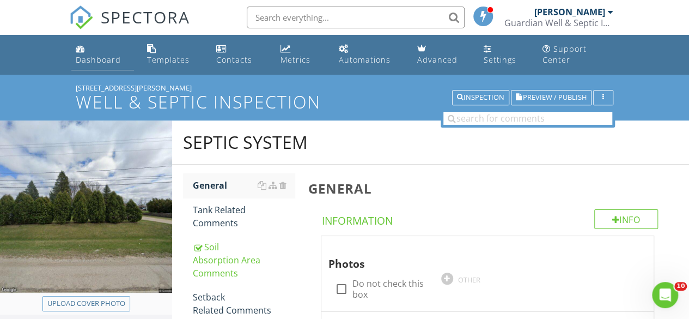
click at [95, 59] on div "Dashboard" at bounding box center [98, 59] width 45 height 10
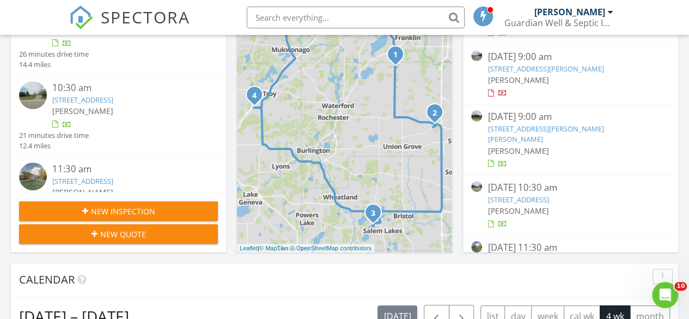
scroll to position [216, 0]
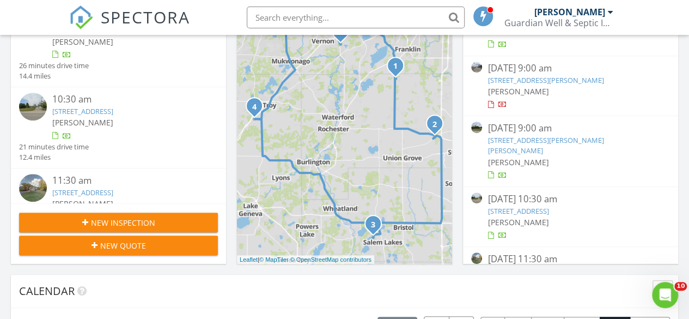
click at [549, 206] on link "14806 Spring St, Union Grove, WI 53182" at bounding box center [518, 211] width 61 height 10
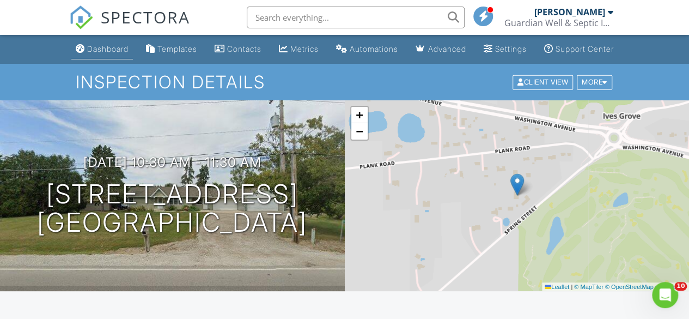
click at [93, 53] on div "Dashboard" at bounding box center [107, 48] width 41 height 9
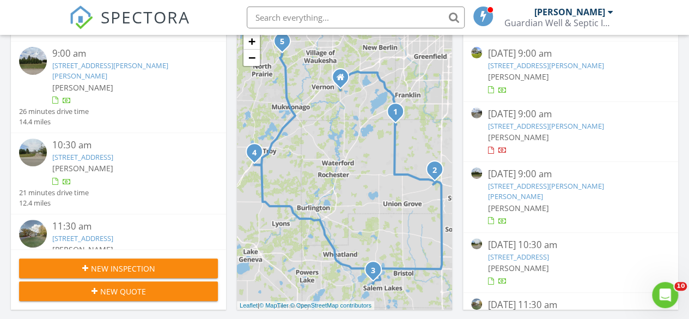
scroll to position [175, 0]
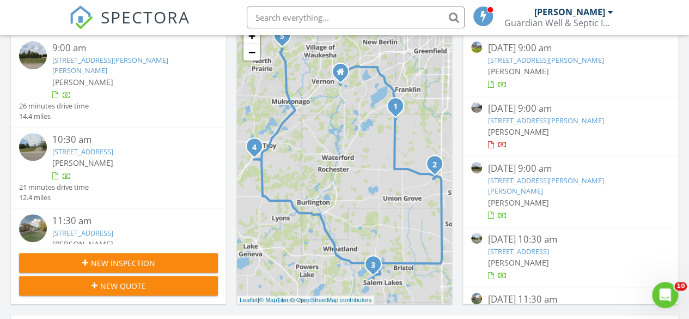
click at [549, 306] on link "9124 262nd Ave, Salem Lakes, WI 53168" at bounding box center [518, 311] width 61 height 10
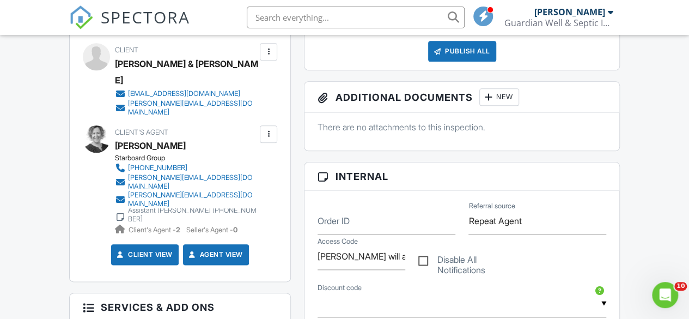
scroll to position [518, 0]
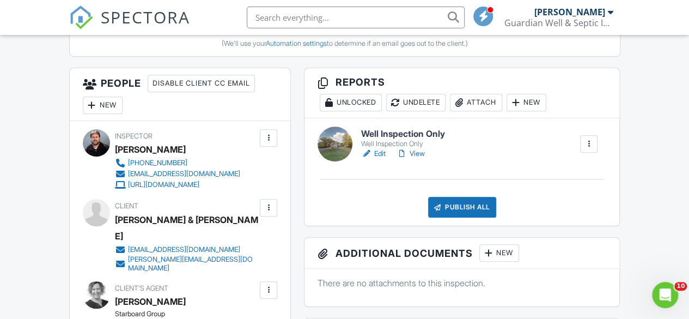
click at [379, 159] on link "Edit" at bounding box center [373, 153] width 25 height 11
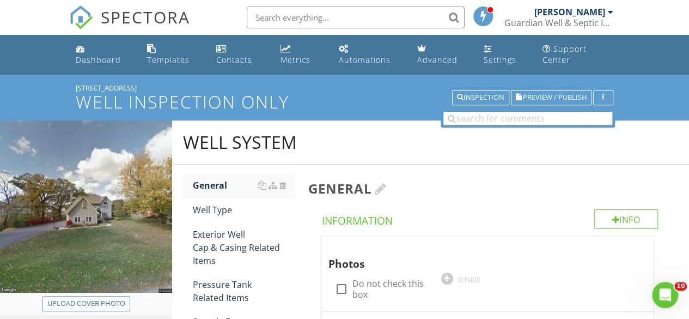
click at [380, 190] on div at bounding box center [380, 188] width 12 height 13
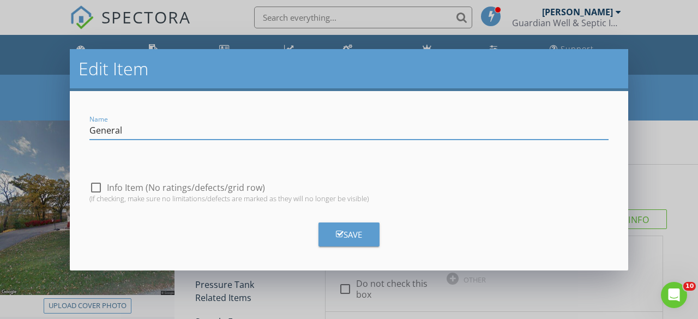
click at [98, 184] on div at bounding box center [96, 187] width 19 height 19
checkbox input "true"
click at [343, 227] on button "Save" at bounding box center [348, 234] width 61 height 24
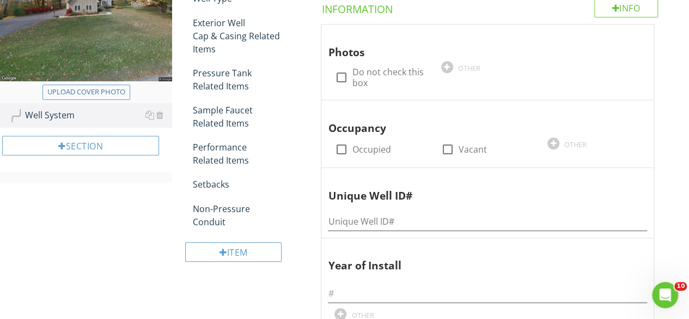
scroll to position [215, 0]
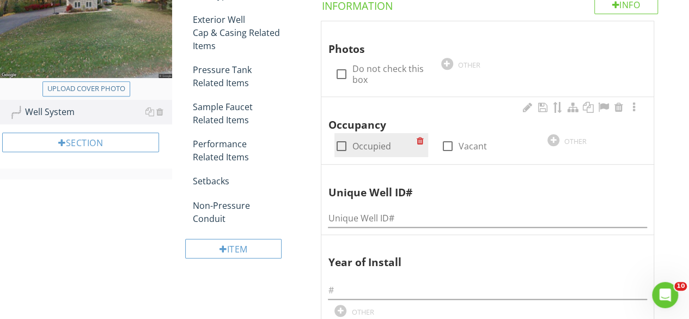
click at [344, 148] on div at bounding box center [341, 146] width 19 height 19
checkbox input "true"
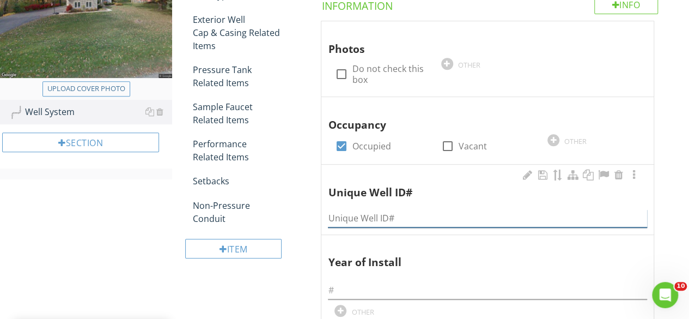
click at [356, 216] on input "Unique Well ID#" at bounding box center [487, 218] width 319 height 18
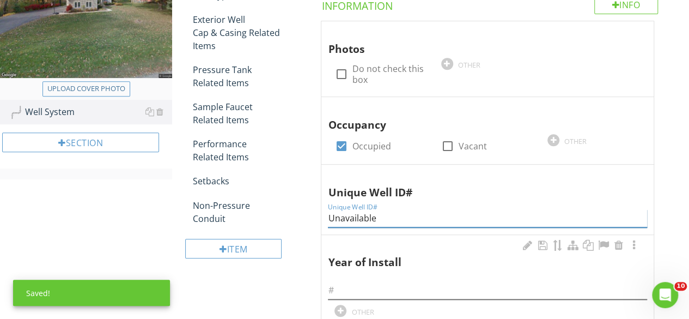
type input "Unavailable"
click at [362, 289] on input "text" at bounding box center [487, 290] width 319 height 18
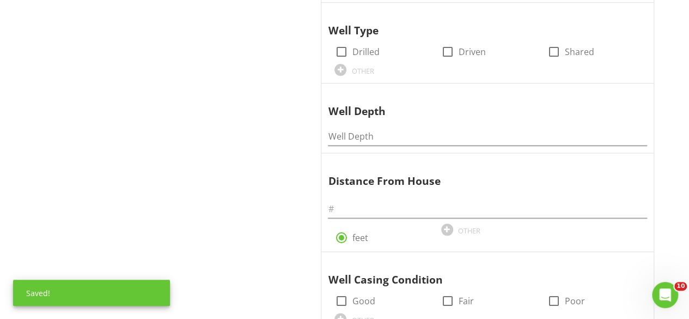
scroll to position [539, 0]
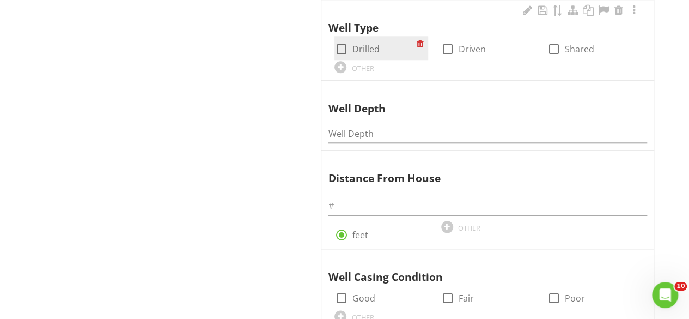
type input "Unknown"
click at [341, 44] on div at bounding box center [341, 49] width 19 height 19
checkbox input "true"
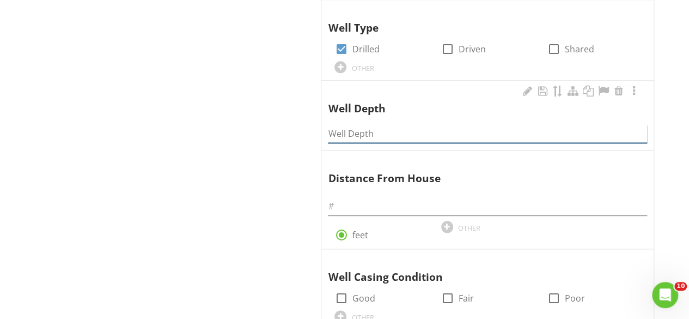
click at [356, 129] on input "Well Depth" at bounding box center [487, 134] width 319 height 18
type input "Unknown"
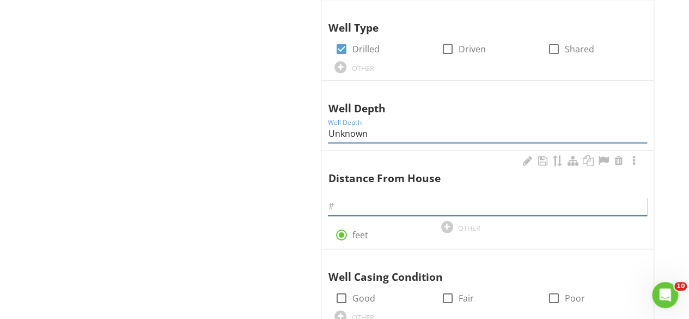
click at [342, 205] on input "text" at bounding box center [487, 206] width 319 height 18
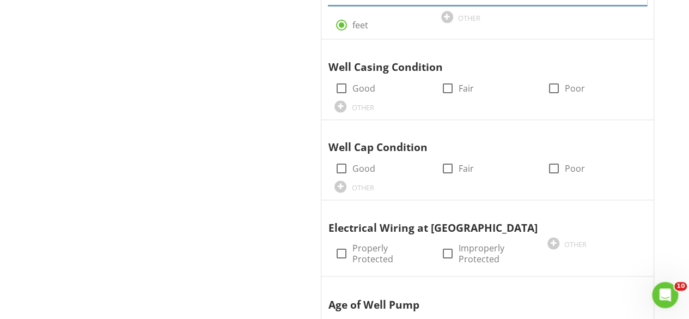
scroll to position [757, 0]
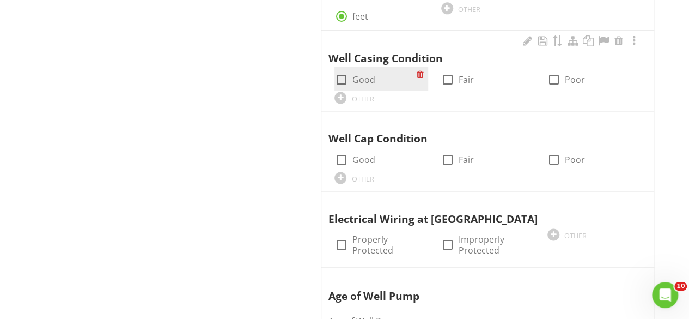
type input "40"
click at [341, 71] on div at bounding box center [341, 79] width 19 height 19
checkbox input "true"
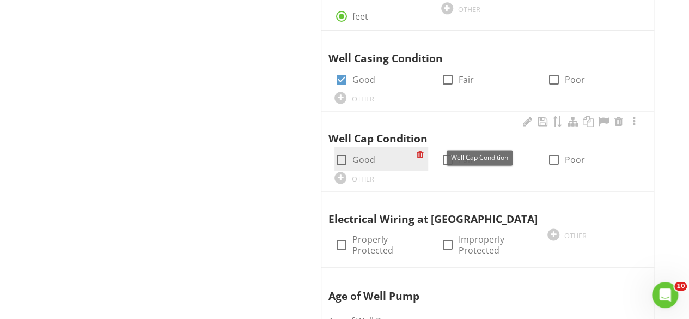
click at [340, 156] on div at bounding box center [341, 159] width 19 height 19
checkbox input "true"
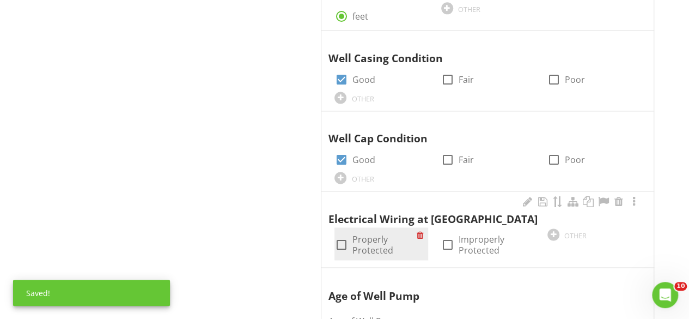
click at [343, 239] on div at bounding box center [341, 244] width 19 height 19
checkbox input "true"
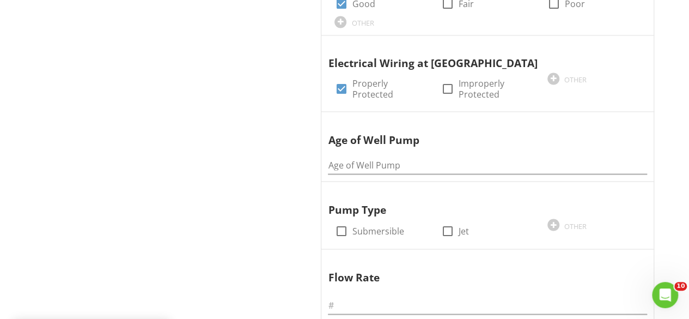
scroll to position [934, 0]
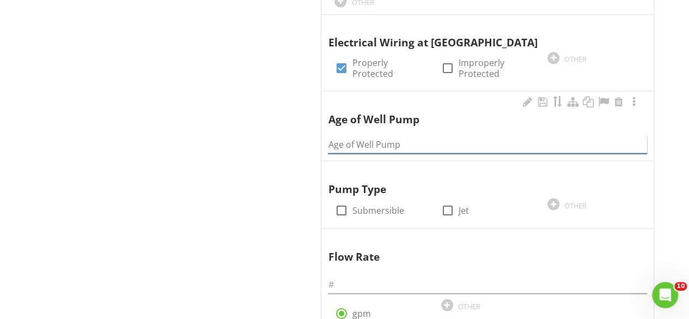
click at [383, 137] on input "Age of Well Pump" at bounding box center [487, 144] width 319 height 18
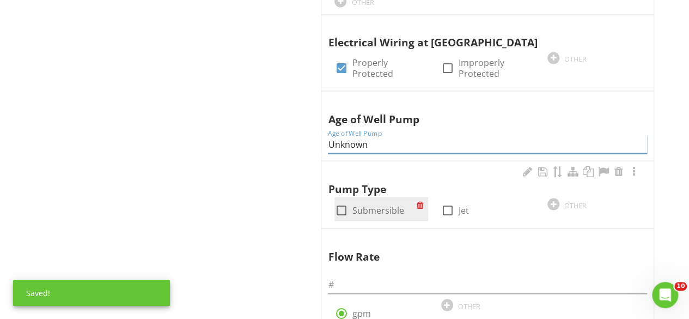
type input "Unknown"
click at [345, 202] on div at bounding box center [341, 210] width 19 height 19
checkbox input "true"
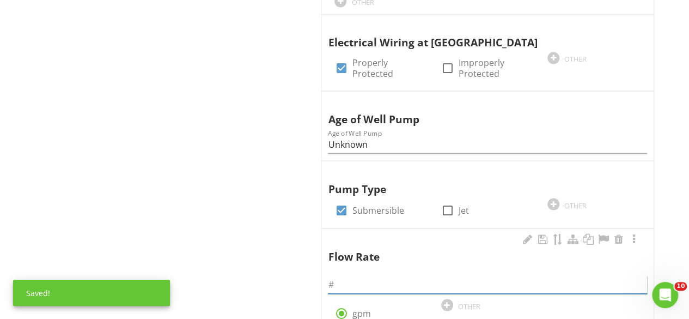
click at [340, 277] on input "text" at bounding box center [487, 284] width 319 height 18
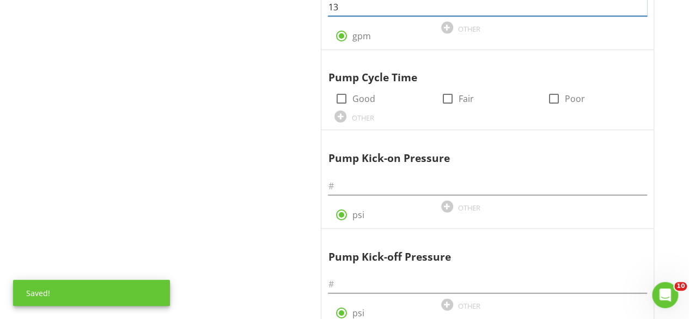
scroll to position [1220, 0]
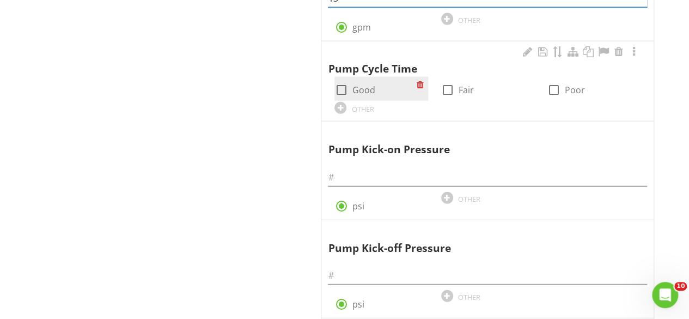
type input "13"
click at [347, 84] on div at bounding box center [341, 90] width 19 height 19
checkbox input "true"
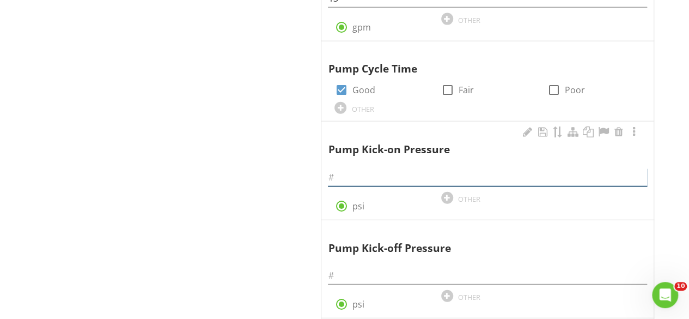
click at [356, 168] on input "text" at bounding box center [487, 177] width 319 height 18
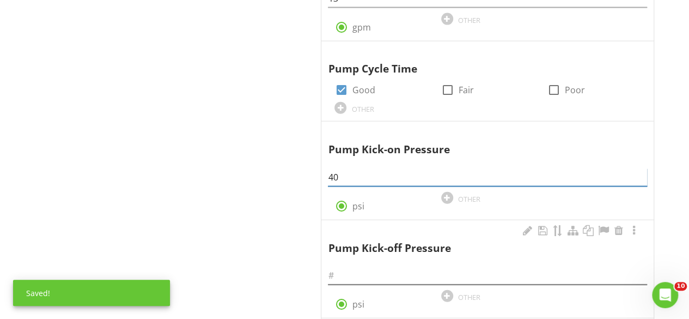
type input "40"
click at [341, 269] on input "text" at bounding box center [487, 275] width 319 height 18
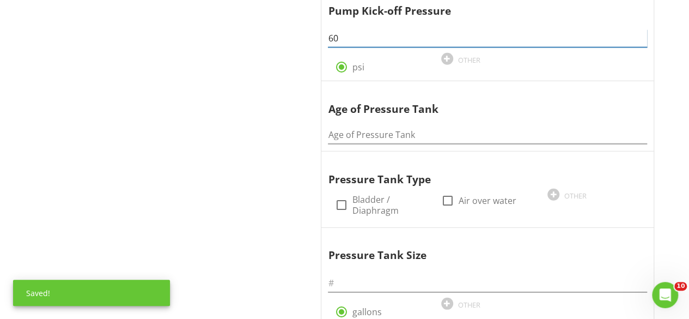
scroll to position [1459, 0]
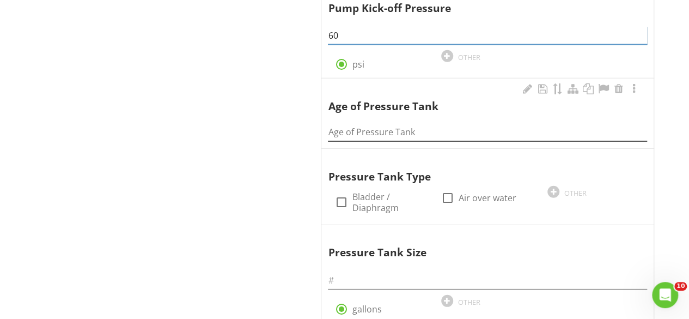
type input "60"
click at [396, 125] on input "Age of Pressure Tank" at bounding box center [487, 132] width 319 height 18
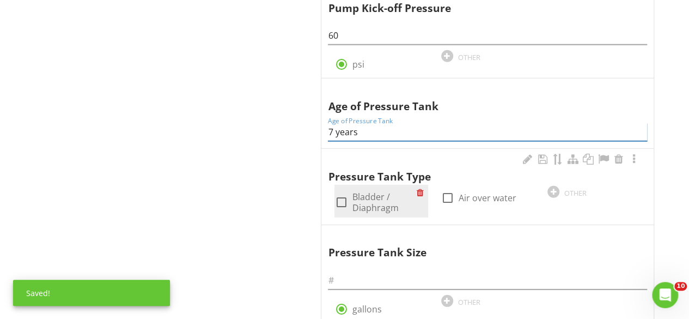
type input "7 years"
click at [343, 196] on div at bounding box center [341, 202] width 19 height 19
checkbox input "true"
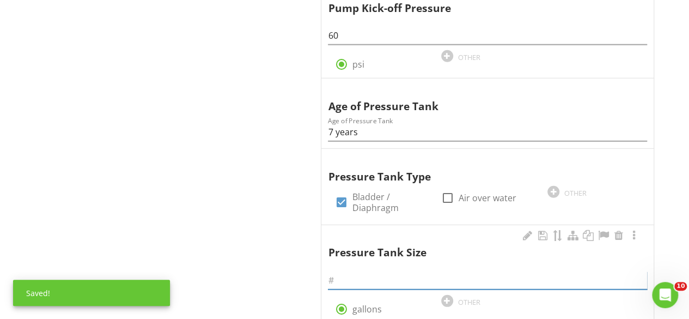
click at [355, 271] on input "text" at bounding box center [487, 280] width 319 height 18
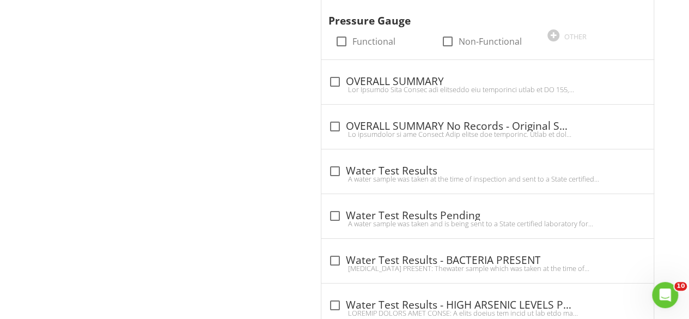
scroll to position [1869, 0]
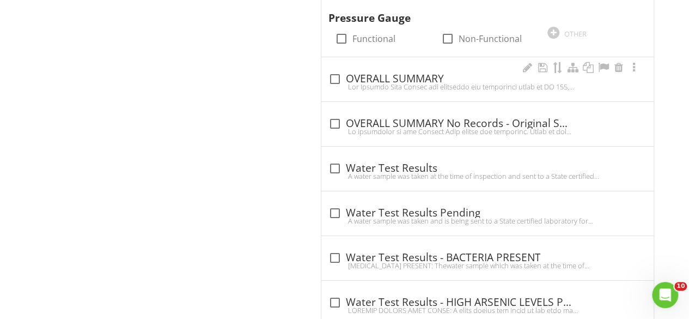
type input "20"
click at [335, 72] on div at bounding box center [334, 79] width 19 height 19
checkbox input "true"
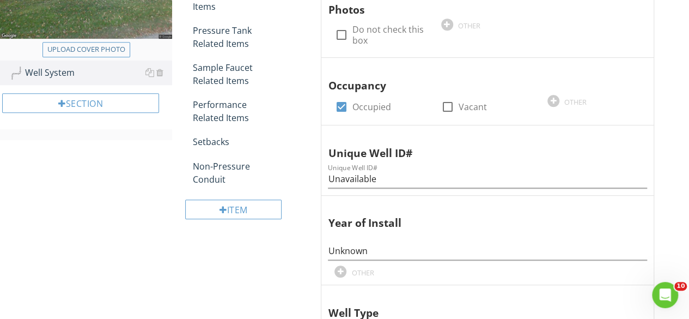
scroll to position [247, 0]
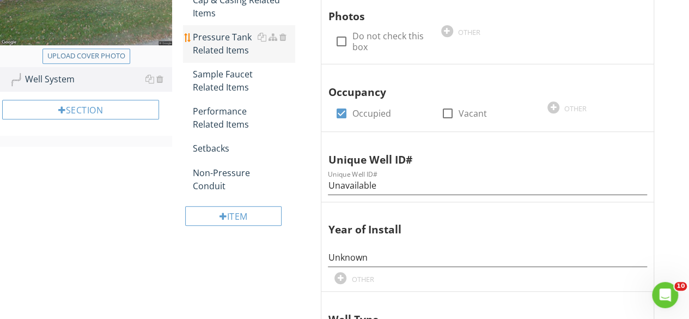
click at [226, 50] on div "Pressure Tank Related Items" at bounding box center [244, 44] width 102 height 26
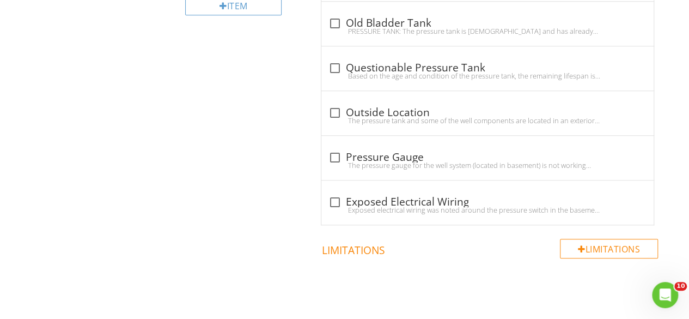
scroll to position [463, 0]
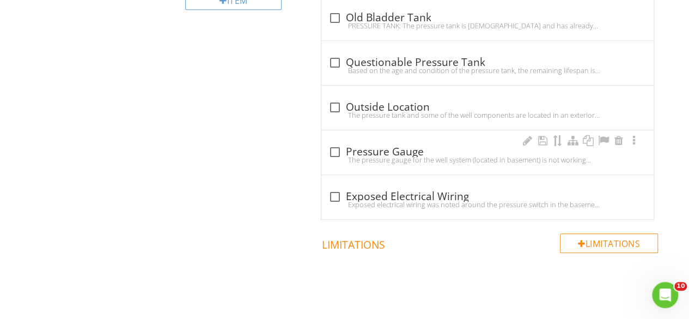
click at [343, 149] on div "check_box_outline_blank Pressure Gauge" at bounding box center [487, 151] width 319 height 13
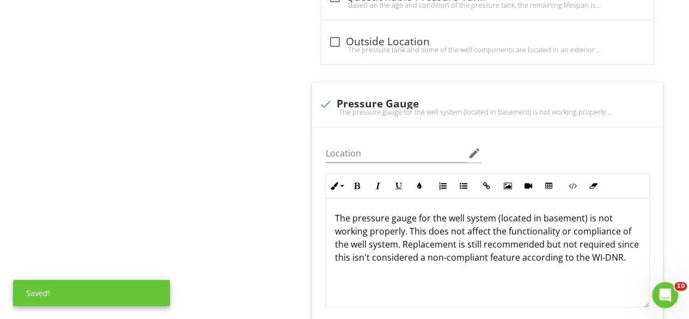
scroll to position [533, 0]
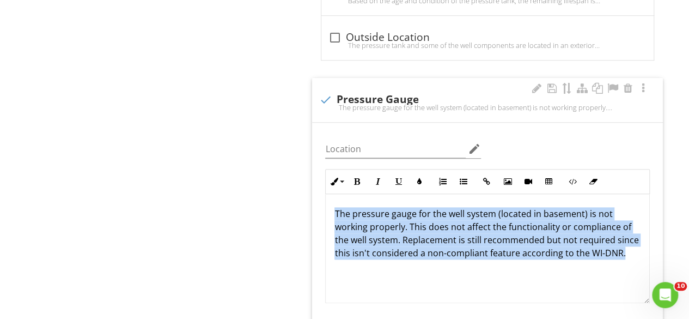
drag, startPoint x: 470, startPoint y: 258, endPoint x: 329, endPoint y: 208, distance: 150.0
click at [329, 208] on div "The pressure gauge for the well system (located in basement) is not working pro…" at bounding box center [488, 248] width 324 height 109
copy p "The pressure gauge for the well system (located in basement) is not working pro…"
click at [329, 98] on div at bounding box center [325, 99] width 19 height 19
checkbox input "true"
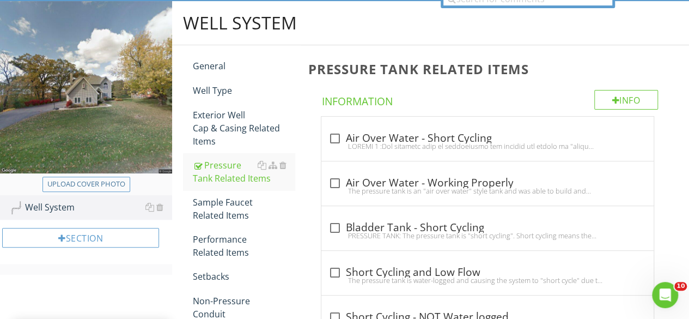
scroll to position [113, 0]
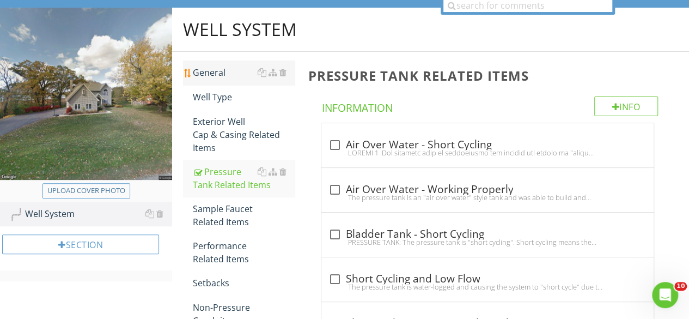
click at [222, 79] on link "General" at bounding box center [244, 72] width 102 height 24
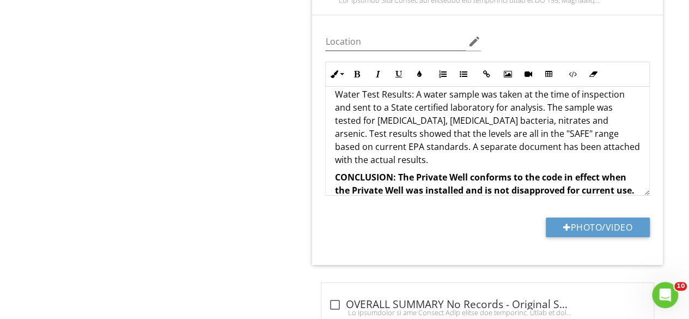
scroll to position [95, 0]
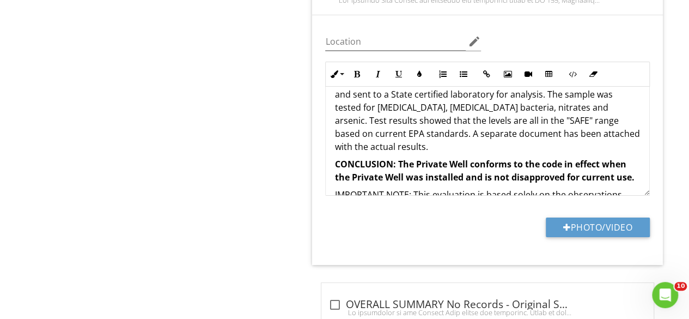
click at [426, 138] on p "Water Test Results: A water sample was taken at the time of inspection and sent…" at bounding box center [488, 114] width 306 height 78
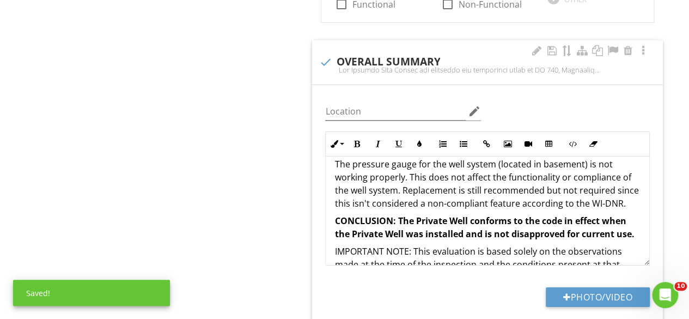
scroll to position [143, 0]
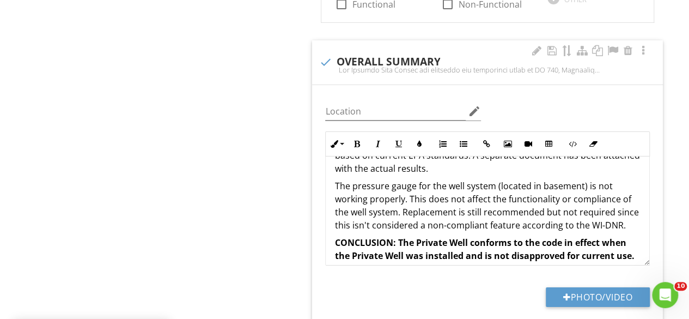
click at [331, 179] on div "The Private Well System was evaluated for compliance based on NR 812, Wisconsin…" at bounding box center [488, 240] width 324 height 453
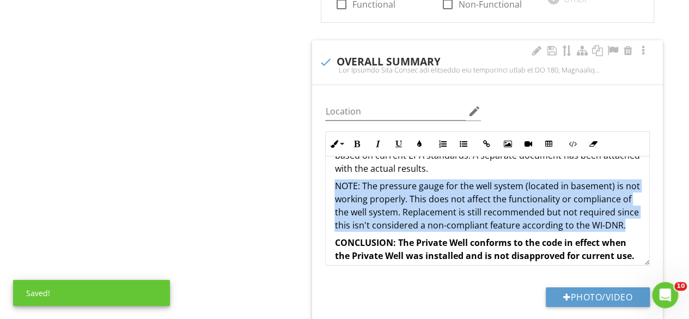
drag, startPoint x: 379, startPoint y: 229, endPoint x: 317, endPoint y: 175, distance: 81.9
click at [317, 175] on div "Location edit Inline Style XLarge Large Normal Small Light Small/Light Bold Ita…" at bounding box center [487, 210] width 351 height 250
click at [375, 140] on icon "button" at bounding box center [378, 144] width 8 height 8
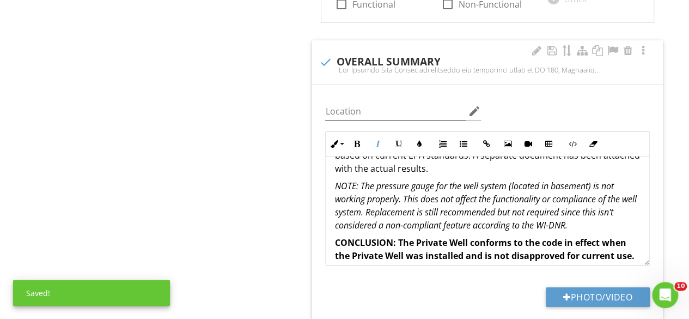
click at [637, 203] on div "The Private Well System was evaluated for compliance based on NR 812, Wisconsin…" at bounding box center [488, 240] width 324 height 453
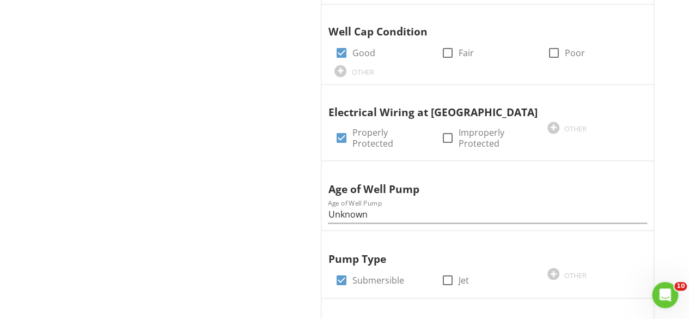
scroll to position [861, 0]
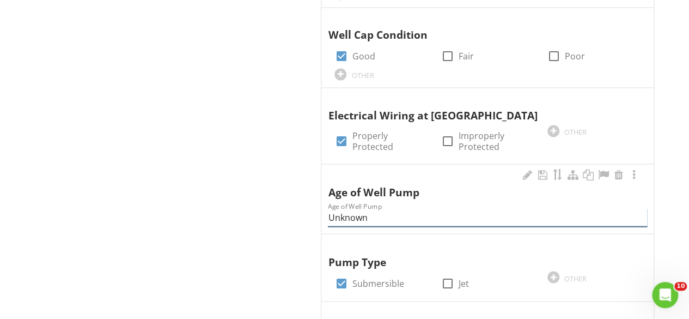
click at [396, 209] on input "Unknown" at bounding box center [487, 217] width 319 height 18
type input "U"
type input "7 years"
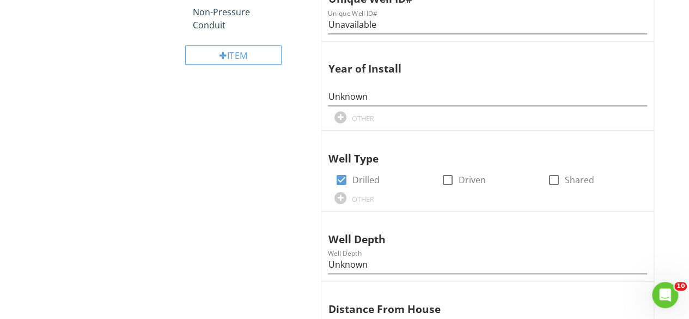
scroll to position [428, 0]
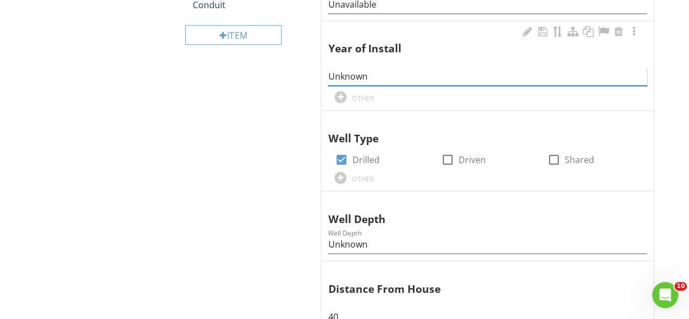
click at [379, 69] on input "Unknown" at bounding box center [487, 77] width 319 height 18
type input "U"
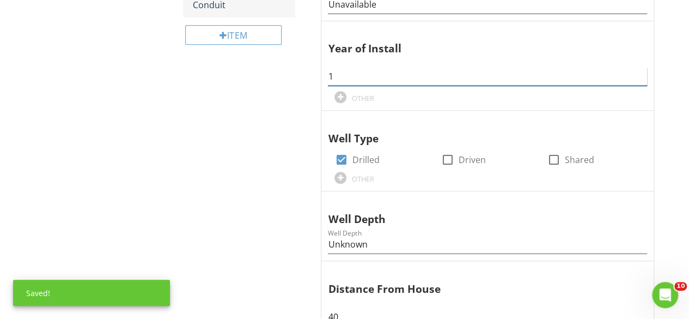
type input "1"
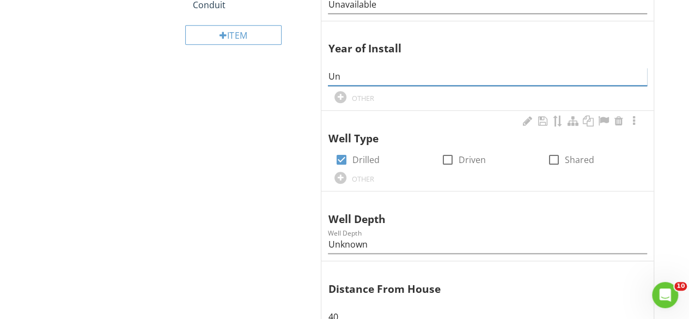
type input "U"
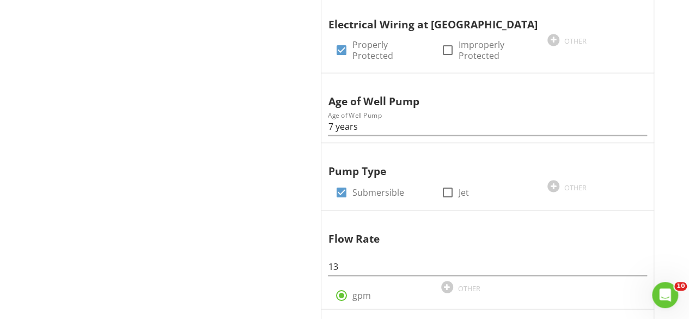
scroll to position [966, 0]
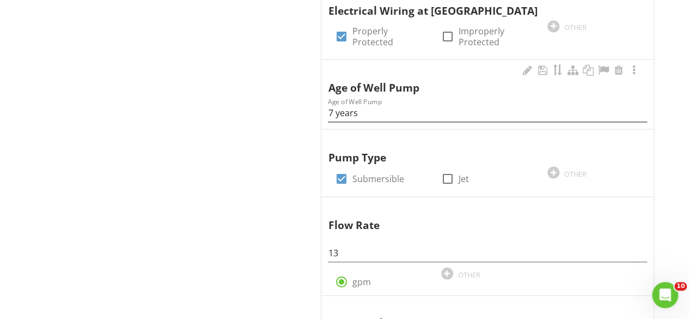
type input "1998"
click at [365, 106] on input "7 years" at bounding box center [487, 113] width 319 height 18
type input "7"
type input "Unknown"
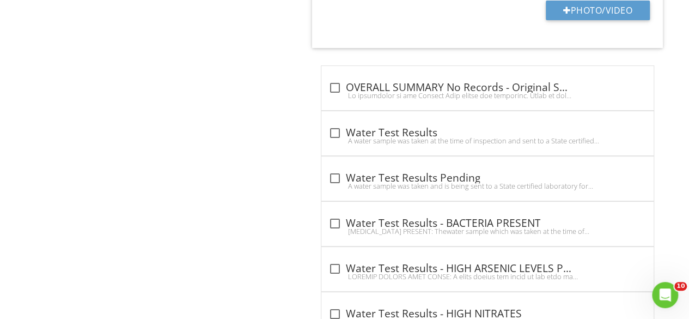
scroll to position [2196, 0]
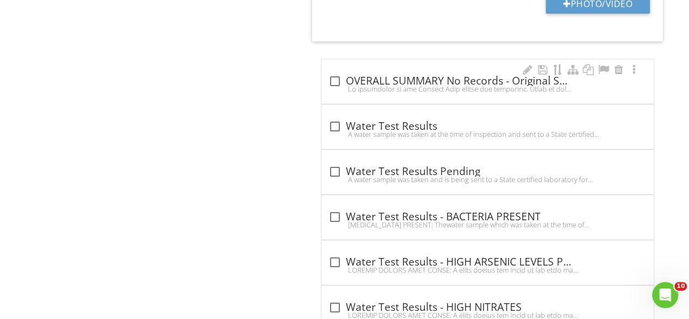
click at [330, 84] on div at bounding box center [487, 88] width 319 height 9
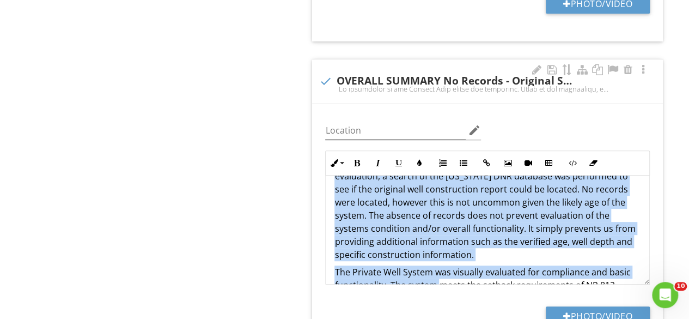
scroll to position [52, 0]
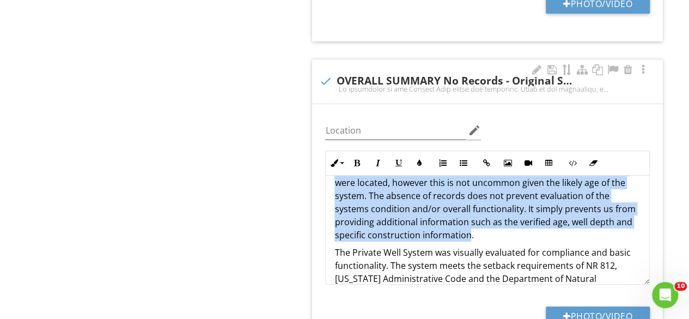
drag, startPoint x: 331, startPoint y: 189, endPoint x: 472, endPoint y: 226, distance: 145.5
click at [472, 226] on div "An evaluation of the Private Well system was performed. Prior to the evaluation…" at bounding box center [488, 320] width 324 height 392
copy p "An evaluation of the Private Well system was performed. Prior to the evaluation…"
click at [325, 76] on div at bounding box center [325, 81] width 19 height 19
checkbox input "true"
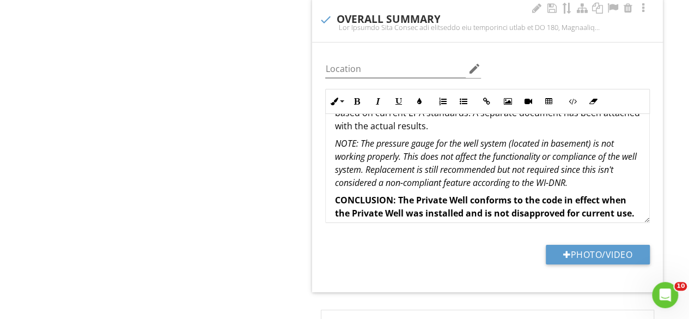
scroll to position [0, 0]
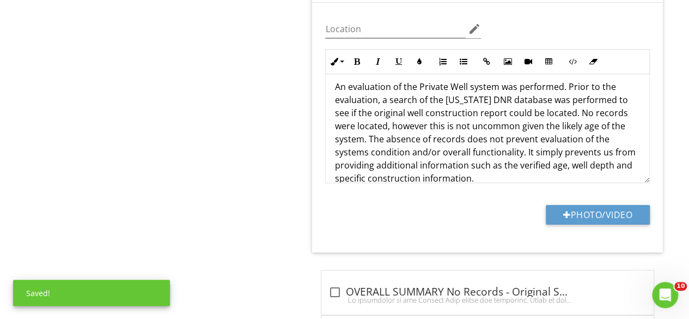
scroll to position [1982, 0]
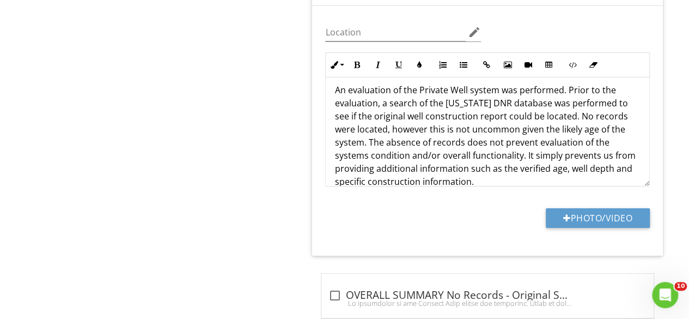
click at [363, 134] on p "An evaluation of the Private Well system was performed. Prior to the evaluation…" at bounding box center [488, 135] width 306 height 105
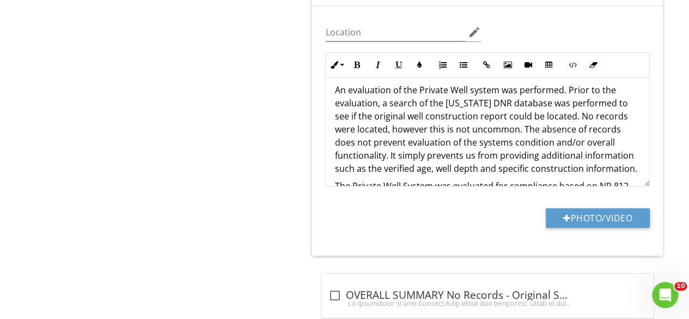
click at [435, 160] on p "An evaluation of the Private Well system was performed. Prior to the evaluation…" at bounding box center [488, 129] width 306 height 92
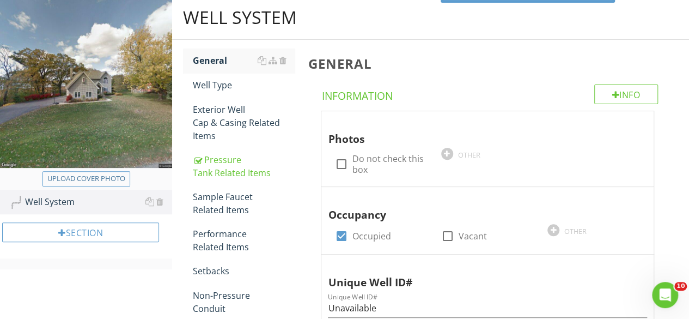
scroll to position [0, 0]
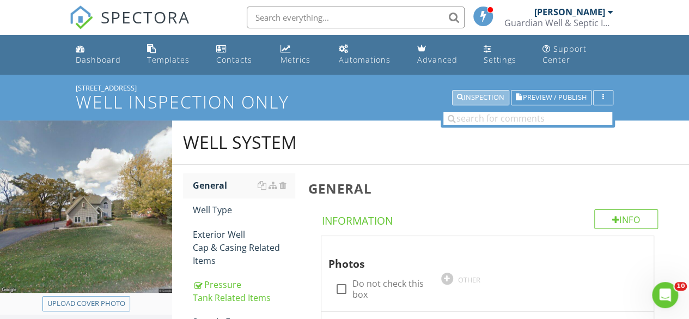
click at [482, 94] on div "Inspection" at bounding box center [480, 98] width 47 height 8
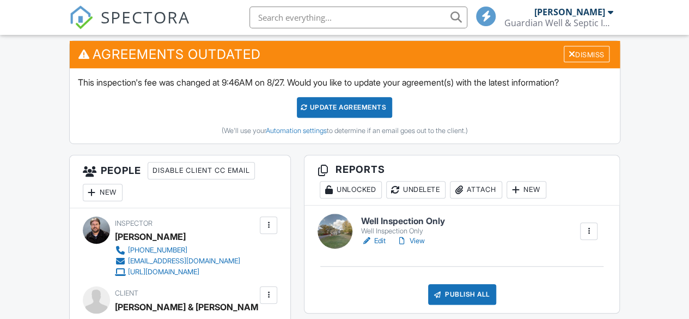
click at [420, 246] on link "View" at bounding box center [411, 240] width 28 height 11
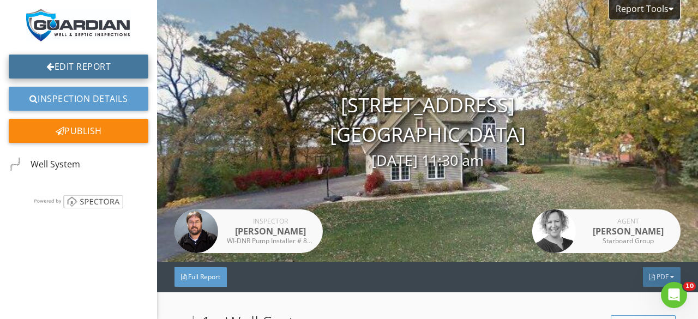
click at [107, 75] on link "Edit Report" at bounding box center [79, 66] width 140 height 24
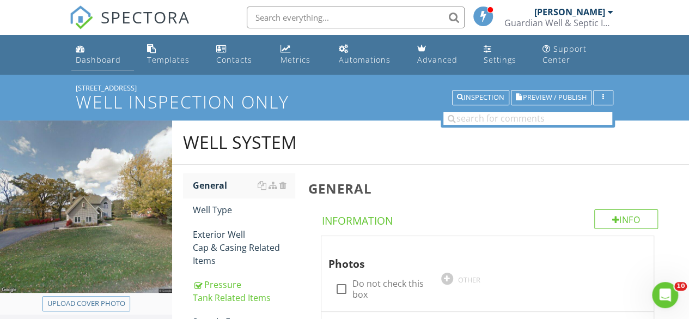
click at [94, 58] on div "Dashboard" at bounding box center [98, 59] width 45 height 10
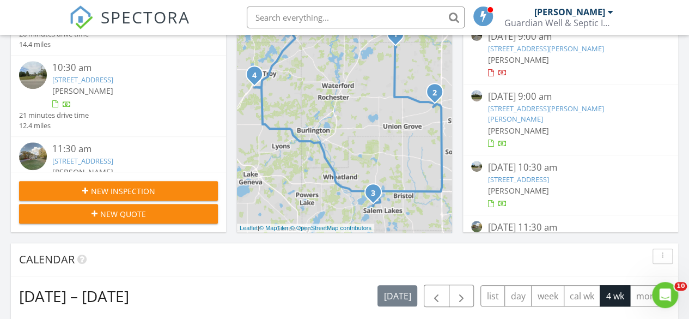
scroll to position [251, 0]
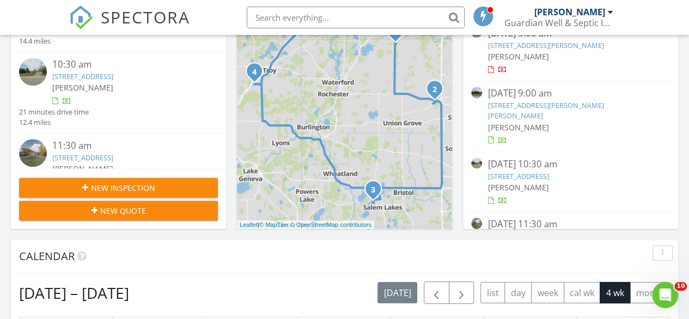
click at [557, 103] on link "[STREET_ADDRESS][PERSON_NAME][PERSON_NAME]" at bounding box center [546, 110] width 116 height 20
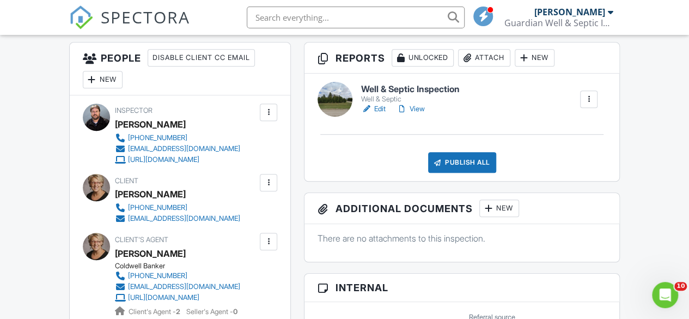
scroll to position [289, 0]
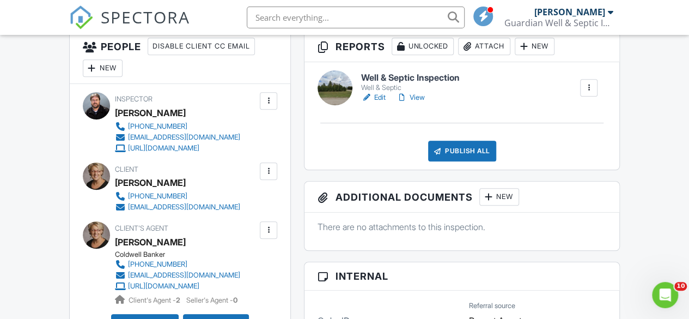
click at [386, 103] on link "Edit" at bounding box center [373, 97] width 25 height 11
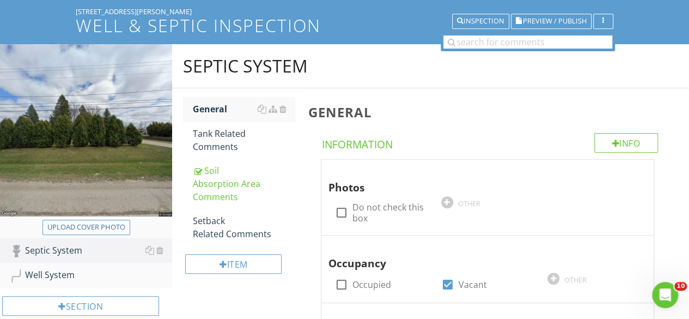
scroll to position [62, 0]
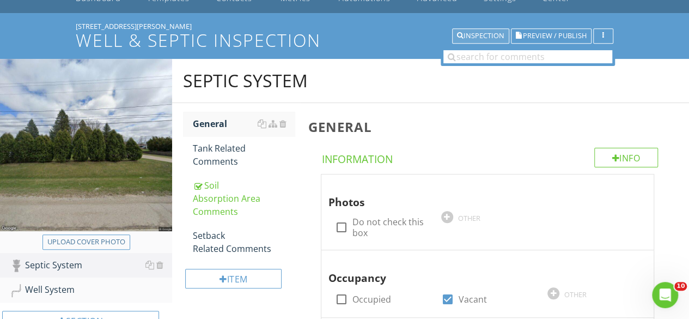
click at [490, 37] on div "Inspection" at bounding box center [480, 36] width 47 height 8
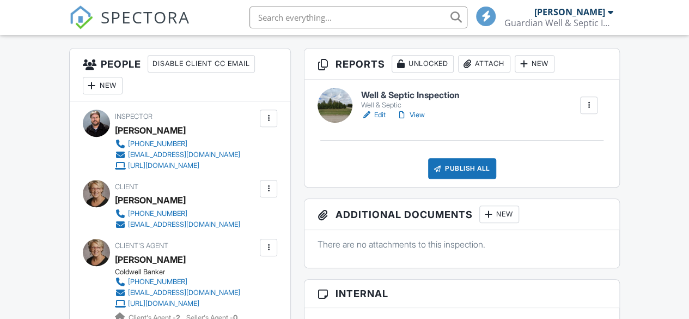
click at [421, 120] on link "View" at bounding box center [411, 115] width 28 height 11
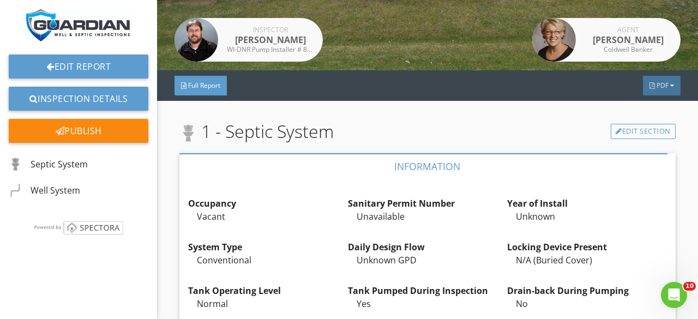
scroll to position [195, 0]
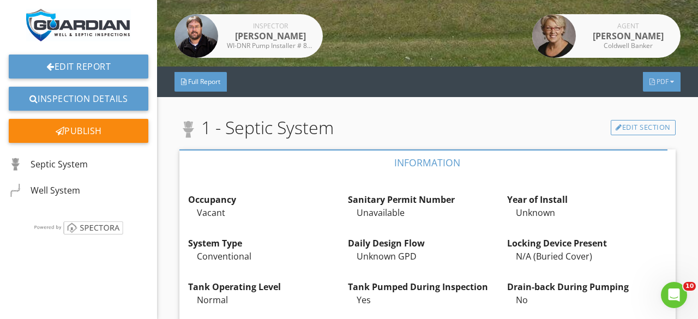
click at [656, 86] on span "PDF" at bounding box center [662, 81] width 12 height 9
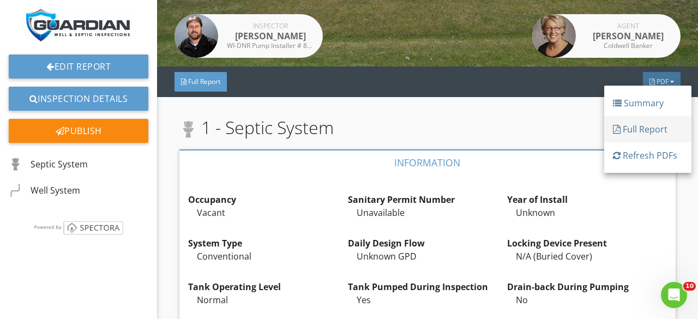
click at [640, 130] on div "Full Report" at bounding box center [648, 129] width 70 height 13
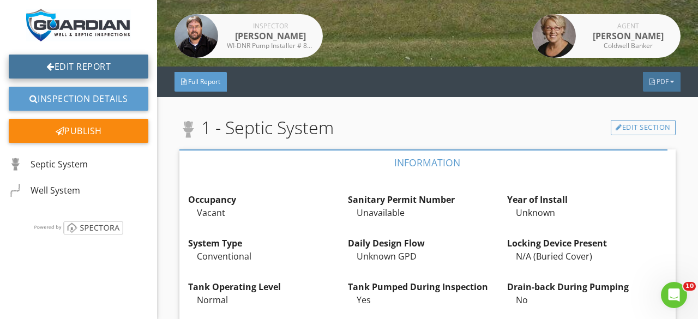
click at [80, 68] on link "Edit Report" at bounding box center [79, 66] width 140 height 24
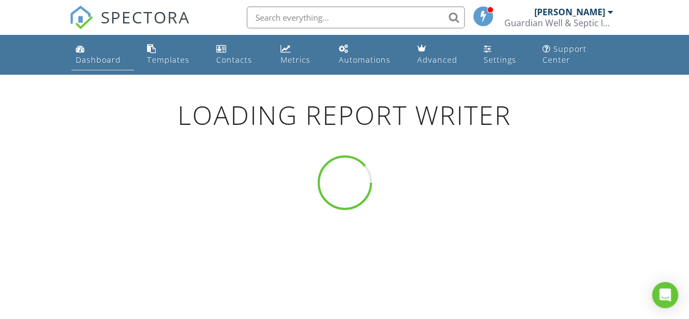
click at [87, 59] on div "Dashboard" at bounding box center [98, 59] width 45 height 10
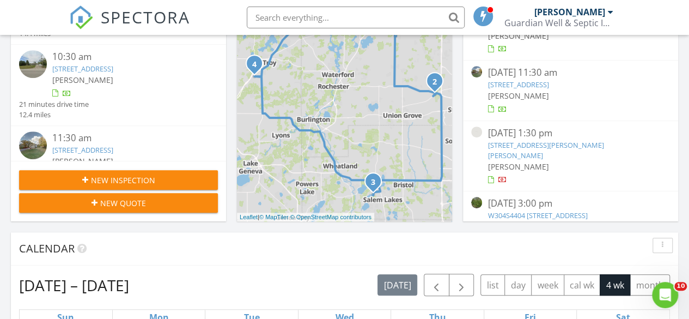
scroll to position [151, 0]
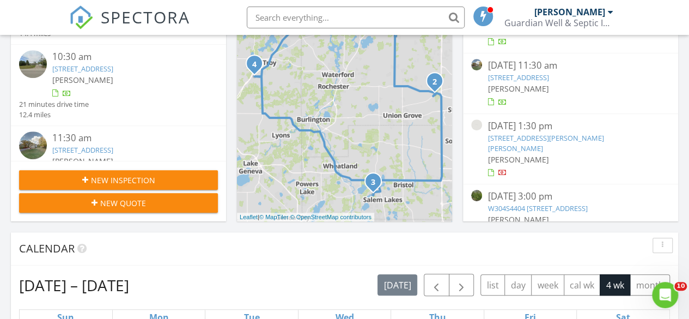
click at [585, 133] on link "W2486 Swoboda Rd, East Troy, WI 53120" at bounding box center [546, 143] width 116 height 20
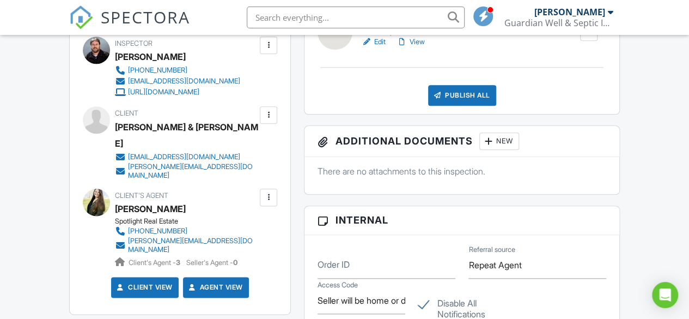
scroll to position [581, 0]
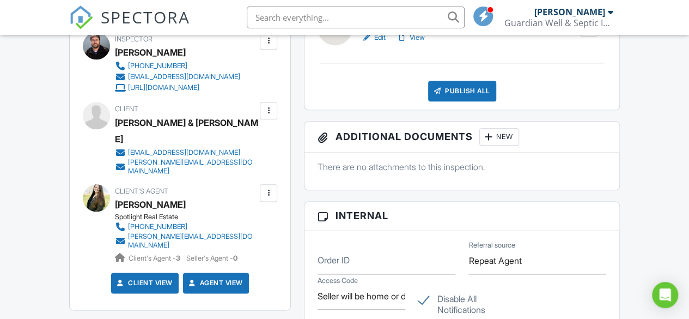
drag, startPoint x: 692, startPoint y: 50, endPoint x: 696, endPoint y: 154, distance: 104.7
click at [689, 154] on html "SPECTORA Chad Imme Guardian Well & Septic Inspections Role: Inspector Dashboard…" at bounding box center [344, 252] width 689 height 1666
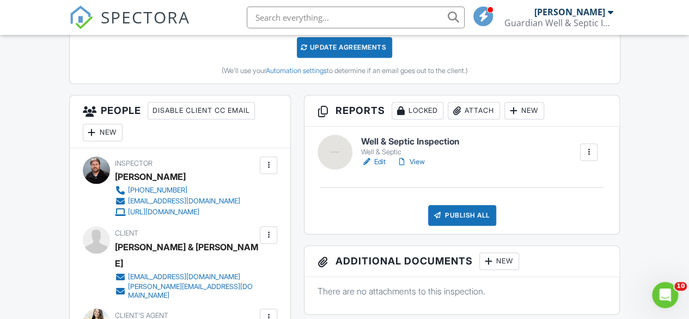
scroll to position [452, 0]
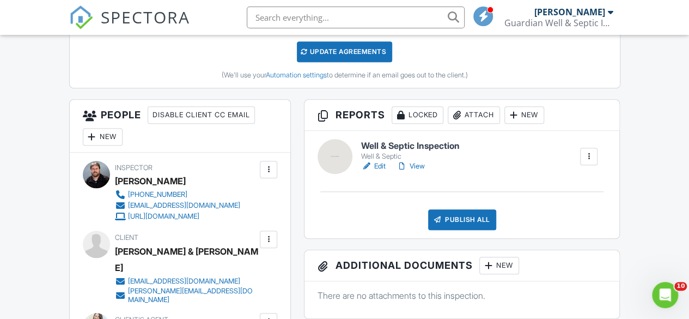
click at [380, 172] on link "Edit" at bounding box center [373, 166] width 25 height 11
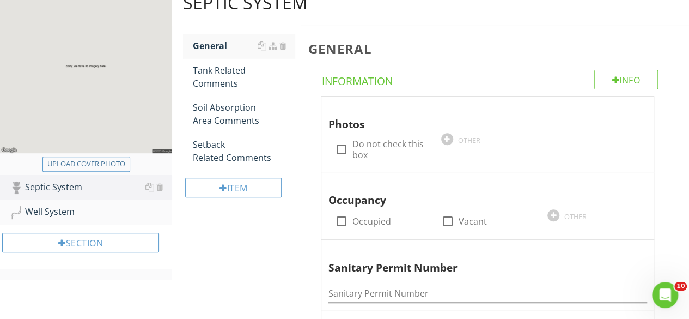
scroll to position [186, 0]
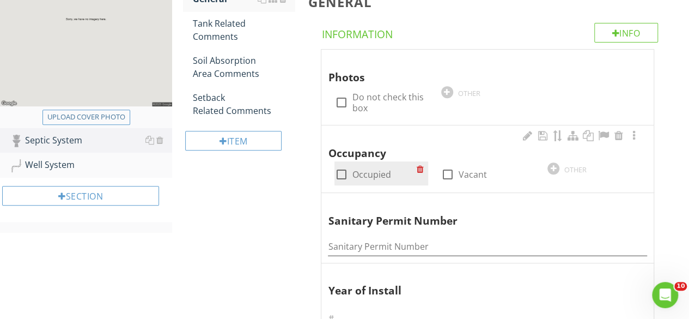
click at [345, 173] on div at bounding box center [341, 174] width 19 height 19
checkbox input "true"
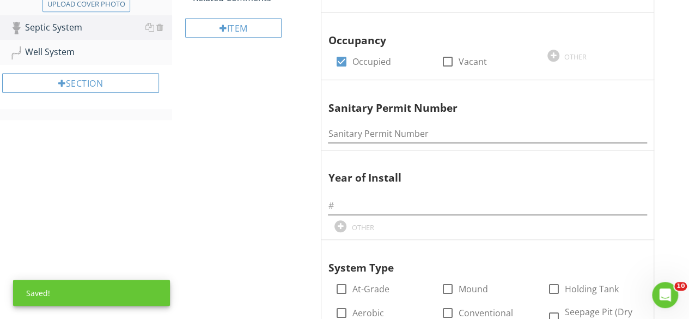
scroll to position [319, 0]
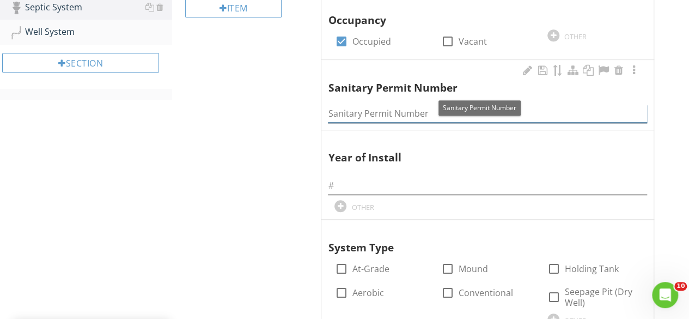
click at [422, 106] on input "Sanitary Permit Number" at bounding box center [487, 114] width 319 height 18
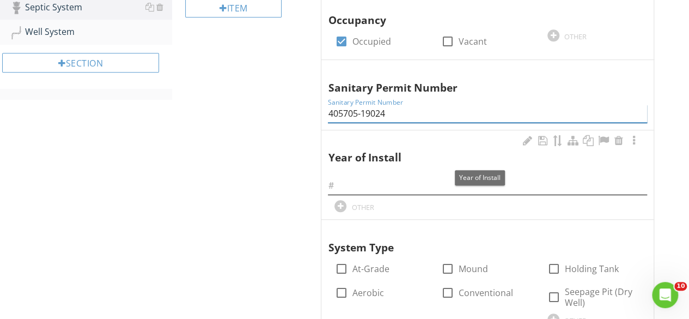
type input "405705-19024"
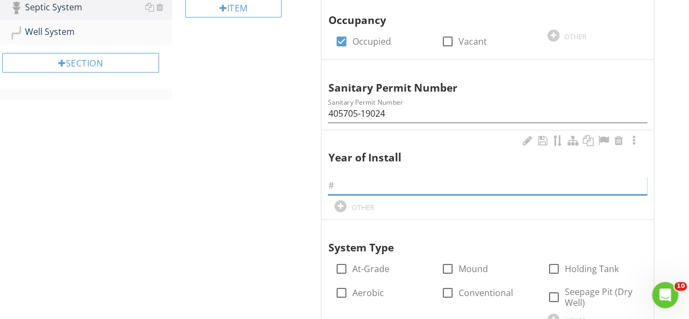
click at [376, 178] on input "text" at bounding box center [487, 186] width 319 height 18
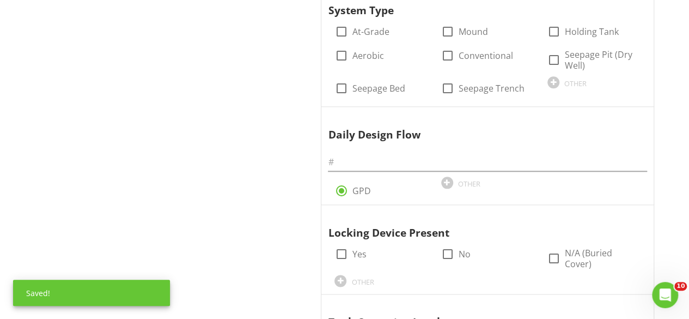
scroll to position [567, 0]
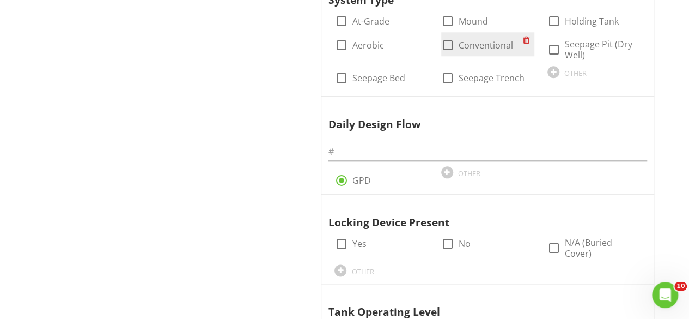
type input "2002"
click at [448, 44] on div at bounding box center [448, 45] width 19 height 19
checkbox input "true"
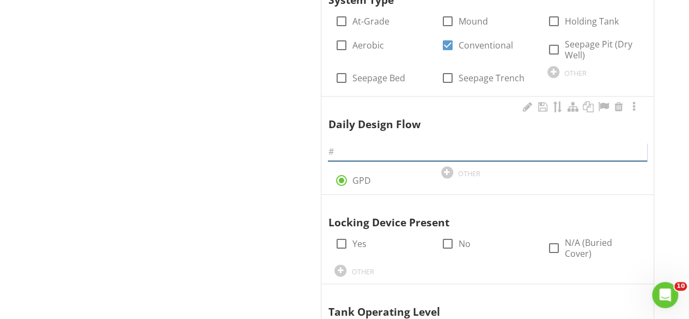
click at [345, 150] on input "text" at bounding box center [487, 152] width 319 height 18
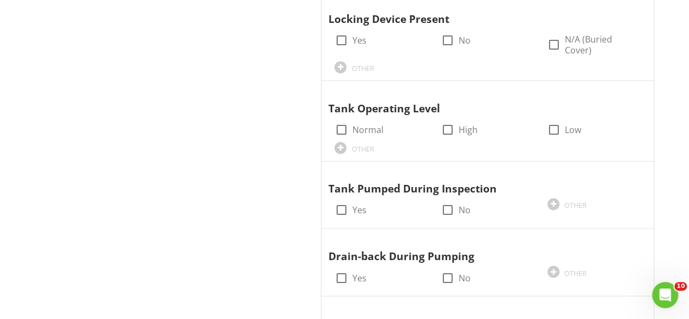
scroll to position [784, 0]
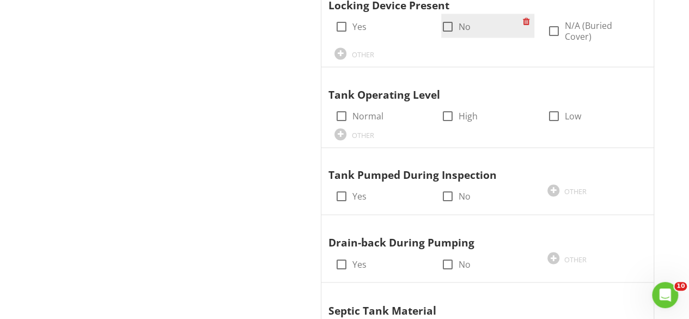
type input "600"
click at [446, 21] on div at bounding box center [448, 26] width 19 height 19
checkbox input "true"
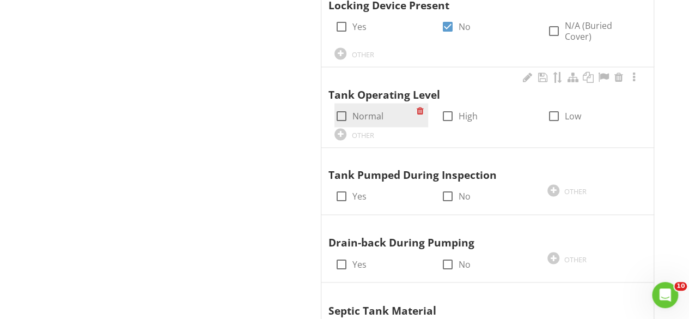
click at [343, 107] on div at bounding box center [341, 116] width 19 height 19
checkbox input "true"
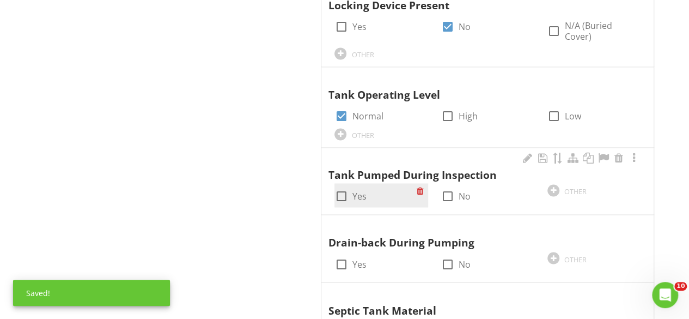
click at [348, 187] on div at bounding box center [341, 196] width 19 height 19
checkbox input "true"
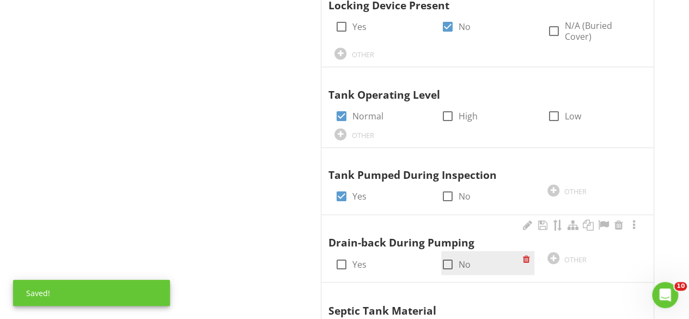
click at [451, 254] on div at bounding box center [448, 263] width 19 height 19
checkbox input "true"
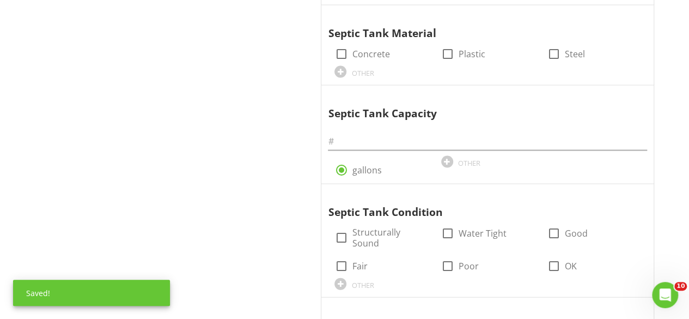
scroll to position [1074, 0]
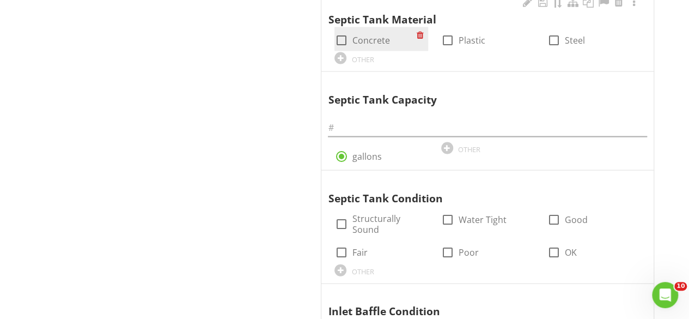
click at [344, 31] on div at bounding box center [341, 40] width 19 height 19
checkbox input "true"
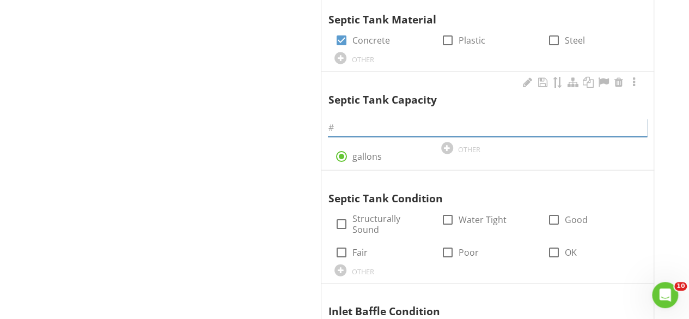
click at [355, 119] on input "text" at bounding box center [487, 128] width 319 height 18
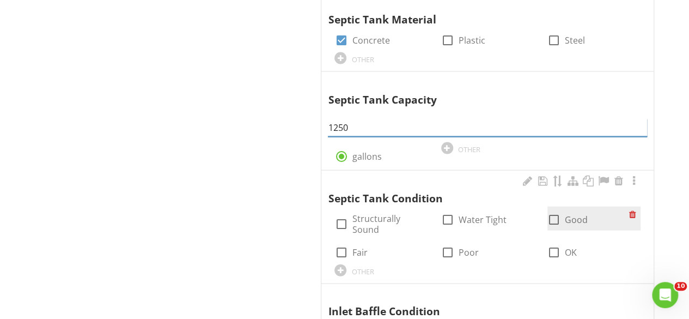
type input "1250"
click at [549, 210] on div at bounding box center [554, 219] width 19 height 19
checkbox input "true"
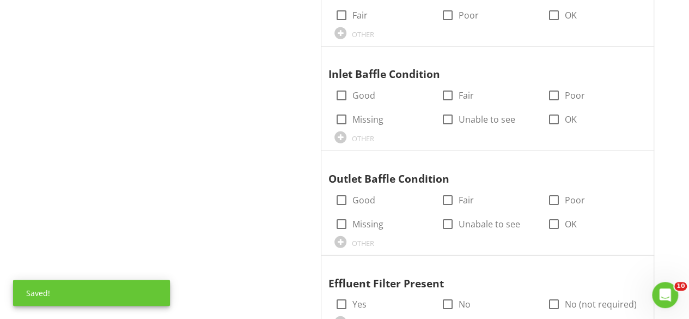
scroll to position [1338, 0]
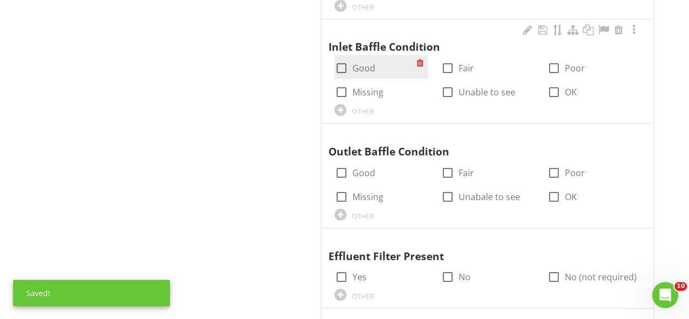
click at [342, 59] on div at bounding box center [341, 68] width 19 height 19
checkbox input "true"
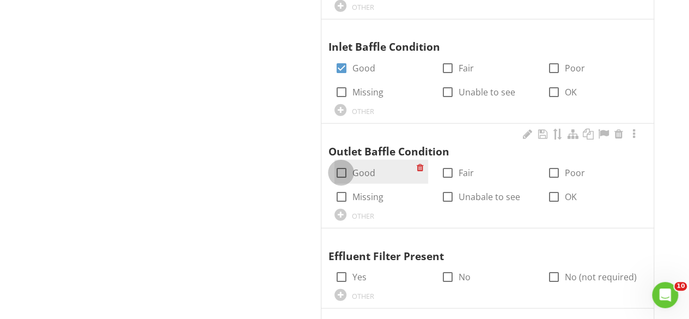
click at [341, 163] on div at bounding box center [341, 172] width 19 height 19
checkbox input "true"
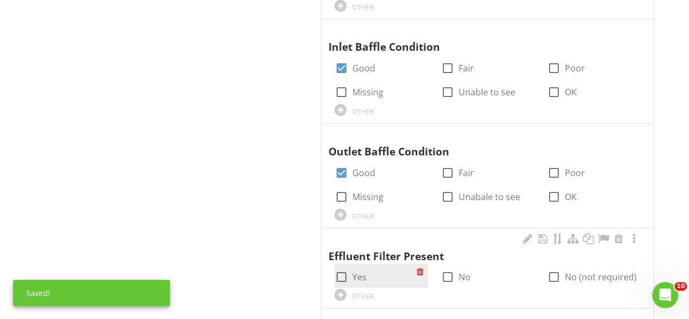
click at [339, 268] on div at bounding box center [341, 277] width 19 height 19
checkbox input "true"
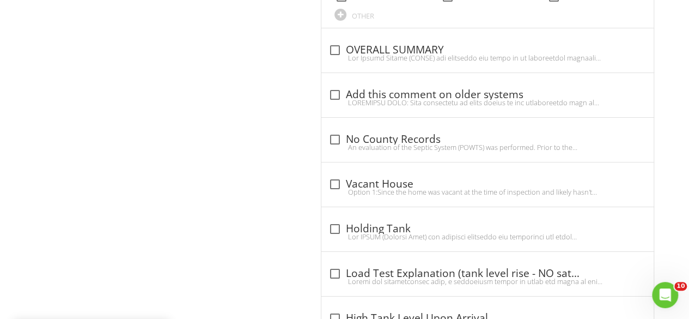
scroll to position [1868, 0]
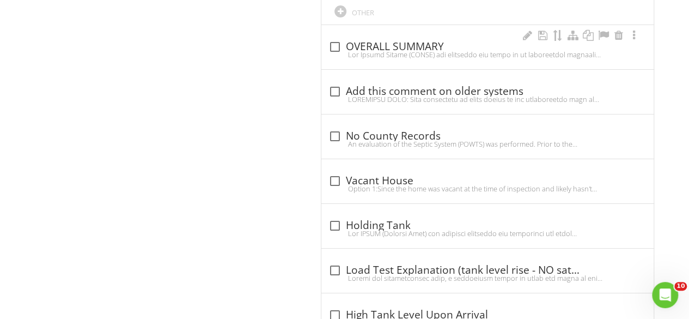
click at [334, 50] on div at bounding box center [487, 54] width 319 height 9
checkbox input "true"
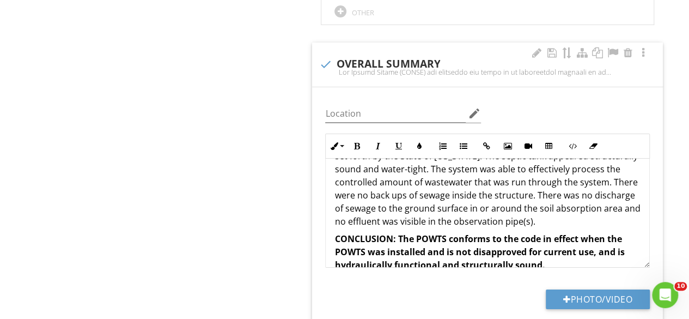
scroll to position [54, 0]
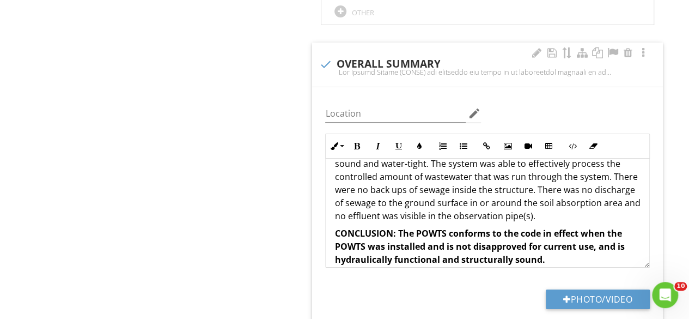
click at [620, 194] on p "The Septic System (POWTS) was evaluated and found to be functioning properly at…" at bounding box center [488, 170] width 306 height 105
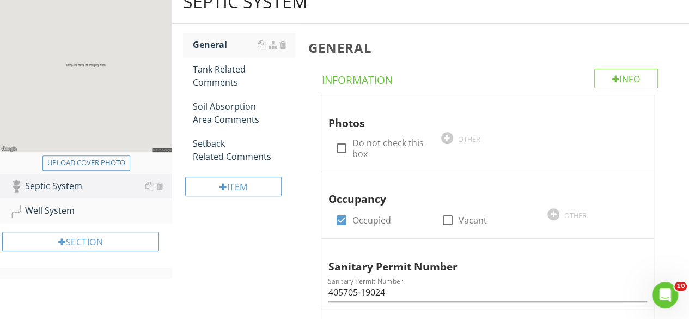
scroll to position [107, 0]
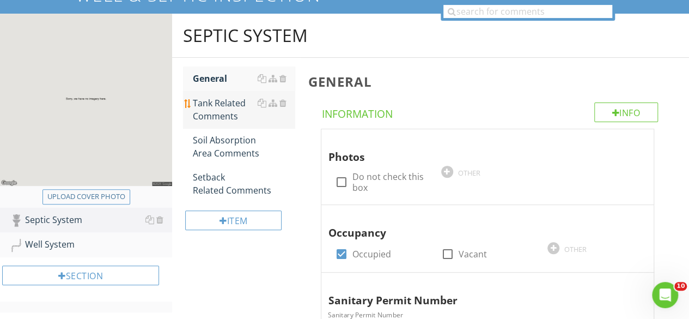
click at [226, 109] on div "Tank Related Comments" at bounding box center [244, 109] width 102 height 26
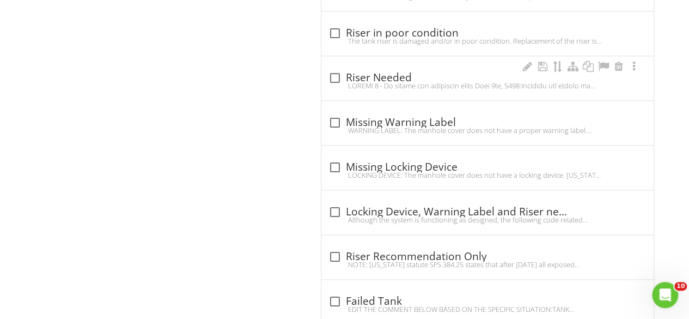
scroll to position [457, 0]
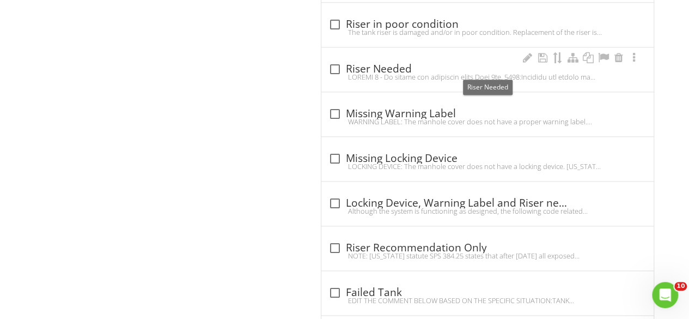
click at [383, 63] on div "check_box_outline_blank Riser Needed" at bounding box center [487, 69] width 319 height 13
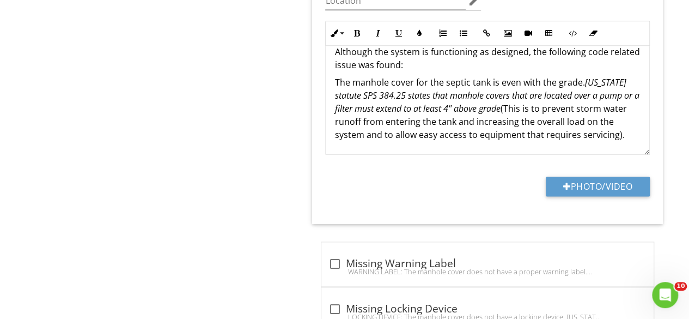
scroll to position [497, 0]
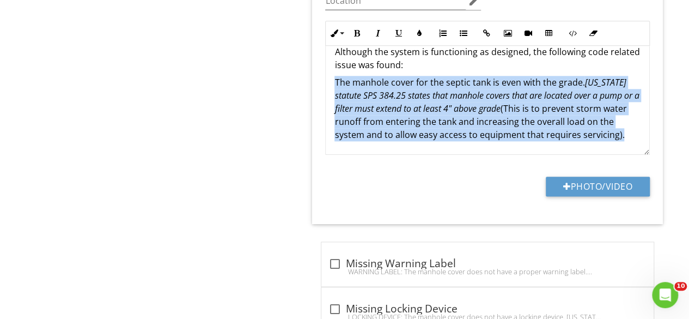
drag, startPoint x: 335, startPoint y: 66, endPoint x: 395, endPoint y: 128, distance: 85.9
click at [395, 128] on p "The manhole cover for the septic tank is even with the grade. Wisconsin statute…" at bounding box center [488, 108] width 306 height 65
copy p "The manhole cover for the septic tank is even with the grade. Wisconsin statute…"
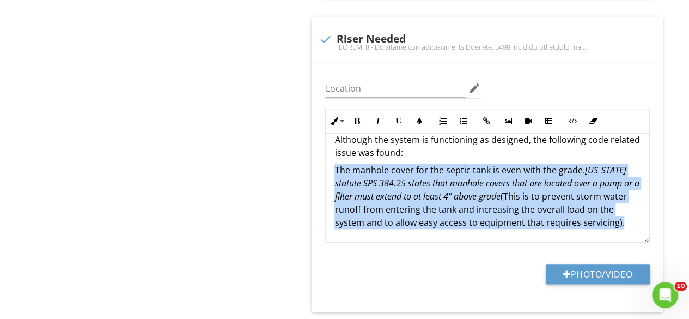
scroll to position [499, 0]
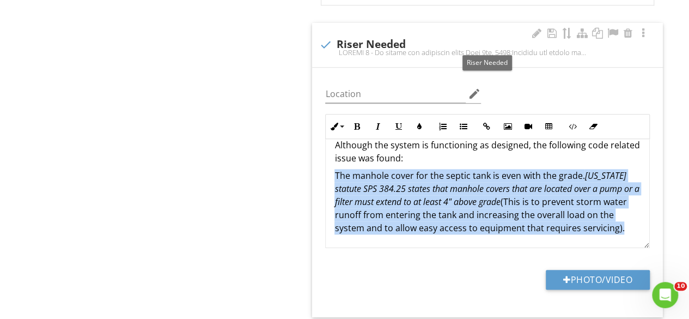
click at [328, 44] on div at bounding box center [325, 44] width 19 height 19
checkbox input "true"
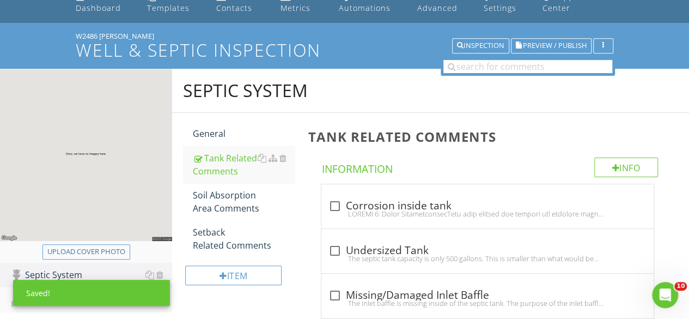
scroll to position [50, 0]
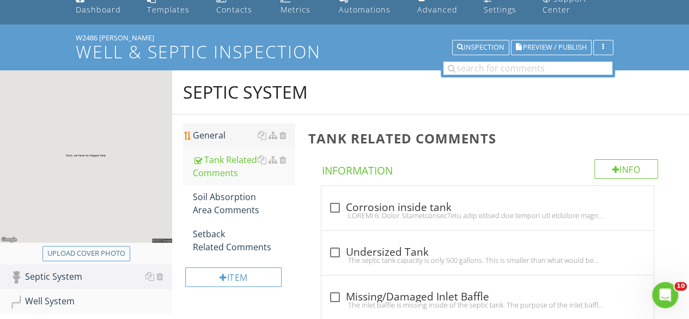
click at [208, 136] on div "General" at bounding box center [244, 135] width 102 height 13
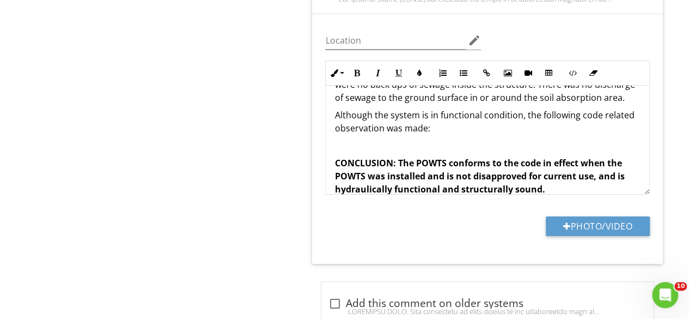
scroll to position [95, 0]
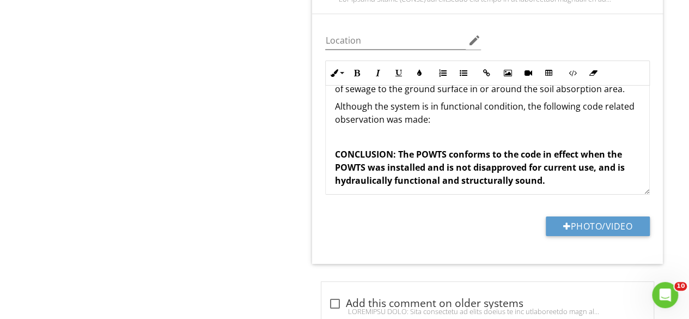
click at [362, 130] on p at bounding box center [488, 136] width 306 height 13
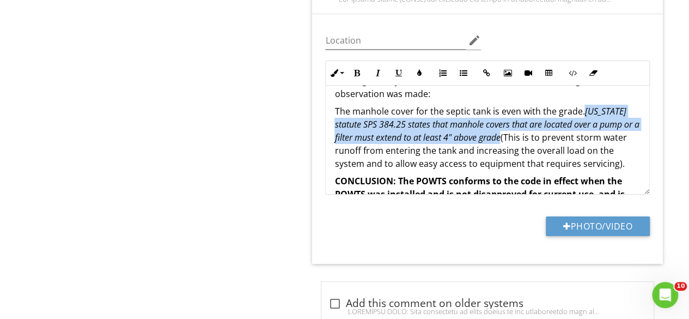
drag, startPoint x: 522, startPoint y: 128, endPoint x: 582, endPoint y: 104, distance: 64.6
click at [582, 105] on p "The manhole cover for the septic tank is even with the grade. Wisconsin statute…" at bounding box center [488, 137] width 306 height 65
click at [375, 63] on button "Italic" at bounding box center [377, 73] width 21 height 21
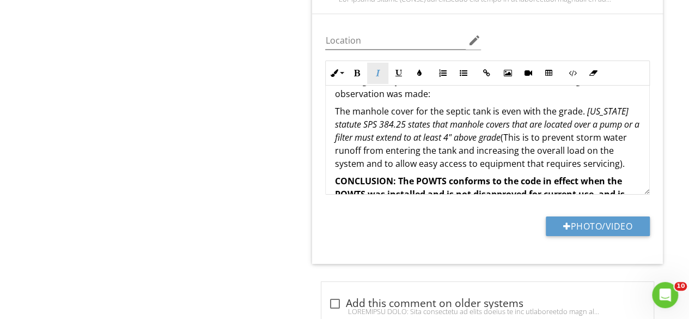
click at [375, 63] on button "Italic" at bounding box center [377, 73] width 21 height 21
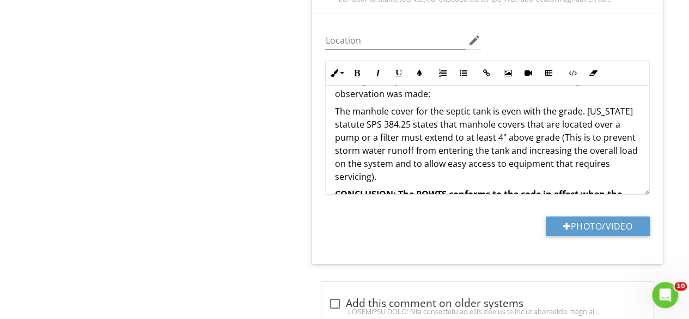
click at [453, 125] on p "The manhole cover for the septic tank is even with the grade. Wisconsin statute…" at bounding box center [488, 144] width 306 height 78
click at [426, 105] on p "The manhole cover for the septic tank is even with the grade. Wisconsin statute…" at bounding box center [488, 144] width 306 height 78
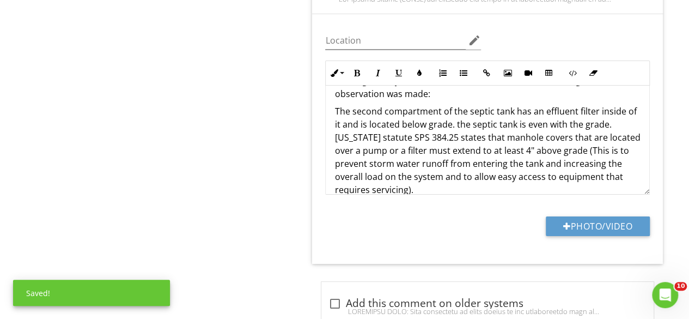
click at [333, 125] on div "The Septic System (POWTS) was evaluated and found to be functioning properly at…" at bounding box center [488, 211] width 324 height 493
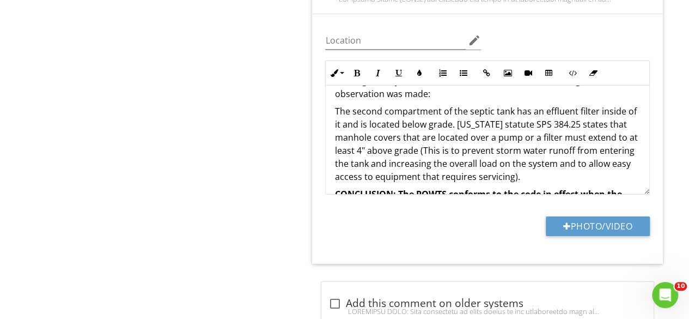
click at [344, 113] on p "The second compartment of the septic tank has an effluent filter inside of it a…" at bounding box center [488, 144] width 306 height 78
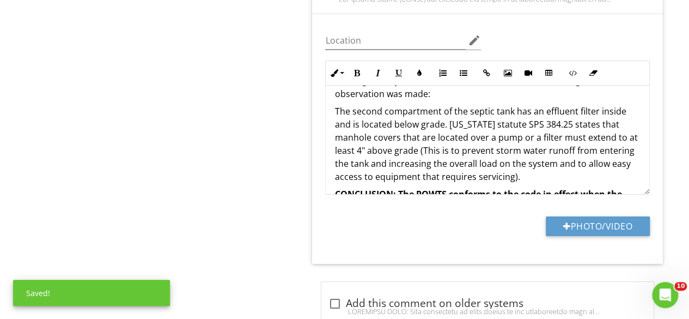
click at [598, 105] on p "The second compartment of the septic tank has an effluent filter inside and is …" at bounding box center [488, 144] width 306 height 78
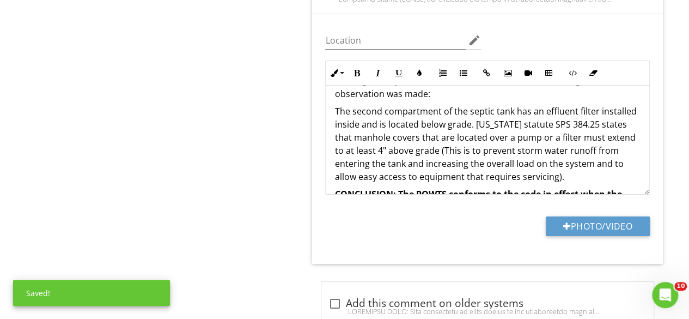
click at [361, 113] on p "The second compartment of the septic tank has an effluent filter installed insi…" at bounding box center [488, 144] width 306 height 78
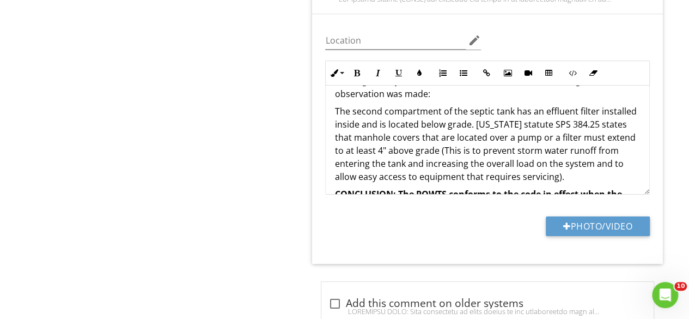
click at [377, 117] on p "The second compartment of the septic tank has an effluent filter installed insi…" at bounding box center [488, 144] width 306 height 78
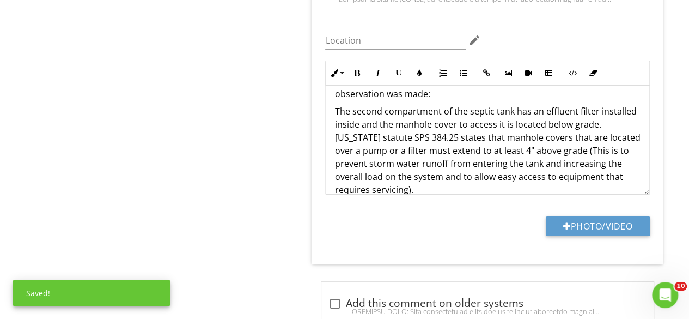
click at [606, 115] on p "The second compartment of the septic tank has an effluent filter installed insi…" at bounding box center [488, 151] width 306 height 92
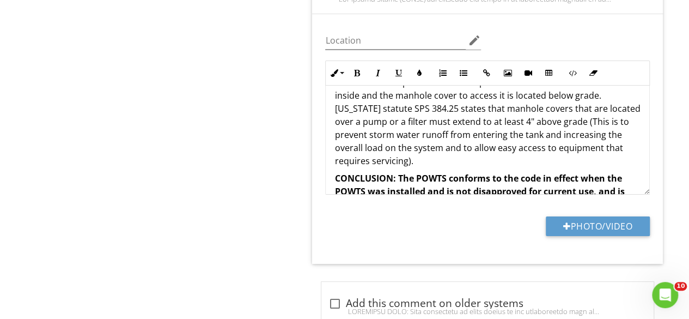
scroll to position [151, 0]
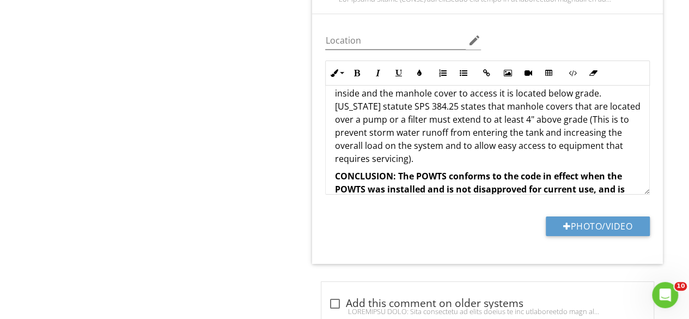
click at [550, 142] on p "The second compartment of the septic tank has an effluent filter installed insi…" at bounding box center [488, 120] width 306 height 92
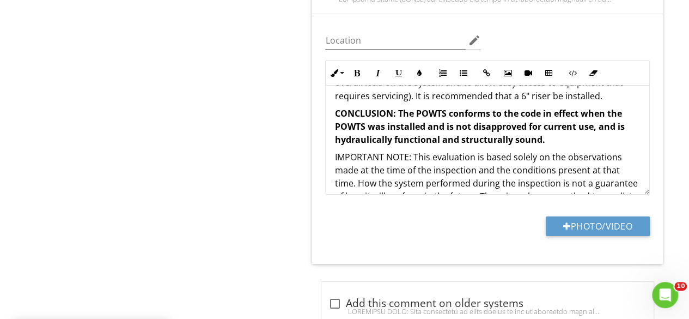
scroll to position [221, 0]
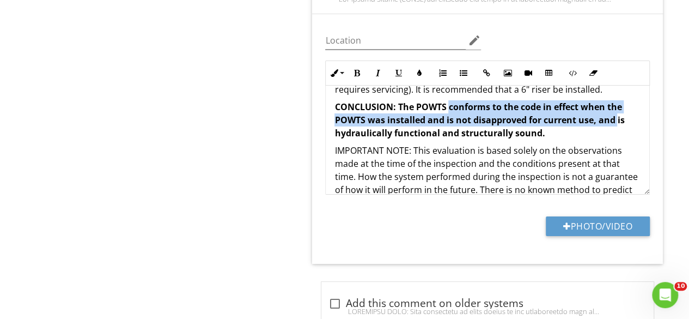
drag, startPoint x: 616, startPoint y: 107, endPoint x: 449, endPoint y: 96, distance: 167.7
click at [449, 101] on strong "CONCLUSION: The POWTS conforms to the code in effect when the POWTS was install…" at bounding box center [480, 120] width 290 height 38
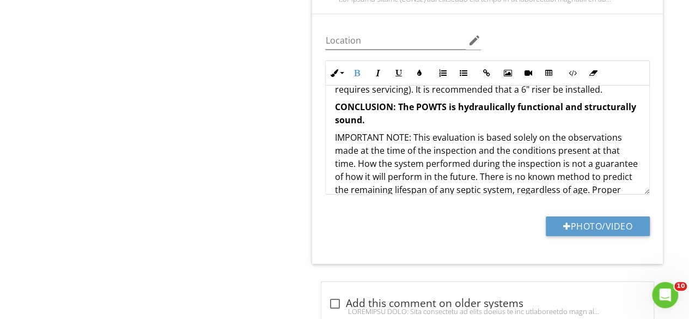
click at [456, 111] on p "CONCLUSION: The POWTS is hydraulically functional and structurally sound." at bounding box center [488, 113] width 306 height 26
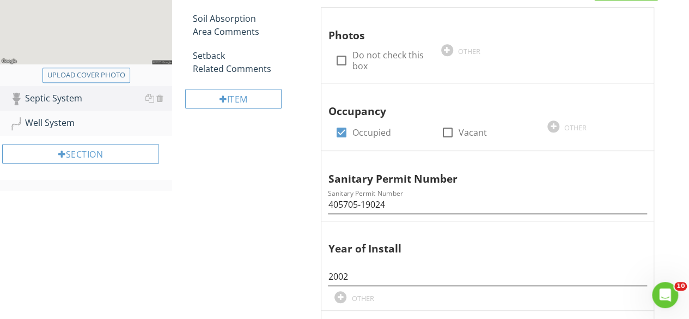
scroll to position [214, 0]
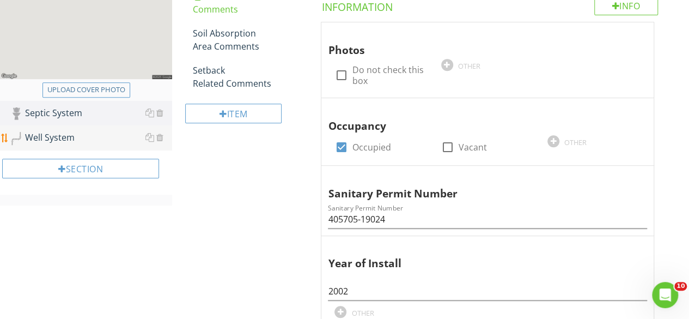
click at [76, 138] on div "Well System" at bounding box center [91, 138] width 162 height 14
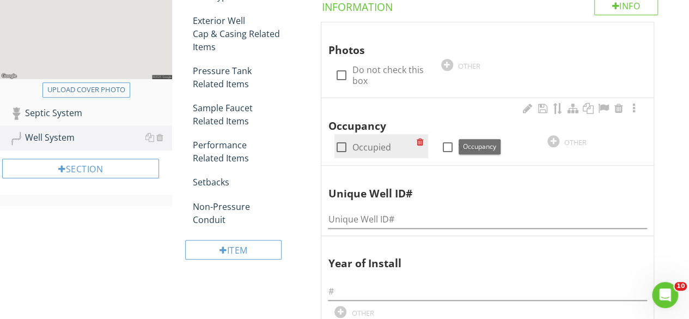
click at [342, 147] on div at bounding box center [341, 147] width 19 height 19
checkbox input "true"
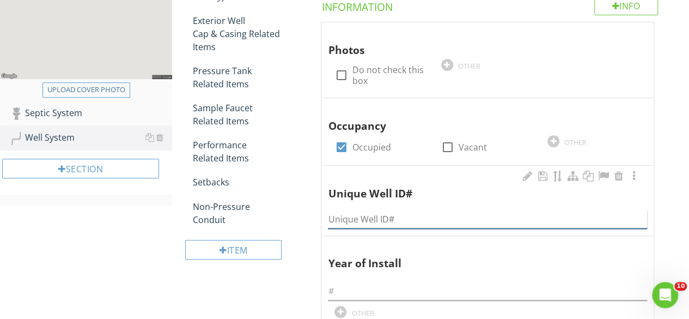
click at [351, 213] on input "Unique Well ID#" at bounding box center [487, 219] width 319 height 18
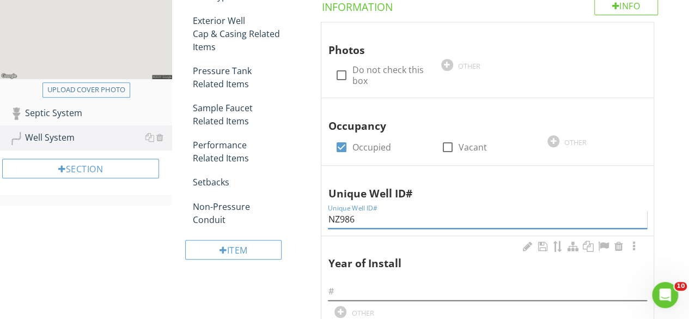
type input "NZ986"
click at [347, 287] on input "text" at bounding box center [487, 291] width 319 height 18
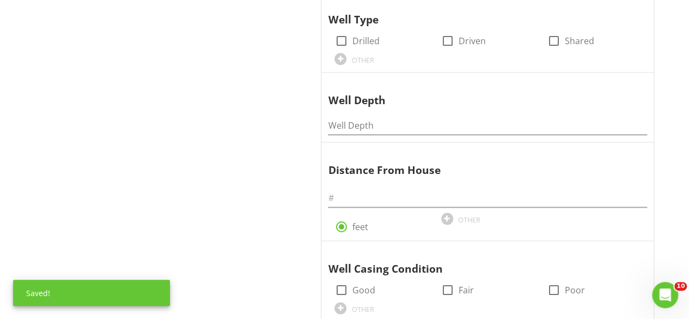
scroll to position [550, 0]
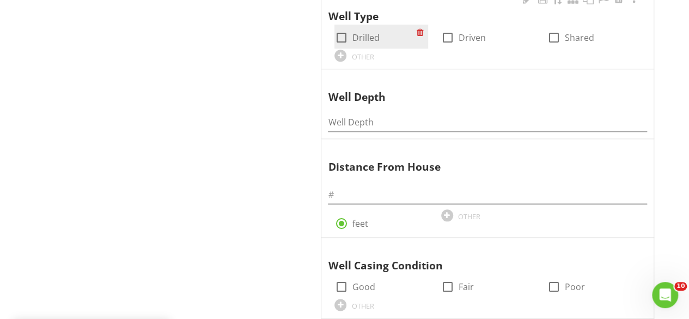
type input "2003"
click at [345, 37] on div at bounding box center [341, 37] width 19 height 19
checkbox input "true"
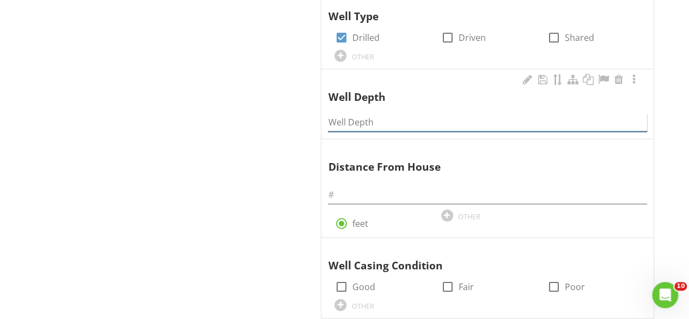
click at [356, 118] on input "Well Depth" at bounding box center [487, 122] width 319 height 18
type input "238"
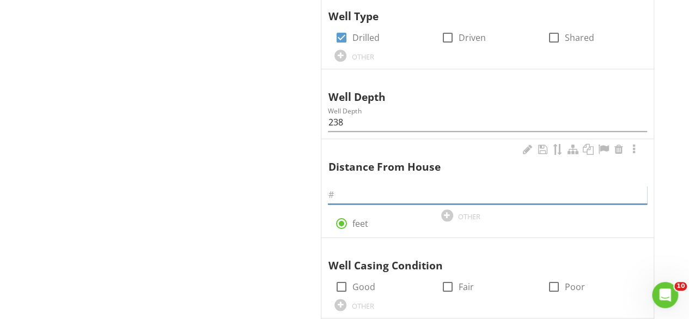
click at [359, 189] on input "text" at bounding box center [487, 195] width 319 height 18
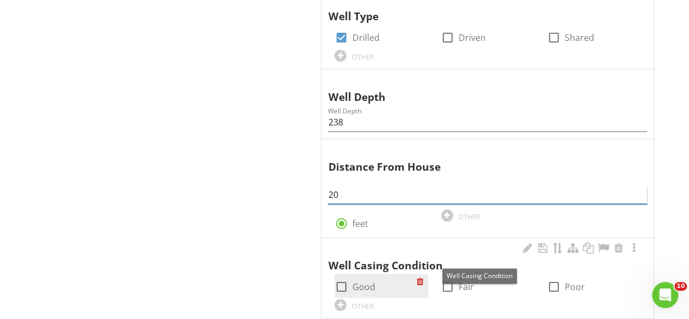
type input "20"
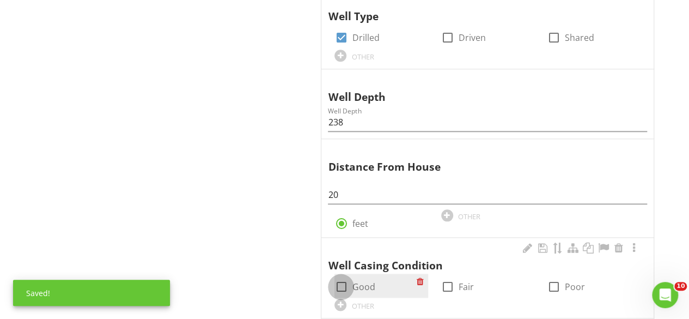
click at [342, 286] on div at bounding box center [341, 286] width 19 height 19
checkbox input "true"
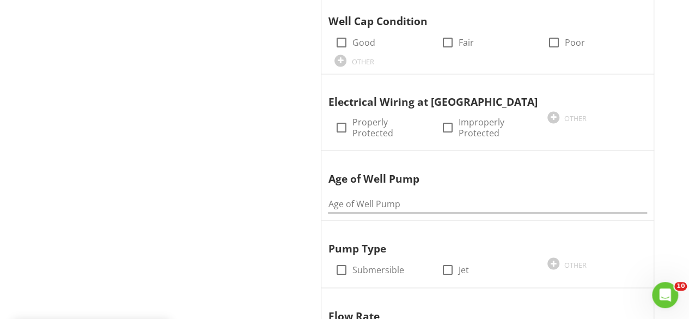
scroll to position [887, 0]
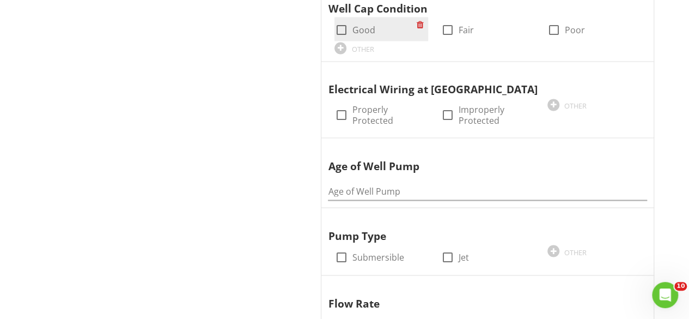
click at [345, 28] on div at bounding box center [341, 30] width 19 height 19
checkbox input "true"
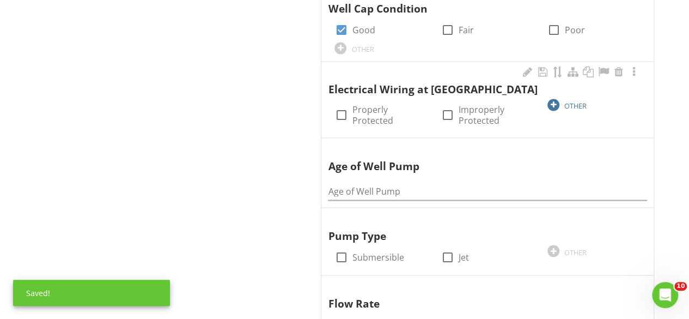
click at [556, 102] on div at bounding box center [554, 105] width 12 height 12
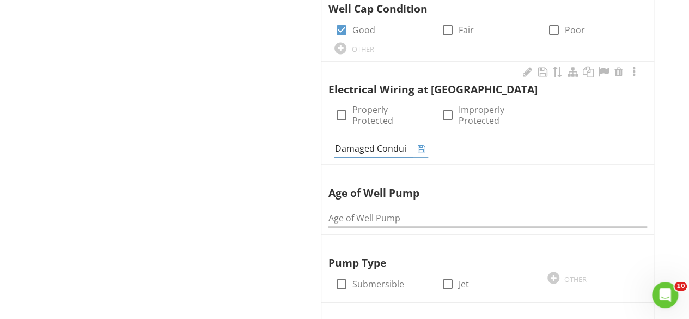
type input "Damaged Conduit"
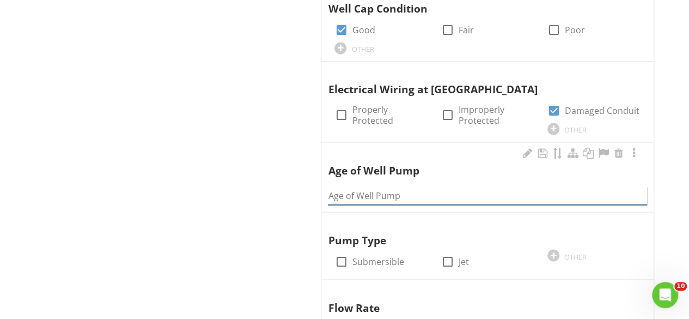
click at [372, 189] on input "Age of Well Pump" at bounding box center [487, 195] width 319 height 18
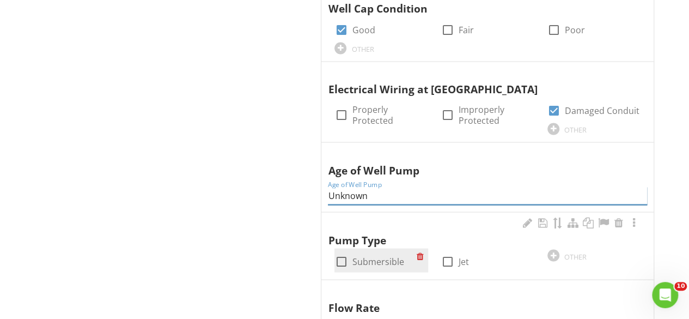
type input "Unknown"
click at [343, 256] on div at bounding box center [341, 261] width 19 height 19
checkbox input "true"
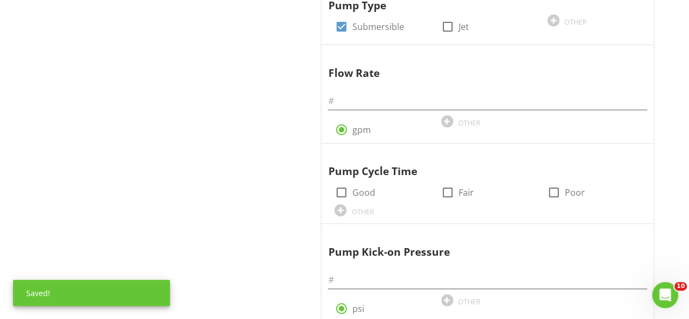
scroll to position [1127, 0]
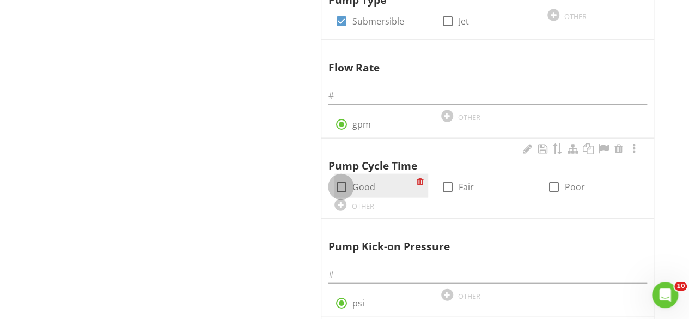
click at [341, 178] on div at bounding box center [341, 187] width 19 height 19
checkbox input "true"
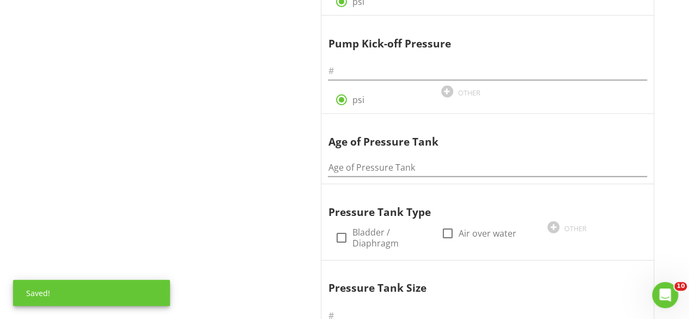
scroll to position [1446, 0]
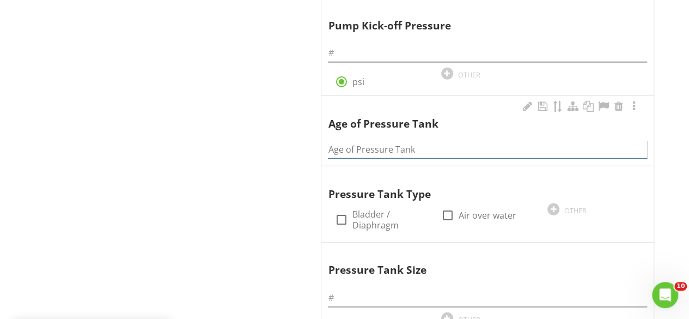
click at [366, 141] on input "Age of Pressure Tank" at bounding box center [487, 150] width 319 height 18
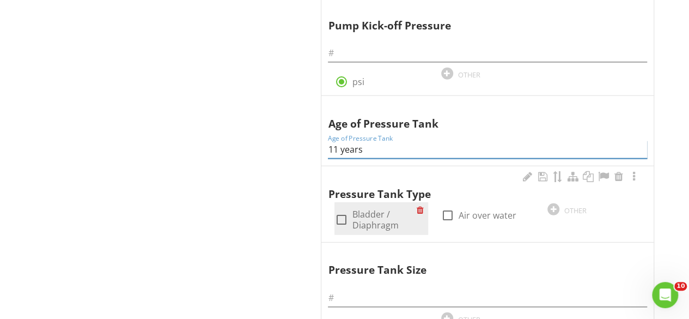
type input "11 years"
click at [346, 210] on div at bounding box center [341, 219] width 19 height 19
checkbox input "true"
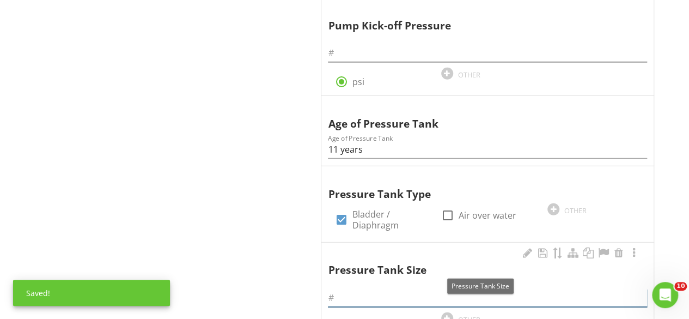
click at [341, 292] on input "text" at bounding box center [487, 298] width 319 height 18
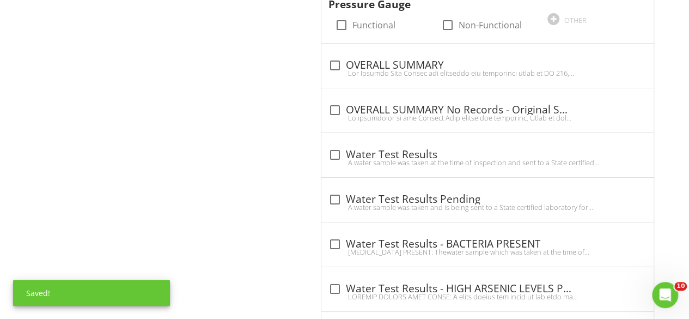
scroll to position [1895, 0]
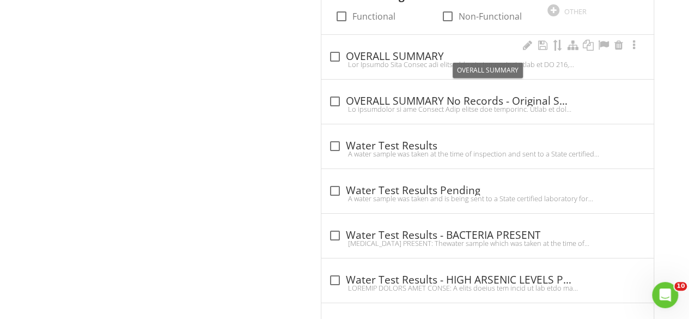
type input "35"
click at [331, 47] on div at bounding box center [334, 56] width 19 height 19
checkbox input "true"
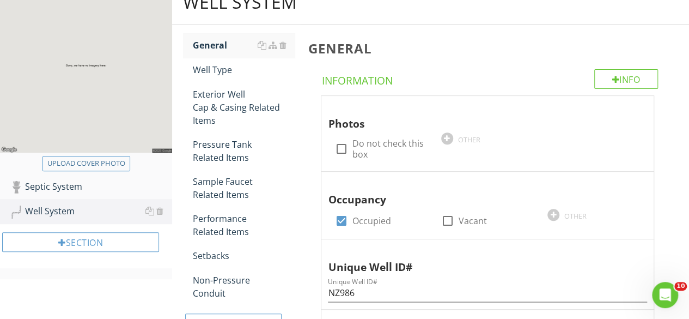
scroll to position [130, 0]
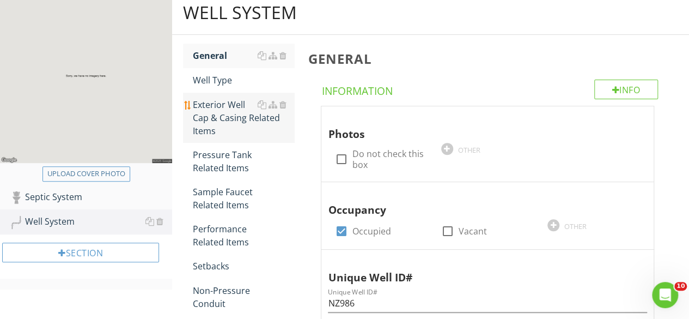
click at [235, 126] on div "Exterior Well Cap & Casing Related Items" at bounding box center [244, 117] width 102 height 39
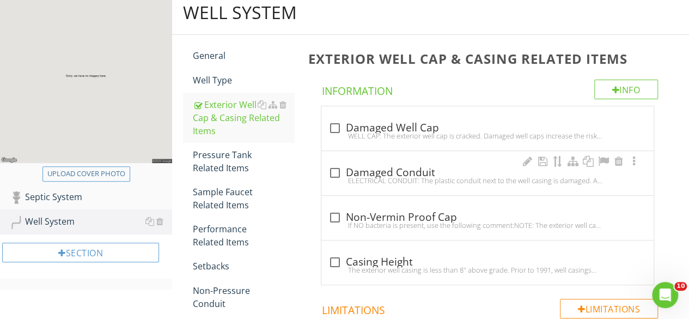
click at [380, 168] on div "check_box_outline_blank Damaged Conduit" at bounding box center [487, 172] width 319 height 13
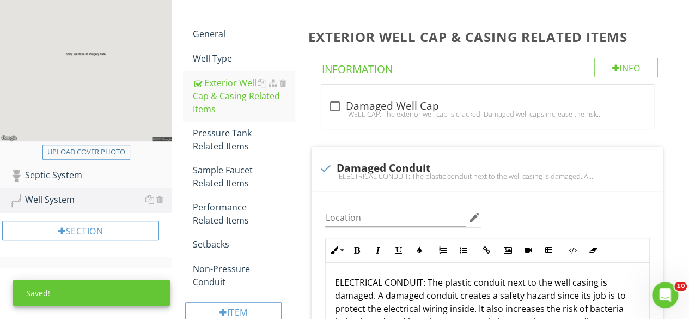
scroll to position [409, 0]
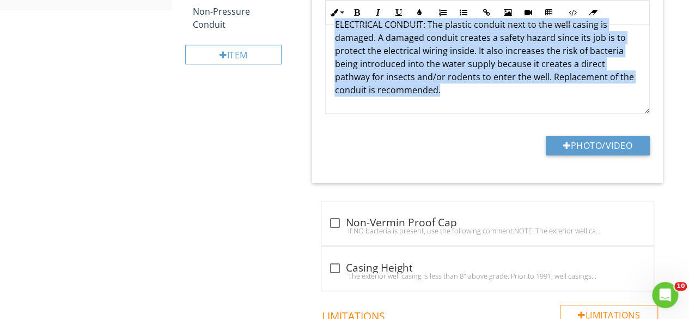
drag, startPoint x: 453, startPoint y: 84, endPoint x: 324, endPoint y: 28, distance: 141.3
click at [324, 28] on div "Inline Style XLarge Large Normal Small Light Small/Light Bold Italic Underline …" at bounding box center [488, 47] width 338 height 134
copy p "ELECTRICAL CONDUIT: The plastic conduit next to the well casing is damaged. A d…"
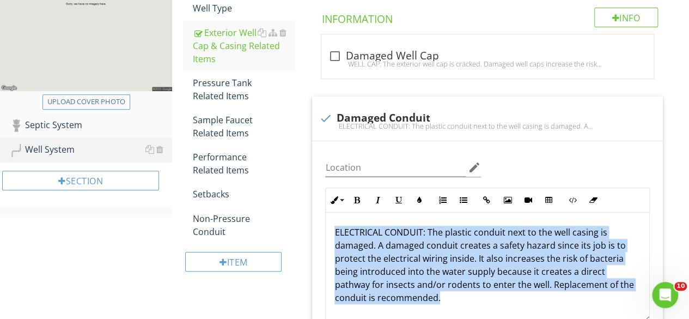
scroll to position [186, 0]
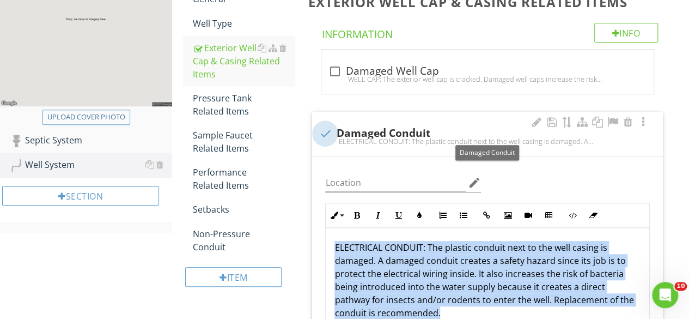
click at [324, 132] on div at bounding box center [325, 133] width 19 height 19
checkbox input "true"
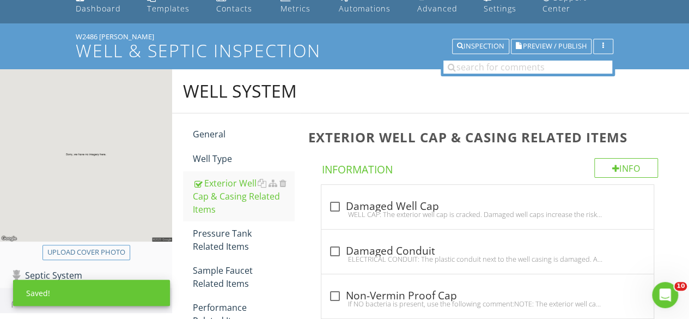
scroll to position [50, 0]
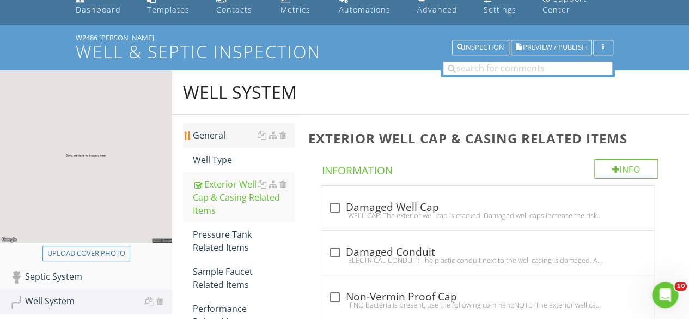
click at [211, 127] on link "General" at bounding box center [244, 135] width 102 height 24
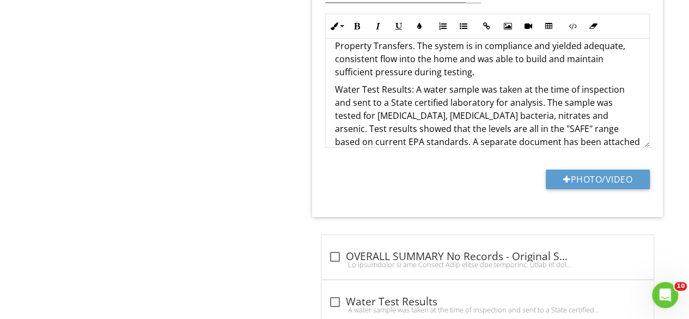
scroll to position [41, 0]
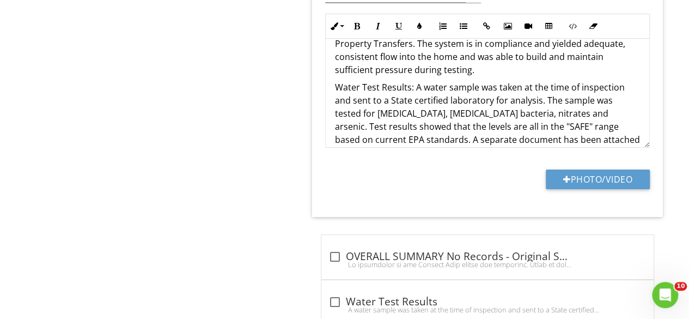
click at [476, 65] on p "The Private Well System was evaluated for compliance based on NR 812, Wisconsin…" at bounding box center [488, 43] width 306 height 65
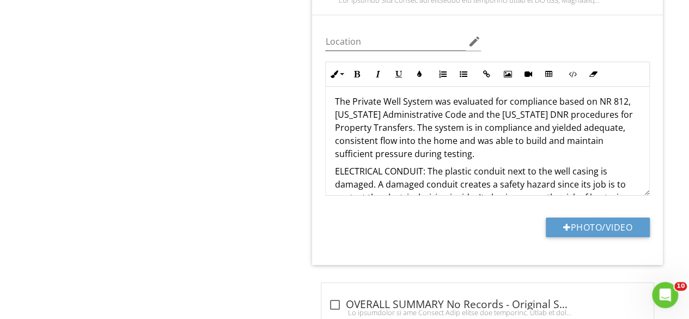
scroll to position [3, 0]
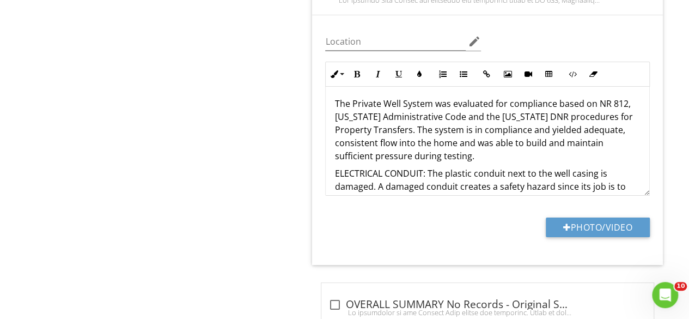
click at [545, 125] on p "The Private Well System was evaluated for compliance based on NR 812, Wisconsin…" at bounding box center [488, 129] width 306 height 65
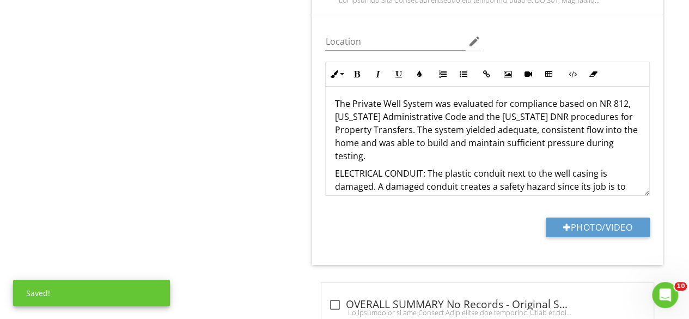
click at [458, 148] on p "The Private Well System was evaluated for compliance based on NR 812, Wisconsin…" at bounding box center [488, 129] width 306 height 65
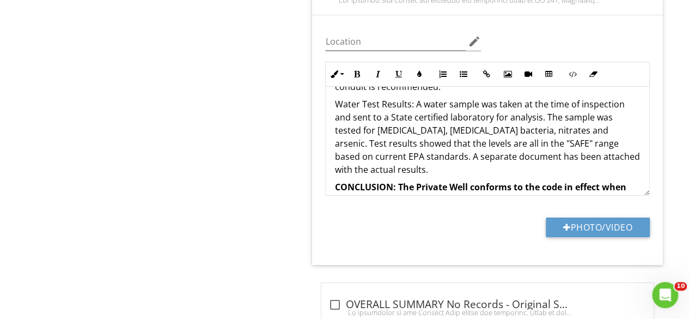
scroll to position [159, 0]
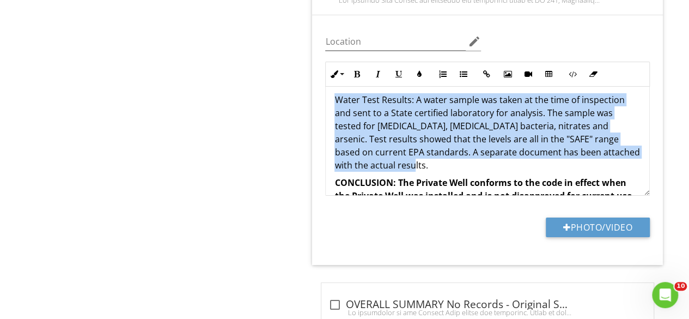
drag, startPoint x: 518, startPoint y: 164, endPoint x: 334, endPoint y: 91, distance: 198.6
click at [334, 91] on div "The Private Well System was evaluated for compliance based on NR 812, Wisconsin…" at bounding box center [488, 174] width 324 height 493
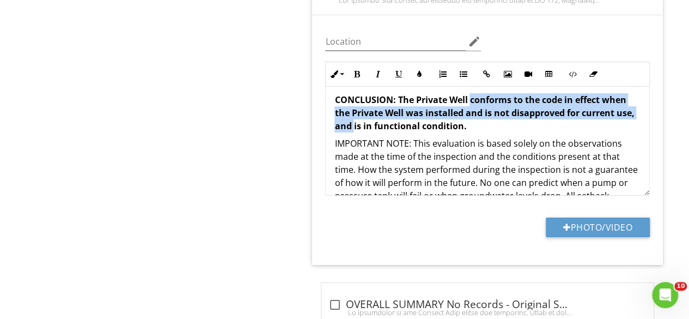
drag, startPoint x: 373, startPoint y: 120, endPoint x: 472, endPoint y: 88, distance: 104.4
click at [472, 94] on strong "CONCLUSION: The Private Well conforms to the code in effect when the Private We…" at bounding box center [485, 113] width 300 height 38
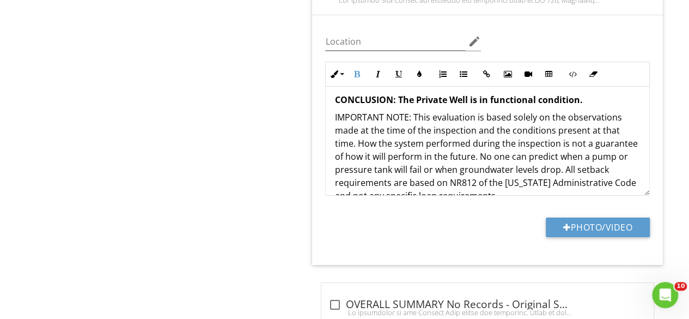
click at [585, 96] on p "CONCLUSION: The Private Well is in functional condition." at bounding box center [488, 99] width 306 height 13
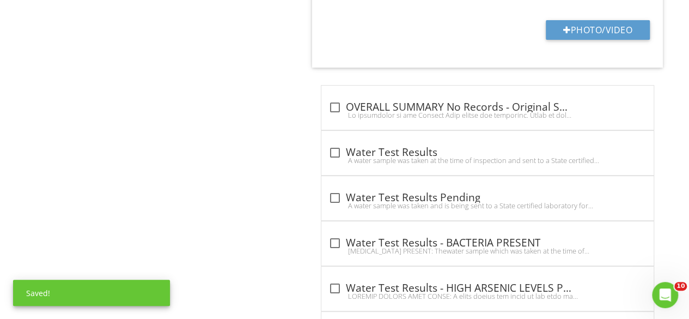
scroll to position [2208, 0]
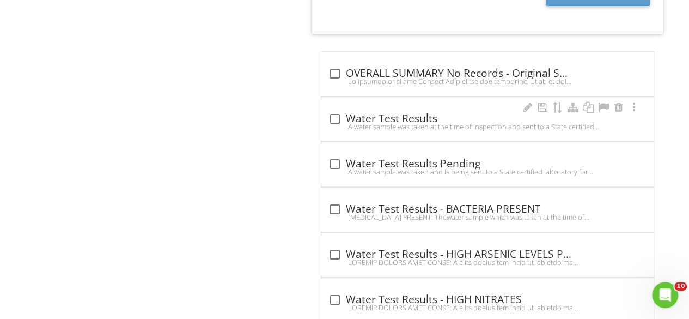
click at [339, 110] on div at bounding box center [334, 119] width 19 height 19
checkbox input "true"
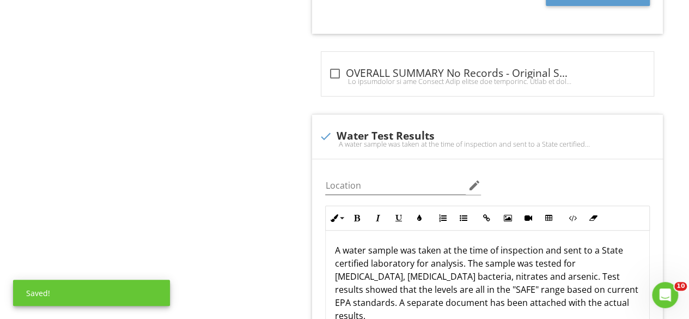
scroll to position [0, 0]
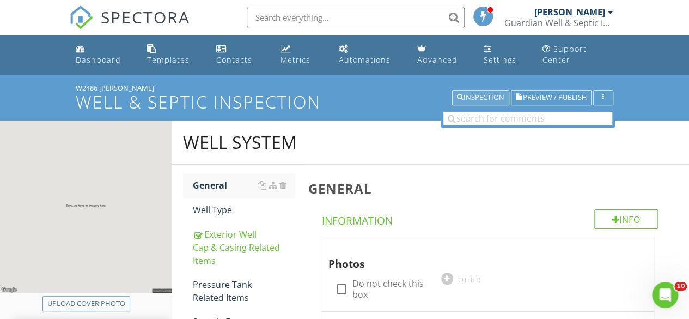
click at [492, 92] on button "Inspection" at bounding box center [480, 97] width 57 height 15
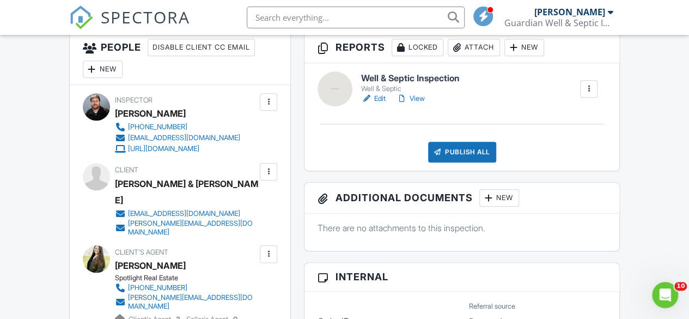
scroll to position [536, 0]
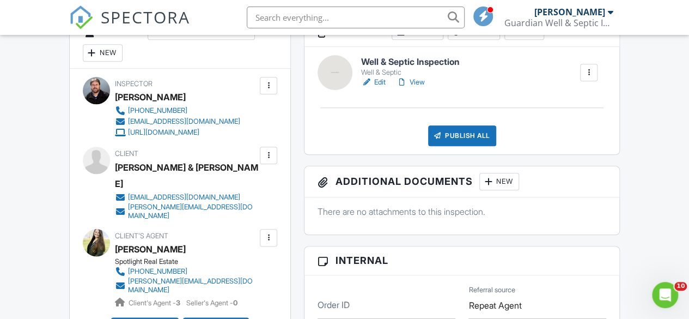
click at [421, 88] on link "View" at bounding box center [411, 82] width 28 height 11
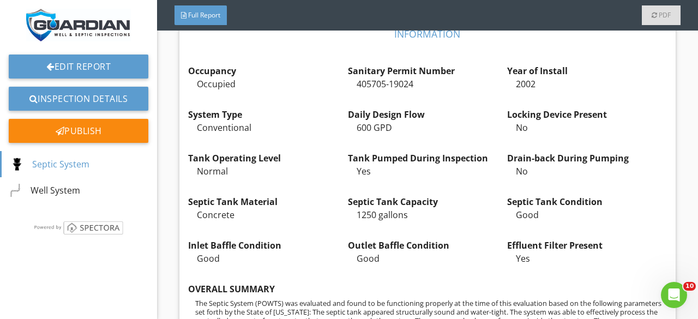
scroll to position [234, 0]
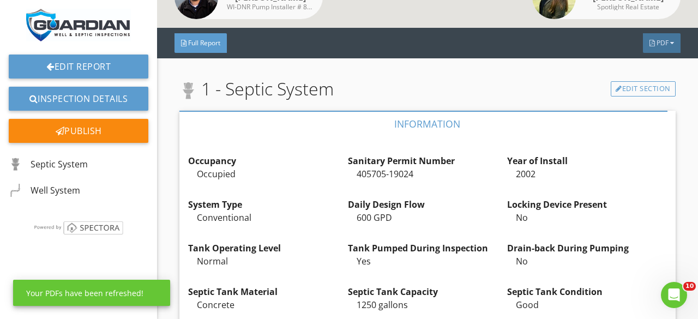
click at [646, 56] on div "Full Report PDF" at bounding box center [427, 43] width 541 height 31
click at [652, 47] on div "PDF" at bounding box center [661, 43] width 38 height 20
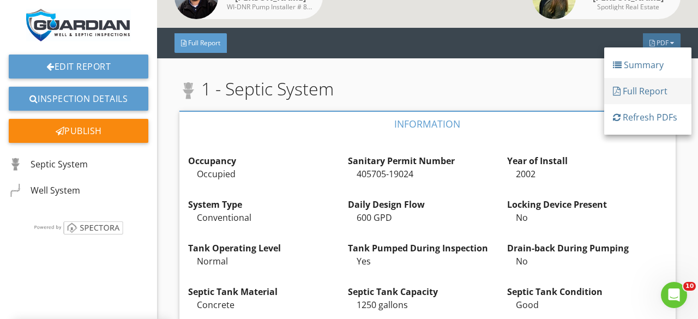
click at [644, 92] on div "Full Report" at bounding box center [648, 90] width 70 height 13
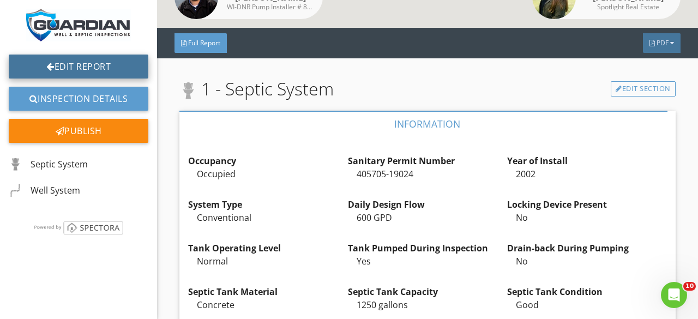
click at [91, 65] on link "Edit Report" at bounding box center [79, 66] width 140 height 24
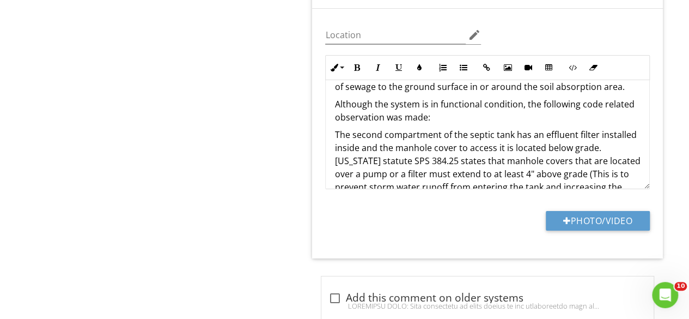
scroll to position [95, 0]
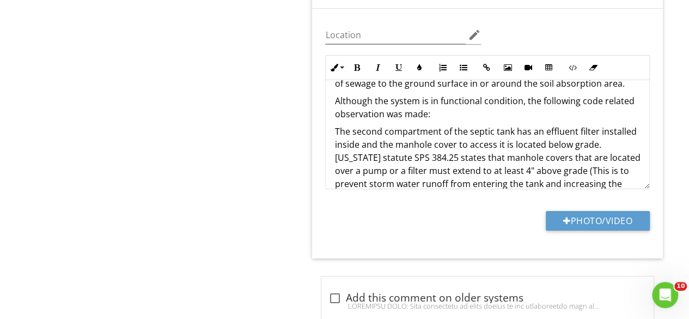
click at [336, 126] on p "The second compartment of the septic tank has an effluent filter installed insi…" at bounding box center [488, 171] width 306 height 92
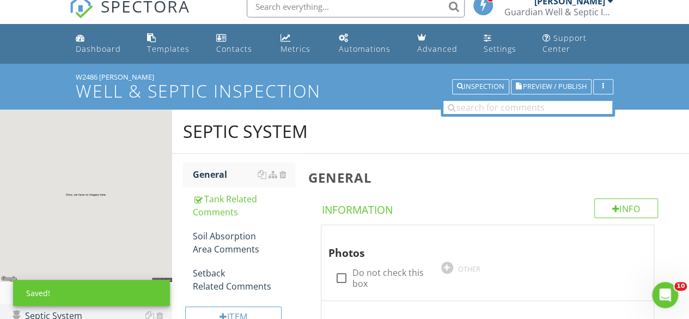
scroll to position [0, 0]
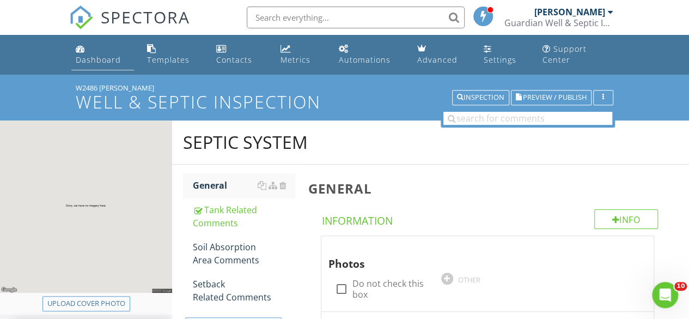
click at [98, 54] on div "Dashboard" at bounding box center [98, 59] width 45 height 10
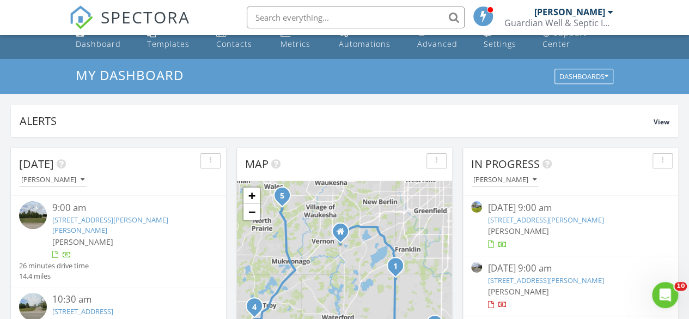
scroll to position [14, 0]
